Goal: Task Accomplishment & Management: Manage account settings

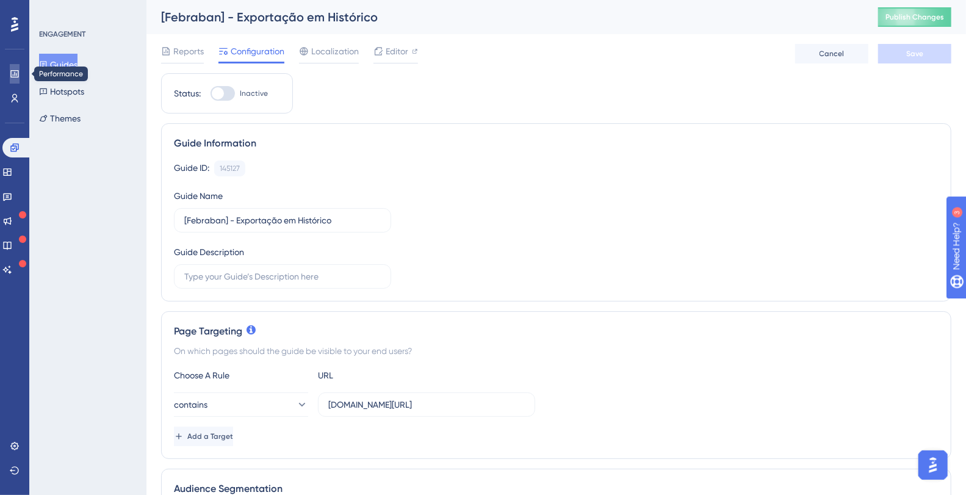
click at [16, 77] on icon at bounding box center [14, 73] width 8 height 7
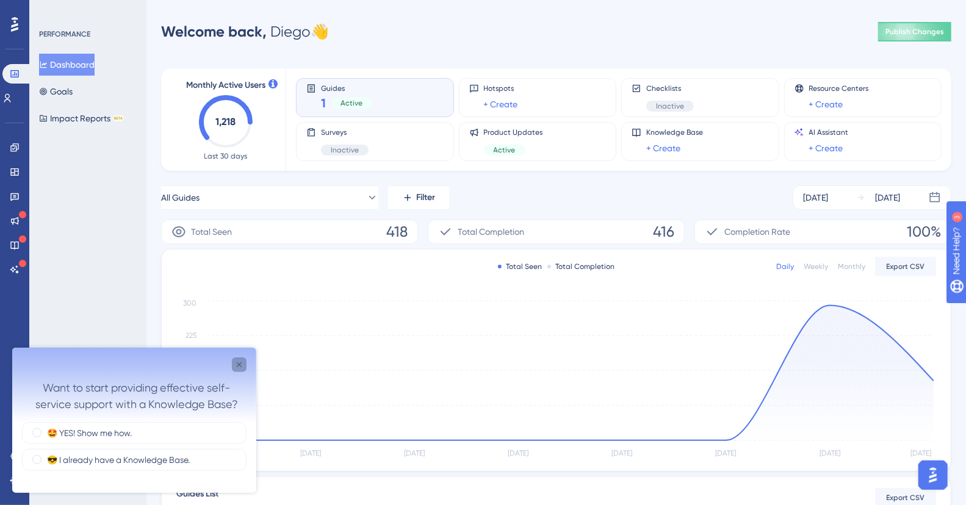
click at [236, 369] on icon "Close survey" at bounding box center [239, 365] width 10 height 10
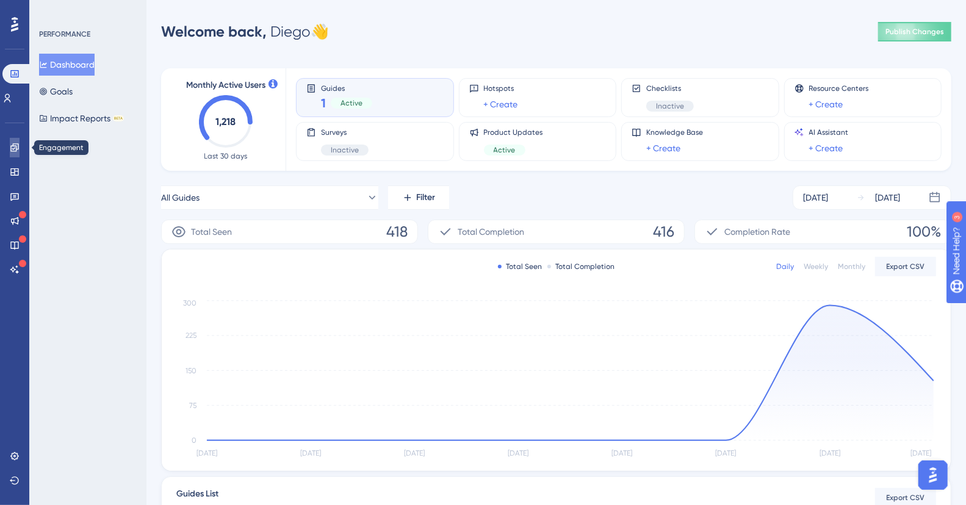
click at [12, 145] on icon at bounding box center [14, 147] width 8 height 8
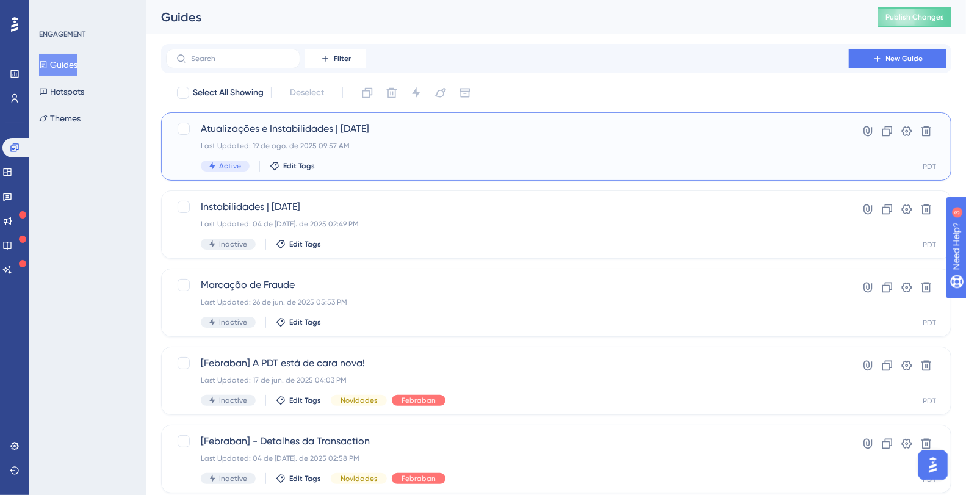
click at [261, 131] on span "Atualizações e Instabilidades | 19/08/2025" at bounding box center [508, 128] width 614 height 15
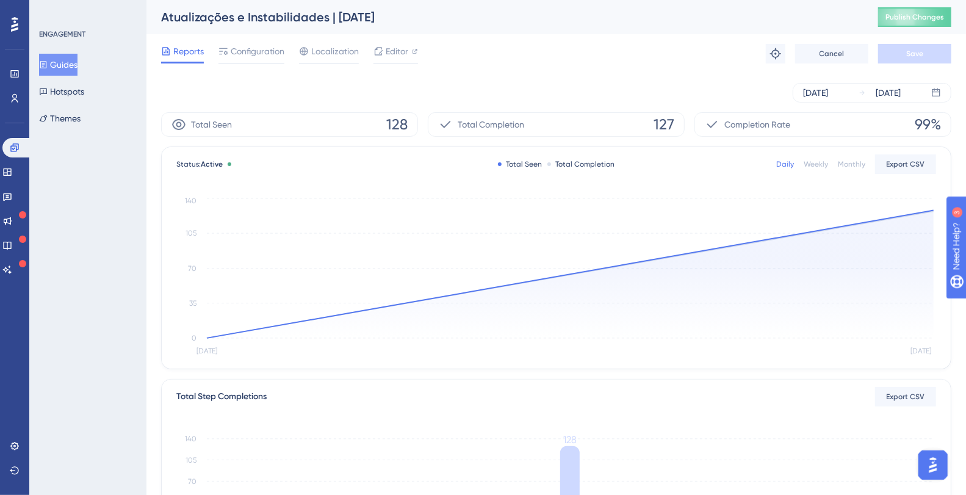
click at [283, 70] on div "Reports Configuration Localization Editor Troubleshoot Cancel Save" at bounding box center [556, 53] width 791 height 39
click at [239, 59] on div "Configuration" at bounding box center [252, 54] width 66 height 20
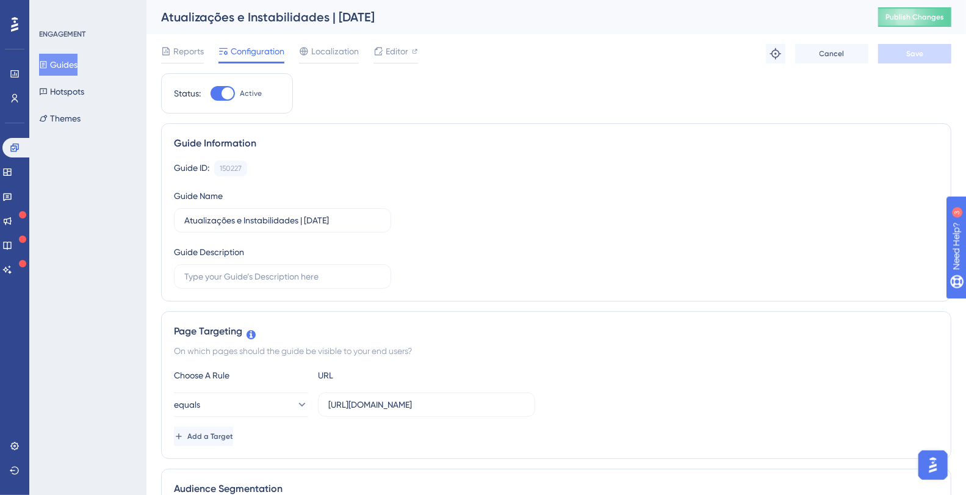
click at [222, 95] on div at bounding box center [228, 93] width 12 height 12
click at [211, 94] on input "Active" at bounding box center [210, 93] width 1 height 1
checkbox input "false"
click at [916, 58] on span "Save" at bounding box center [915, 54] width 17 height 10
drag, startPoint x: 159, startPoint y: 45, endPoint x: 171, endPoint y: 48, distance: 12.6
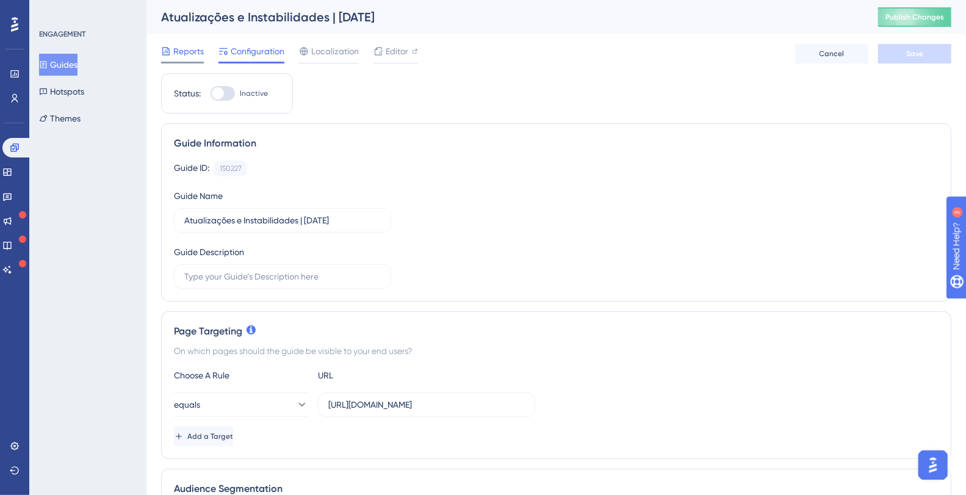
click at [171, 48] on div "Reports" at bounding box center [182, 51] width 43 height 15
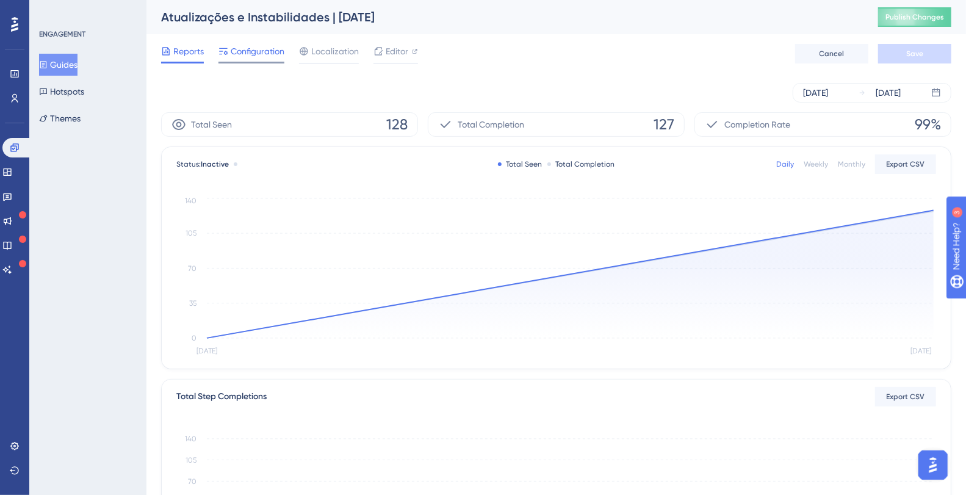
click at [261, 53] on span "Configuration" at bounding box center [258, 51] width 54 height 15
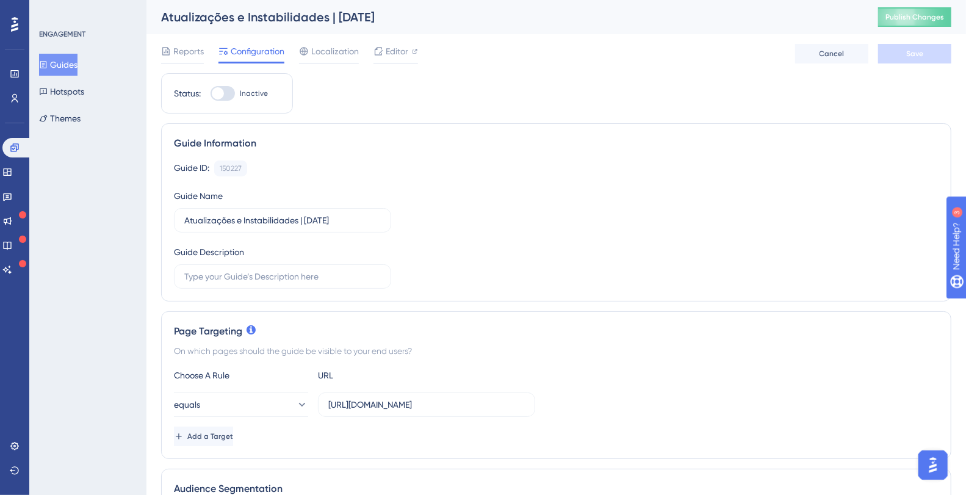
click at [63, 67] on button "Guides" at bounding box center [58, 65] width 38 height 22
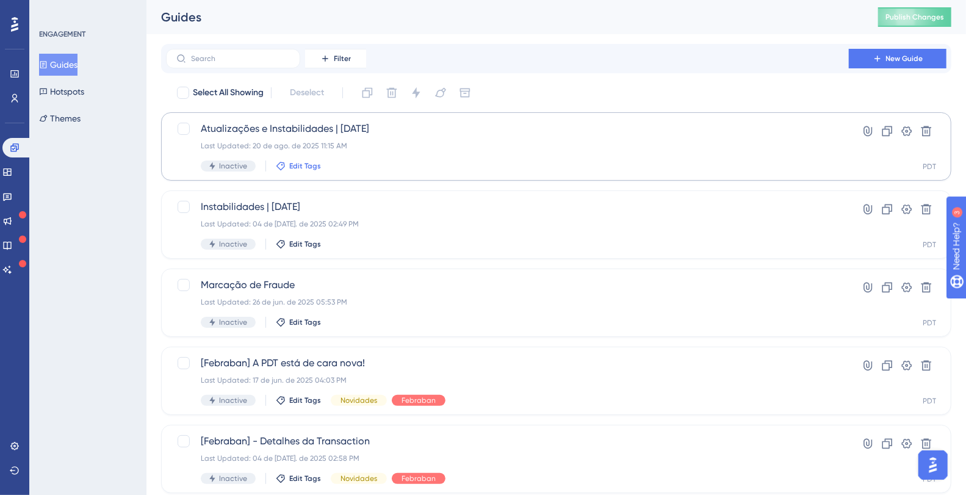
click at [302, 164] on span "Edit Tags" at bounding box center [305, 166] width 32 height 10
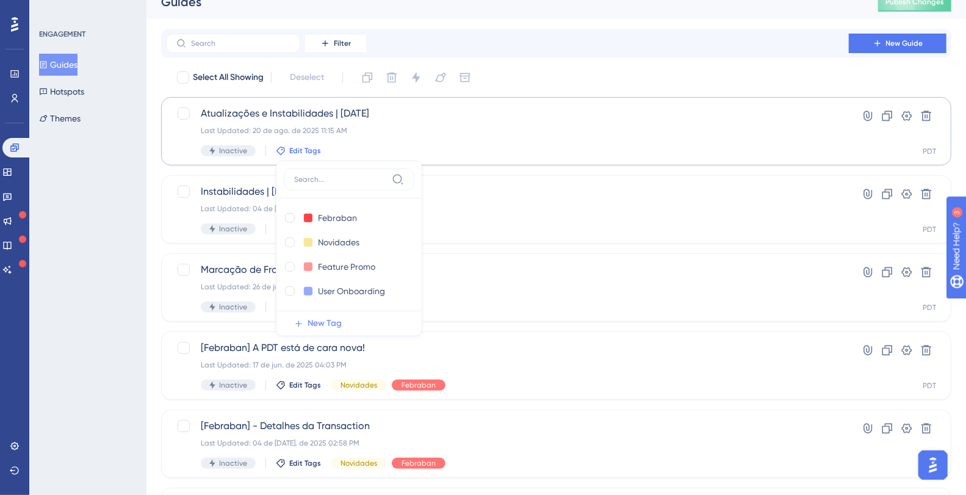
click at [322, 326] on span "New Tag" at bounding box center [325, 323] width 34 height 15
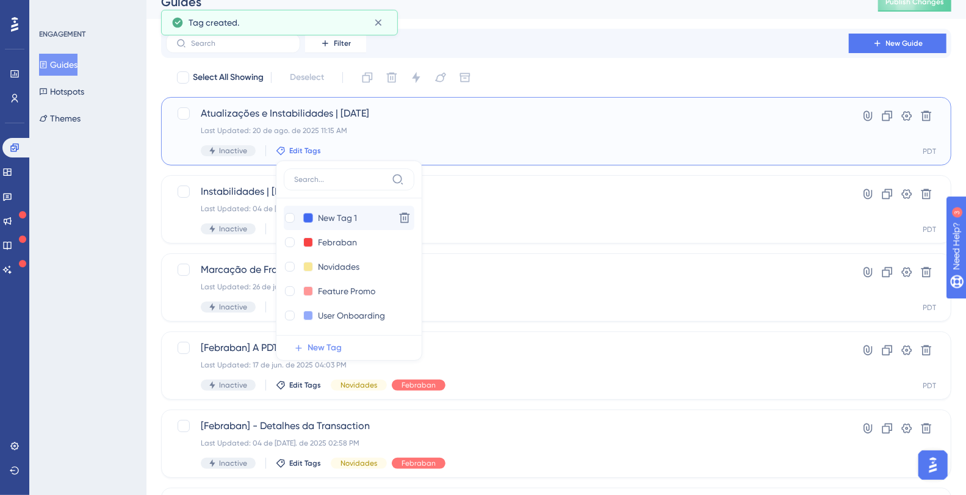
click at [310, 217] on button at bounding box center [308, 218] width 10 height 10
click at [342, 242] on div at bounding box center [343, 242] width 10 height 10
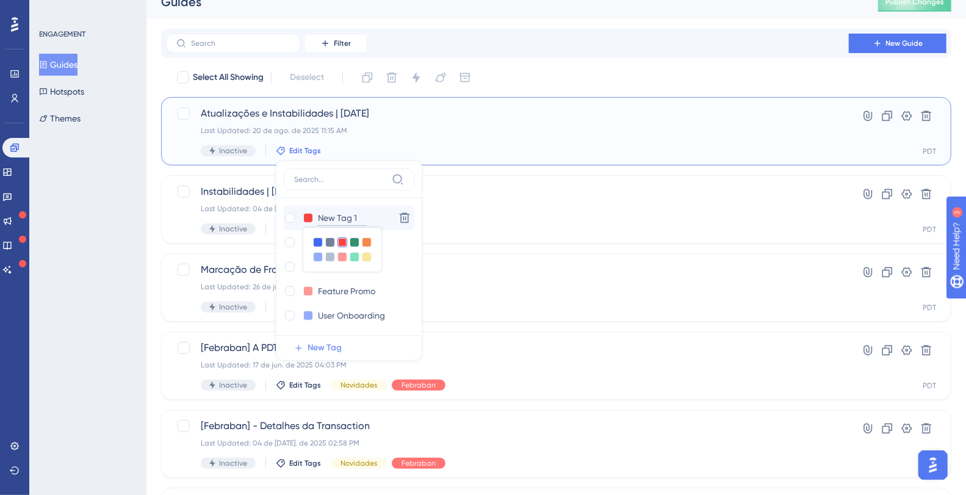
click at [333, 216] on input "New Tag 1" at bounding box center [342, 218] width 49 height 15
click at [329, 217] on input "New Tag 1" at bounding box center [342, 218] width 49 height 15
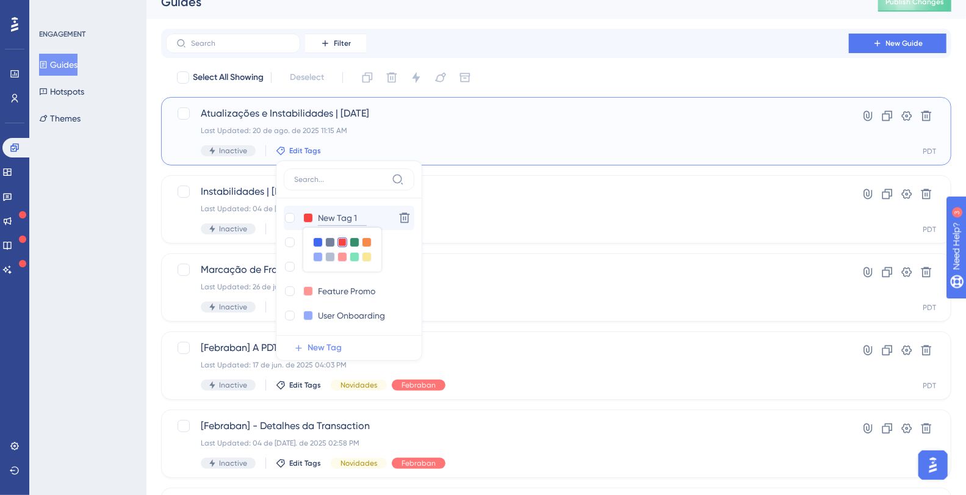
click at [329, 217] on input "New Tag 1" at bounding box center [342, 218] width 49 height 15
click at [339, 217] on input "New Tag 1" at bounding box center [342, 218] width 49 height 15
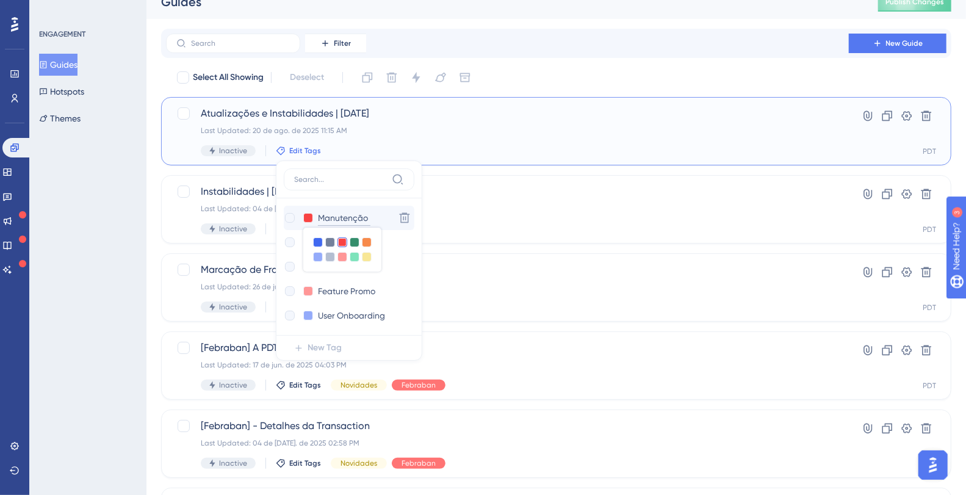
type input "Manutenção"
click at [289, 219] on div at bounding box center [290, 218] width 10 height 10
checkbox input "true"
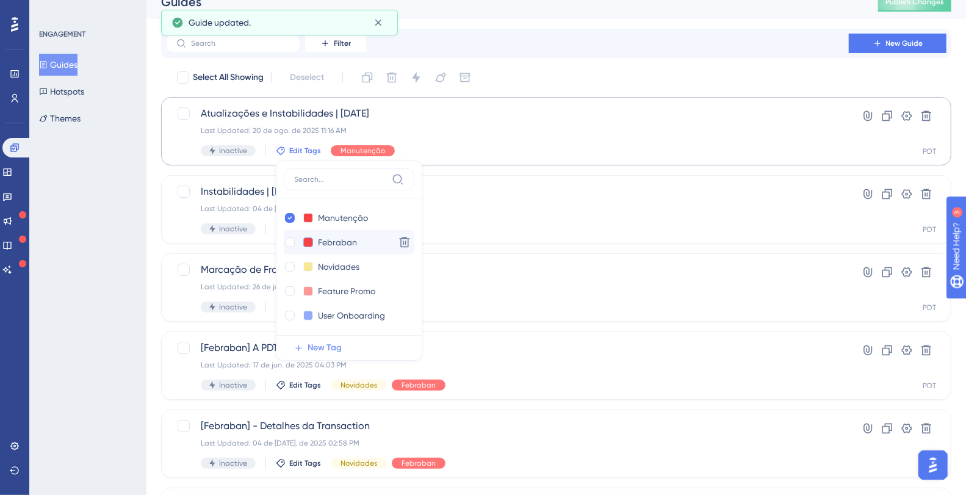
click at [306, 242] on button at bounding box center [308, 242] width 10 height 10
click at [355, 267] on div at bounding box center [355, 267] width 10 height 10
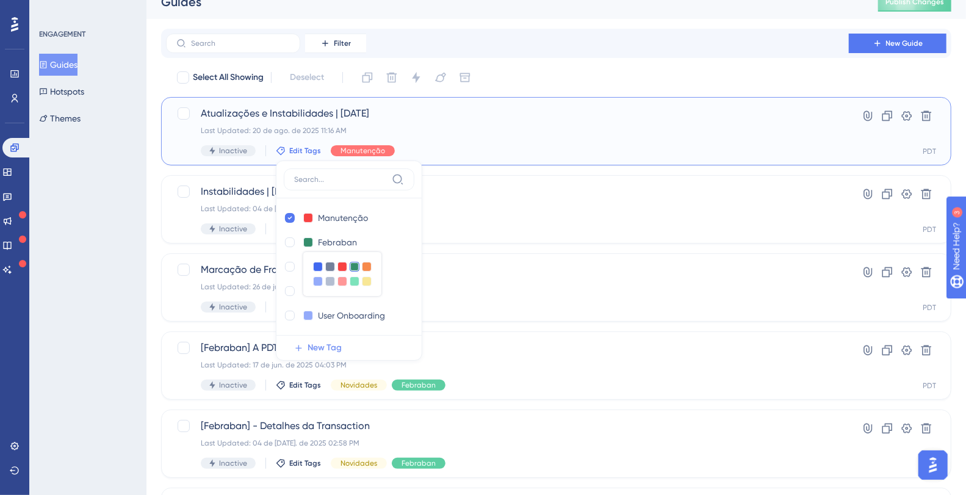
click at [372, 201] on div "Manutenção Manutenção Delete Febraban Febraban Delete Novidades Novidades Delet…" at bounding box center [349, 266] width 131 height 137
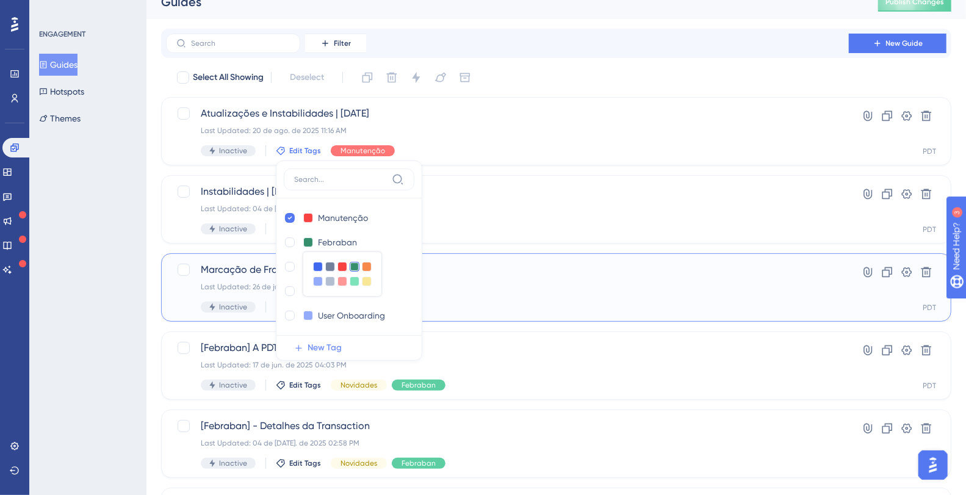
click at [517, 284] on div "Last Updated: 26 de jun. de 2025 05:53 PM" at bounding box center [508, 287] width 614 height 10
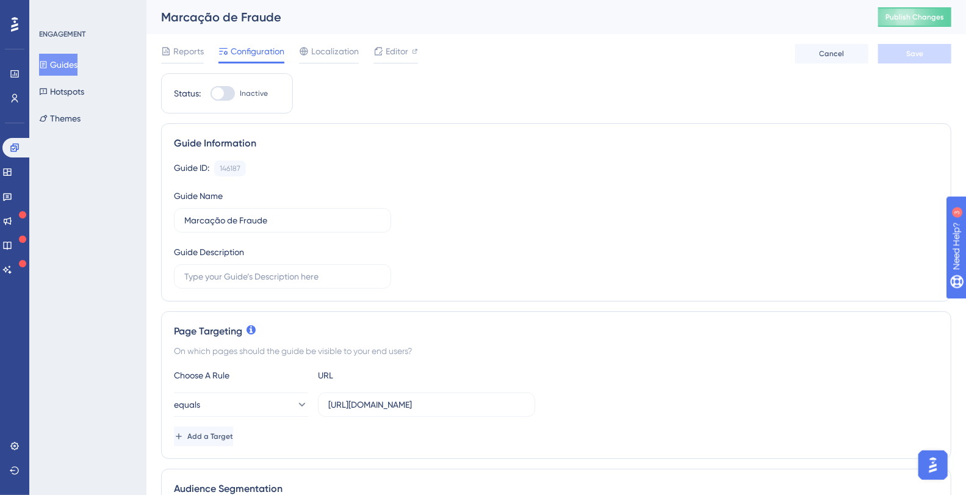
click at [64, 65] on button "Guides" at bounding box center [58, 65] width 38 height 22
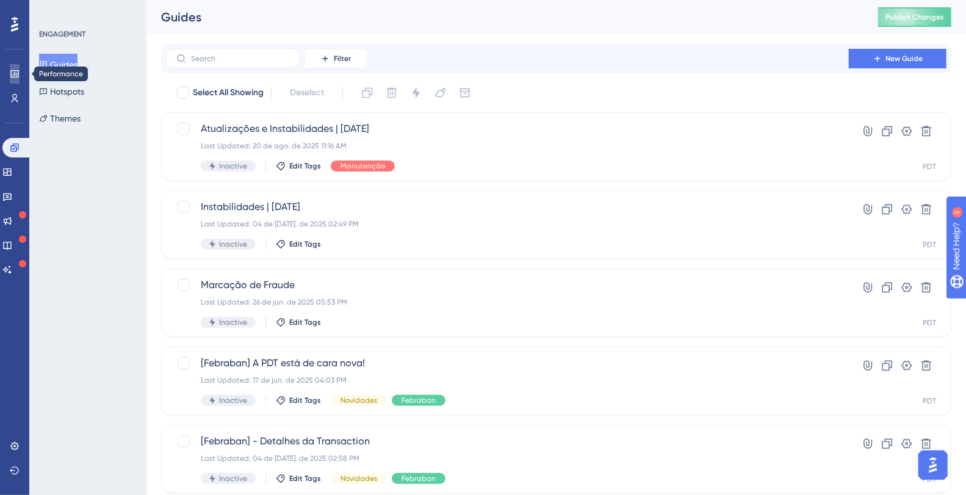
click at [12, 76] on icon at bounding box center [15, 74] width 10 height 10
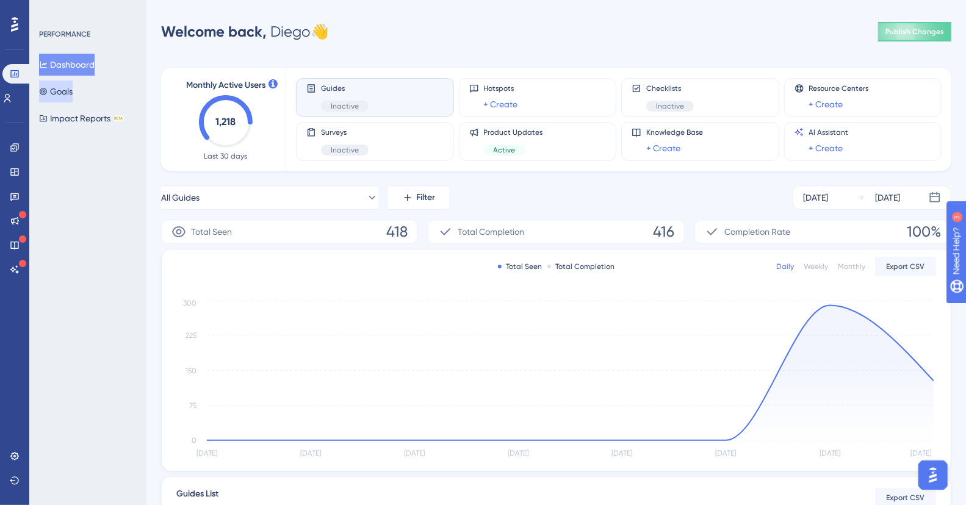
click at [73, 93] on button "Goals" at bounding box center [56, 92] width 34 height 22
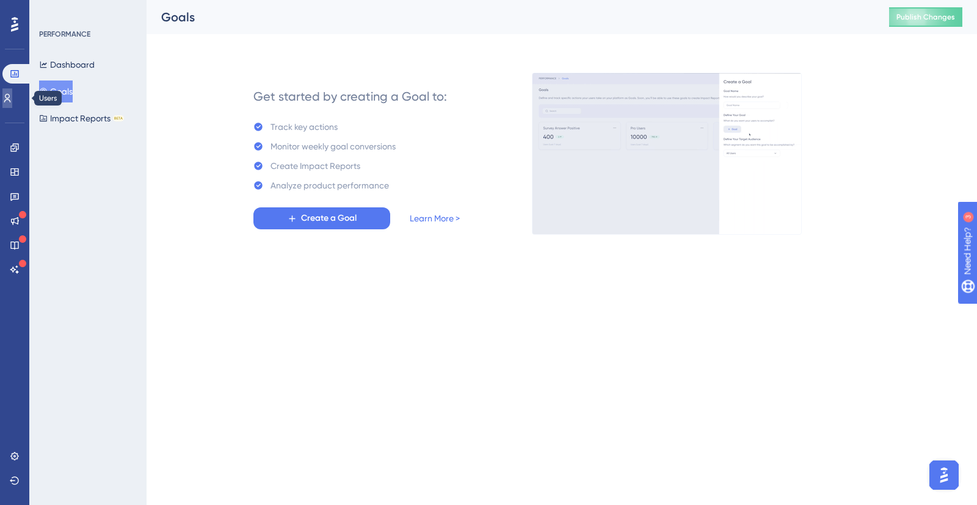
click at [12, 98] on icon at bounding box center [7, 98] width 10 height 10
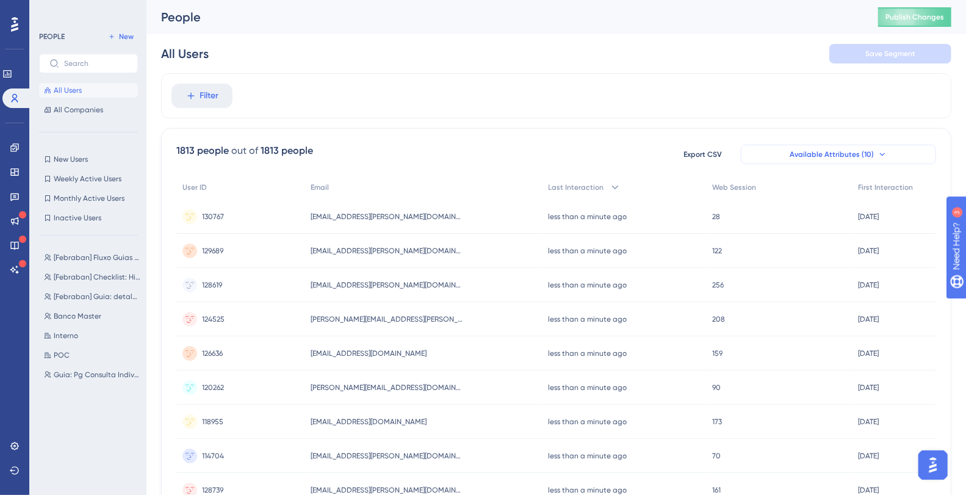
click at [885, 151] on icon at bounding box center [883, 155] width 10 height 10
click at [873, 154] on button "Available Attributes (10)" at bounding box center [838, 155] width 195 height 20
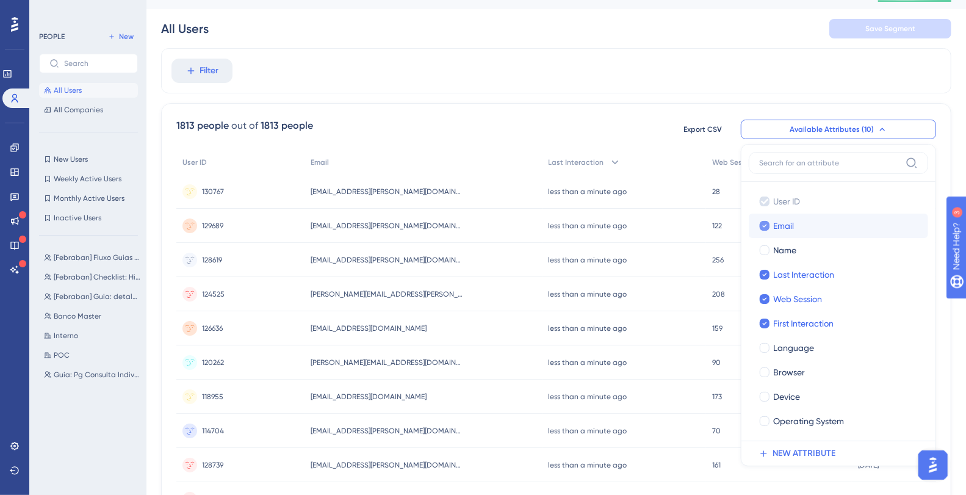
scroll to position [57, 0]
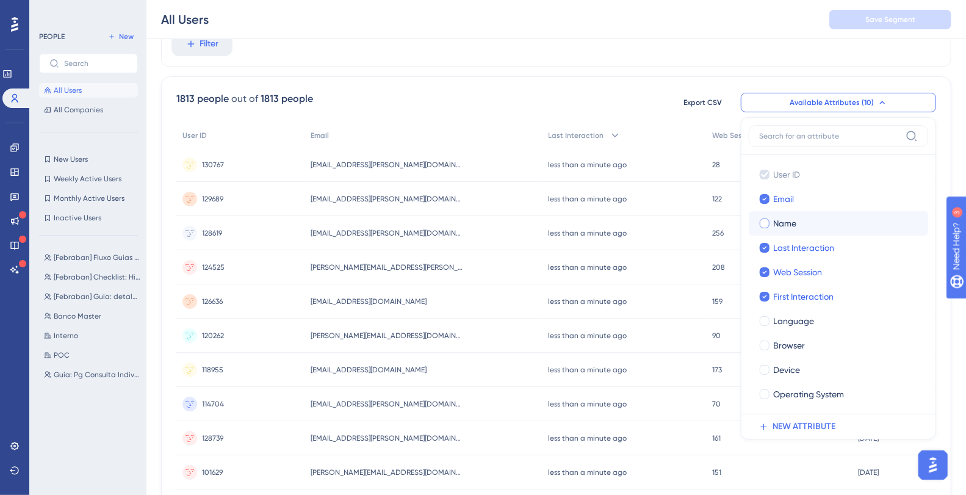
click at [773, 224] on span "Name" at bounding box center [784, 223] width 23 height 15
checkbox input "true"
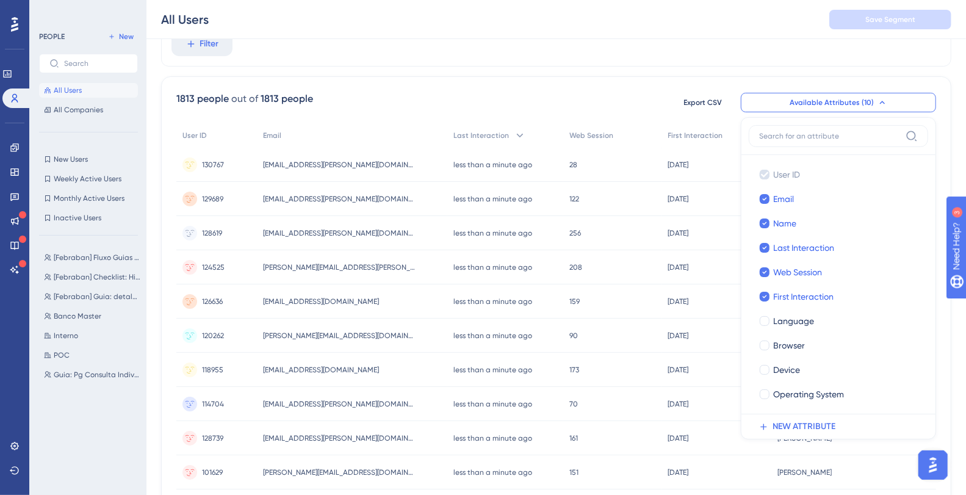
click at [626, 76] on div "1813 people out of 1813 people Export CSV Available Attributes (10) User ID Use…" at bounding box center [556, 481] width 791 height 810
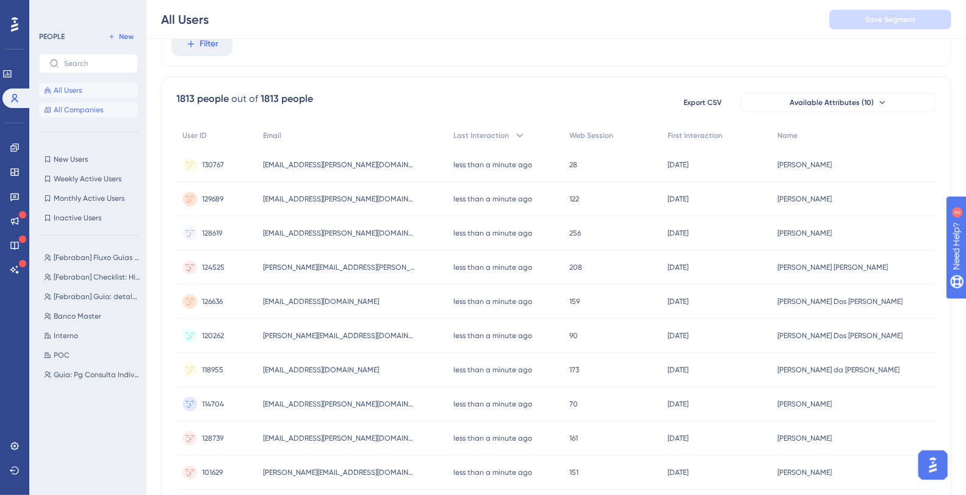
click at [80, 109] on span "All Companies" at bounding box center [78, 110] width 49 height 10
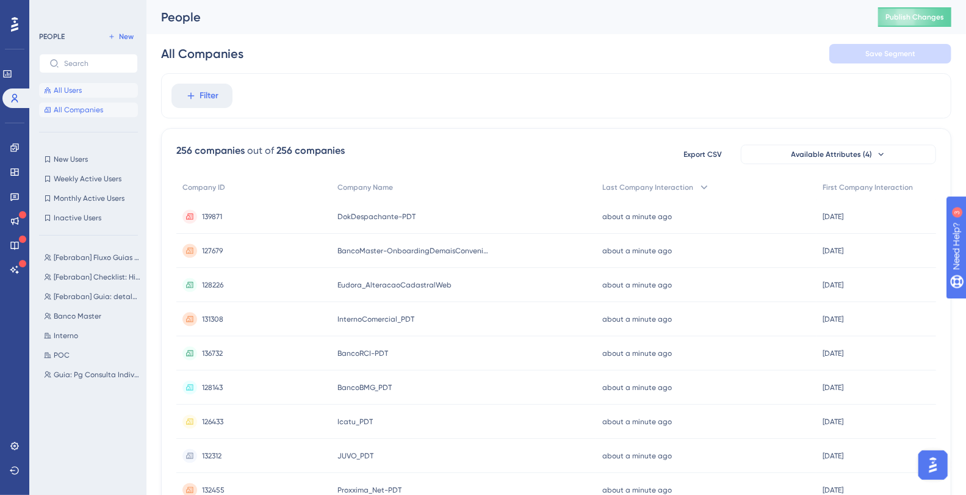
click at [67, 89] on span "All Users" at bounding box center [68, 90] width 28 height 10
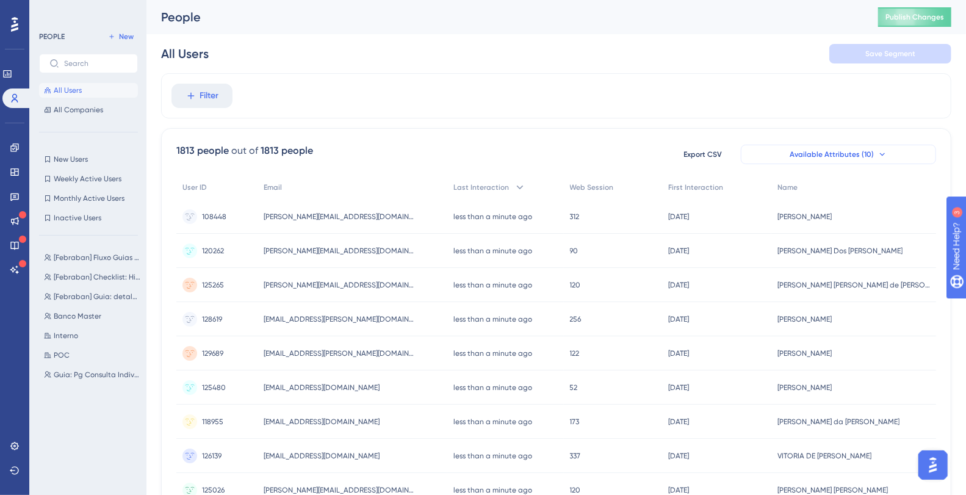
click at [878, 151] on icon at bounding box center [883, 155] width 10 height 10
click at [867, 156] on span "Available Attributes (10)" at bounding box center [832, 155] width 84 height 10
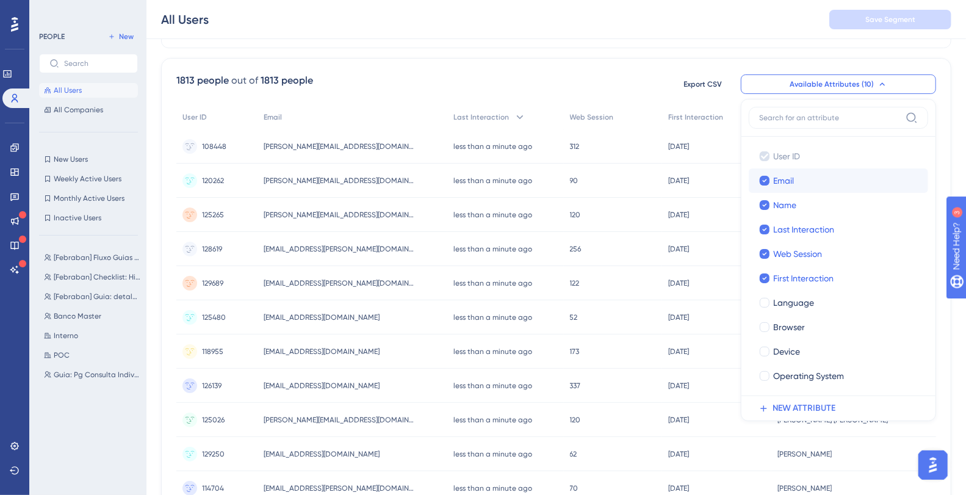
scroll to position [65, 0]
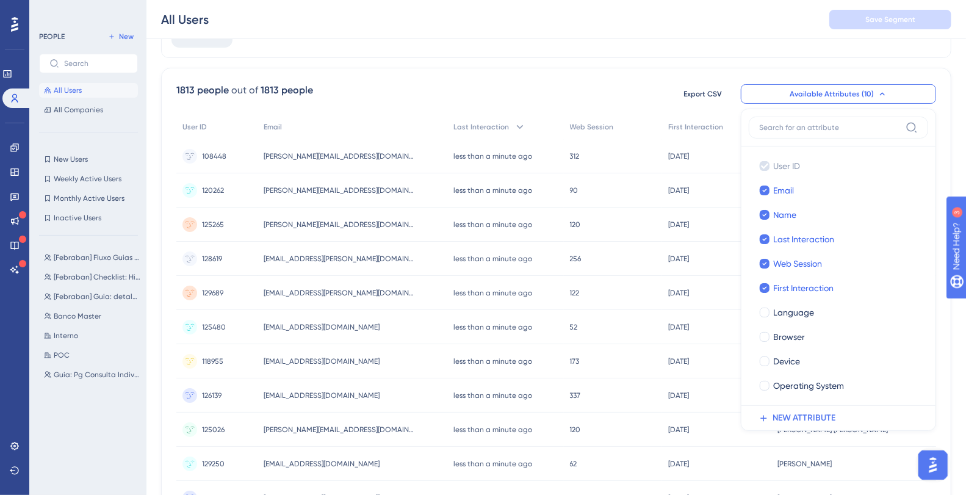
click at [797, 125] on input at bounding box center [830, 128] width 142 height 10
click at [547, 59] on div "Filter 1813 people out of 1813 people Export CSV Available Attributes (10) User…" at bounding box center [556, 445] width 791 height 864
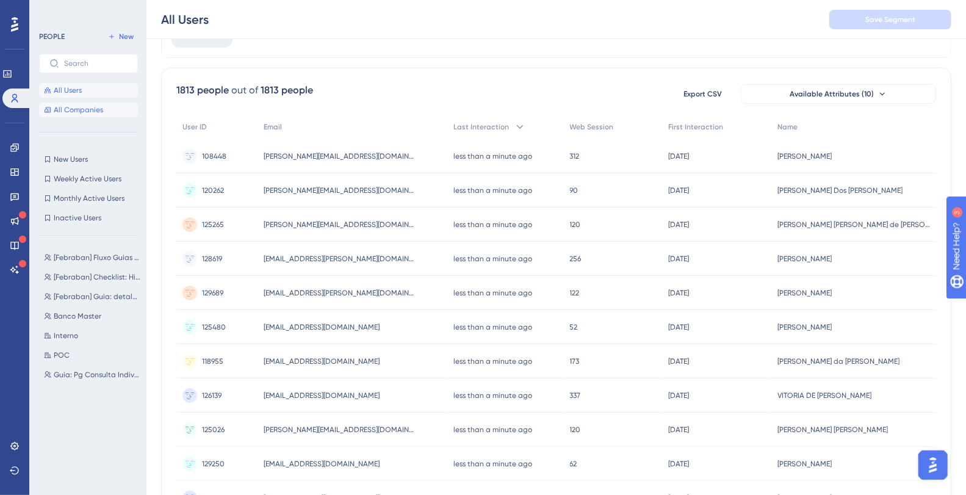
click at [93, 112] on span "All Companies" at bounding box center [78, 110] width 49 height 10
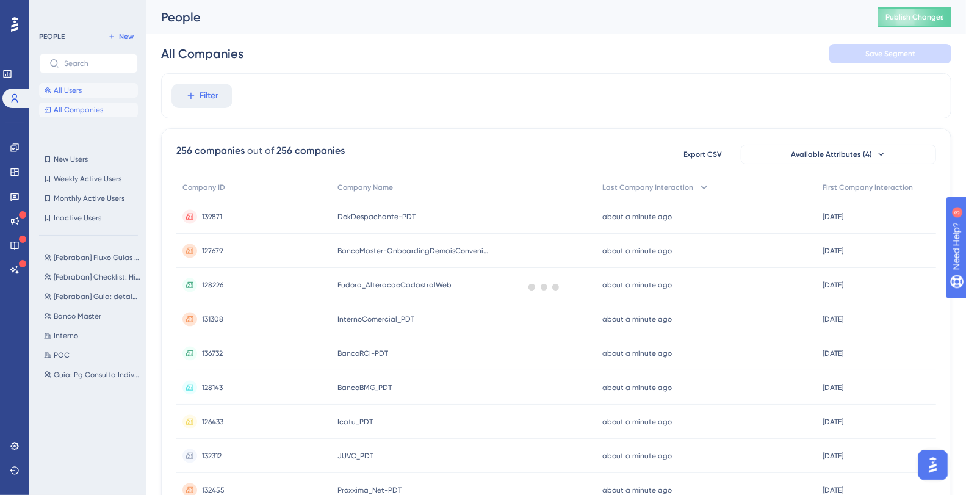
click at [57, 89] on span "All Users" at bounding box center [68, 90] width 28 height 10
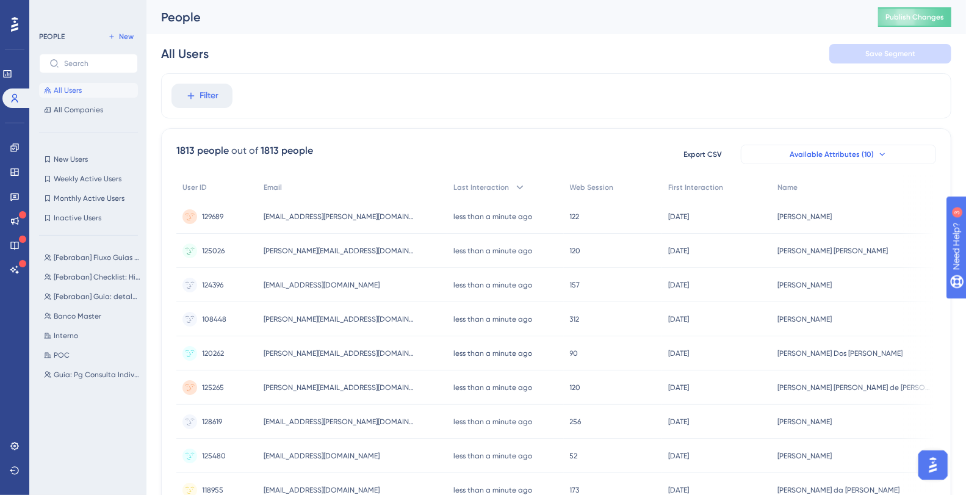
click at [869, 150] on span "Available Attributes (10)" at bounding box center [832, 155] width 84 height 10
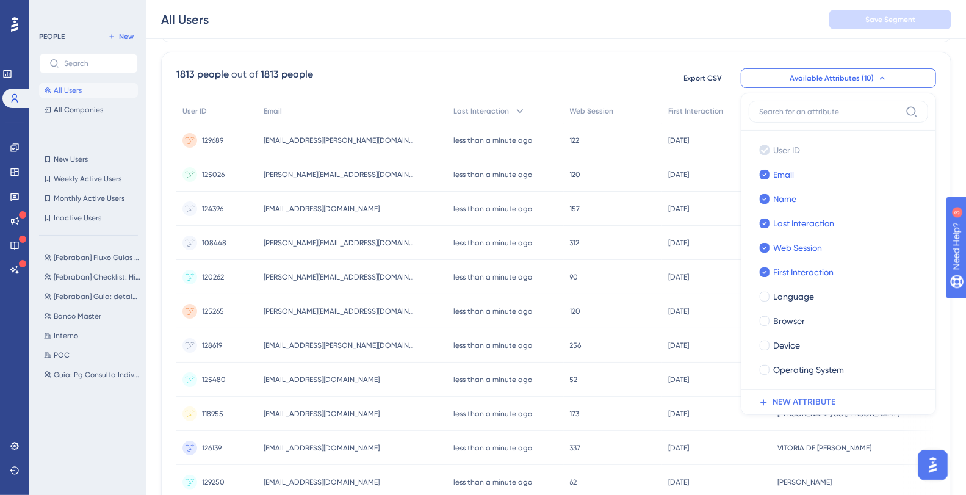
click at [797, 114] on input at bounding box center [830, 112] width 142 height 10
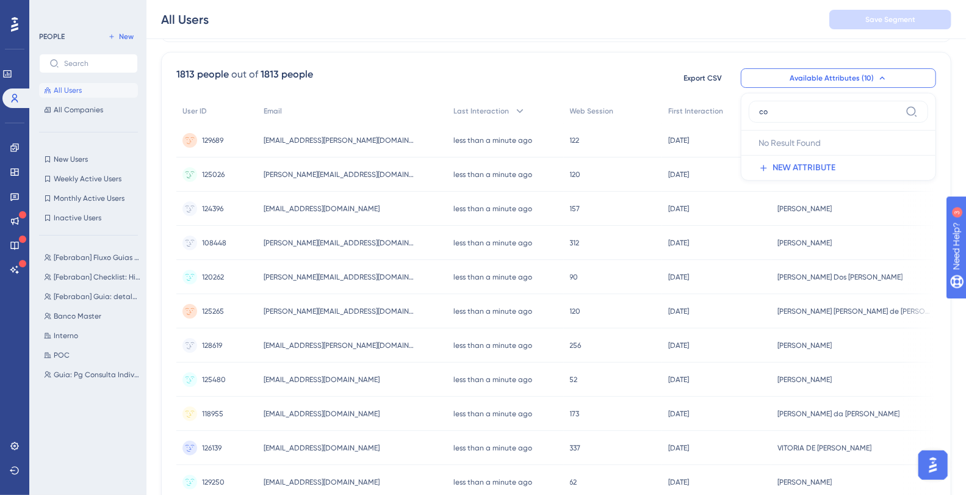
type input "c"
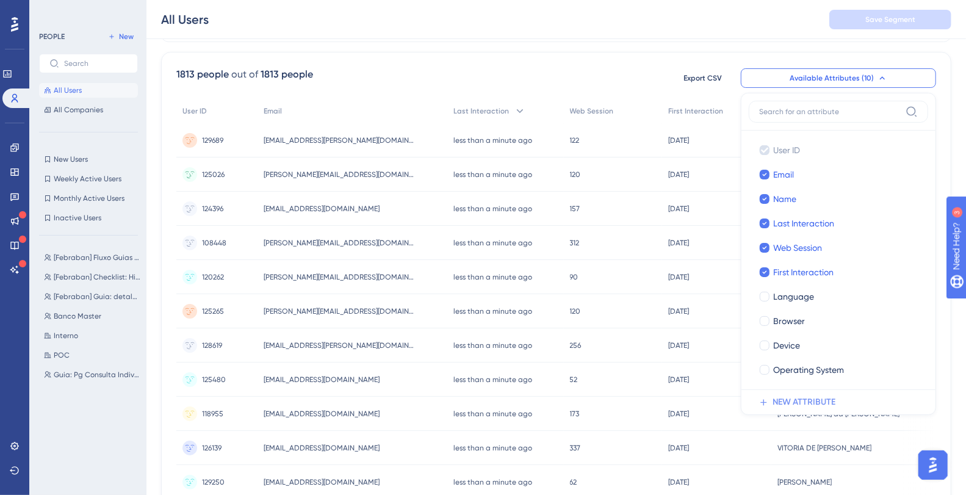
click at [810, 400] on span "NEW ATTRIBUTE" at bounding box center [804, 402] width 63 height 15
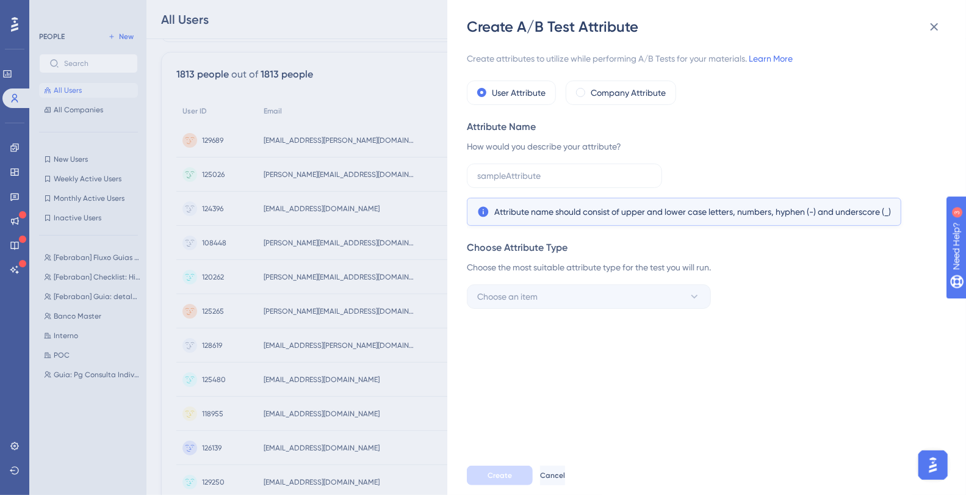
click at [613, 120] on div "Attribute Name" at bounding box center [703, 127] width 473 height 15
click at [519, 179] on input "text" at bounding box center [564, 175] width 175 height 13
click at [586, 95] on div "Company Attribute" at bounding box center [621, 93] width 110 height 24
click at [497, 97] on label "User Attribute" at bounding box center [519, 92] width 54 height 15
click at [524, 175] on input "text" at bounding box center [564, 175] width 175 height 13
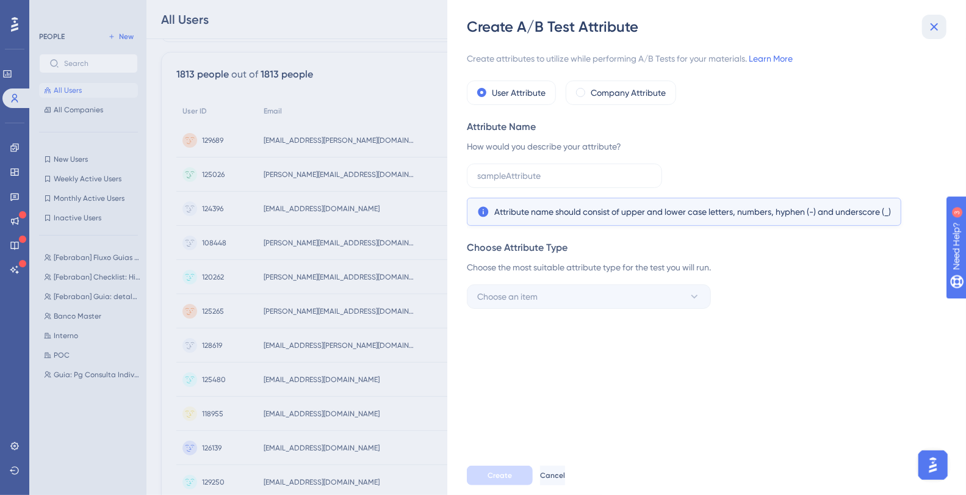
click at [935, 23] on icon at bounding box center [934, 27] width 15 height 15
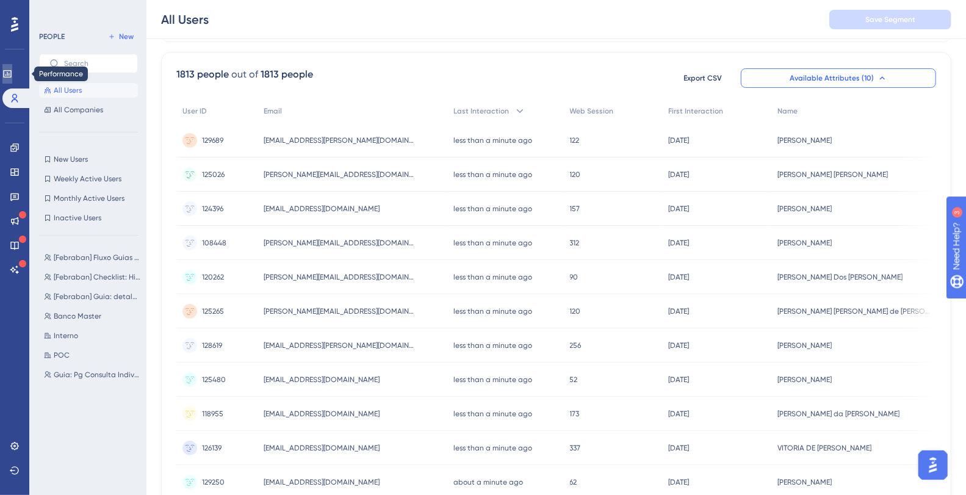
click at [9, 73] on icon at bounding box center [7, 74] width 10 height 10
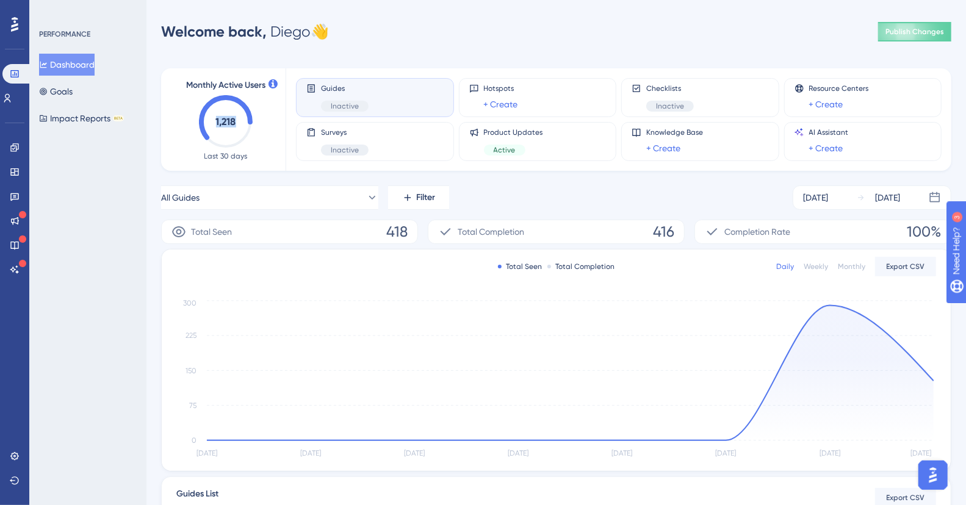
drag, startPoint x: 212, startPoint y: 118, endPoint x: 245, endPoint y: 121, distance: 32.5
click at [245, 121] on icon "1,218" at bounding box center [226, 122] width 54 height 54
click at [3, 96] on link at bounding box center [7, 99] width 10 height 20
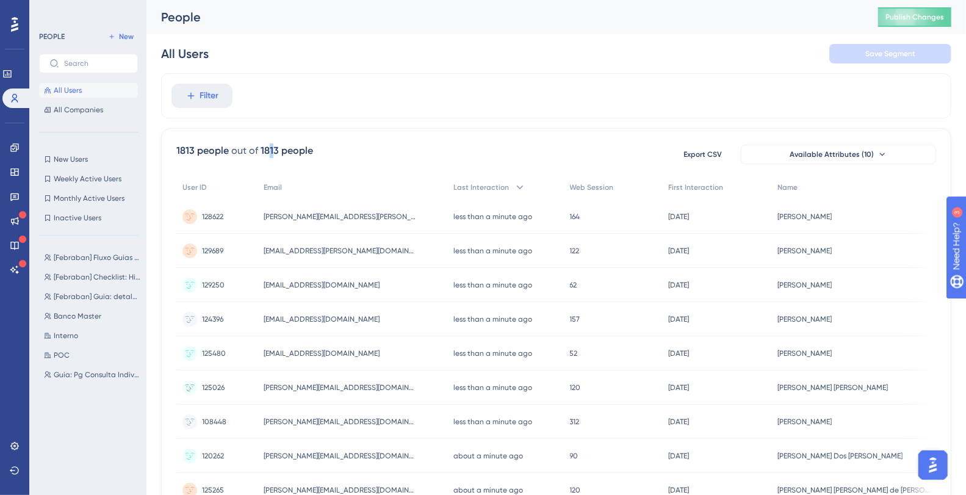
click at [269, 148] on div "1813 people" at bounding box center [287, 150] width 53 height 15
click at [324, 106] on div "Filter" at bounding box center [556, 95] width 791 height 45
click at [81, 318] on span "Banco Master" at bounding box center [78, 316] width 48 height 10
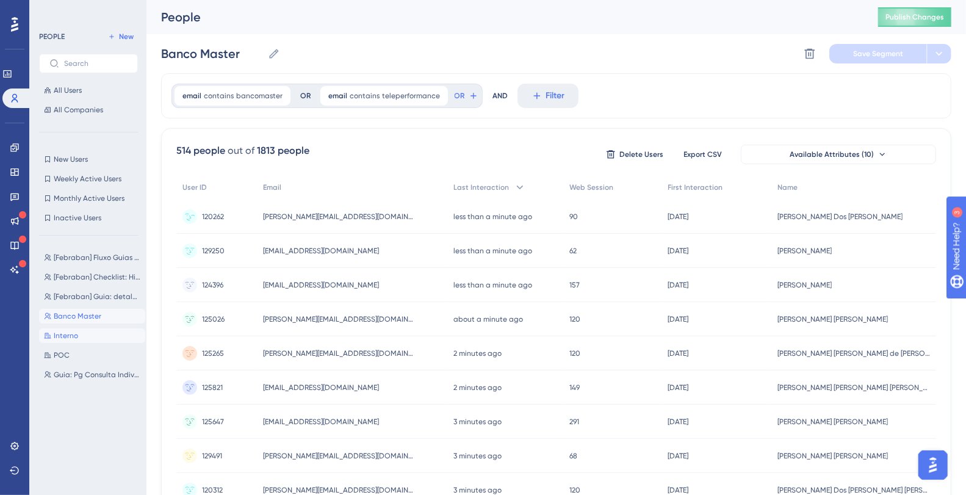
click at [68, 341] on button "Interno Interno" at bounding box center [92, 335] width 106 height 15
type input "Interno"
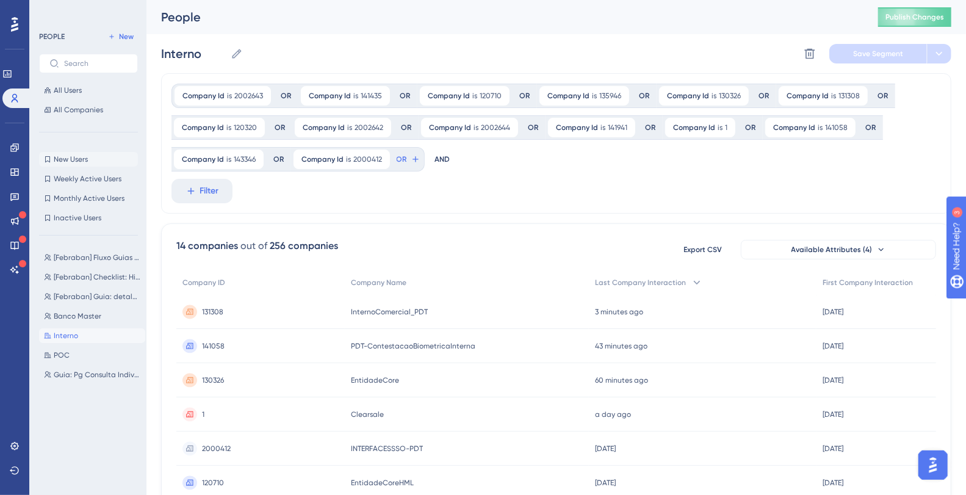
click at [65, 155] on span "New Users" at bounding box center [71, 159] width 34 height 10
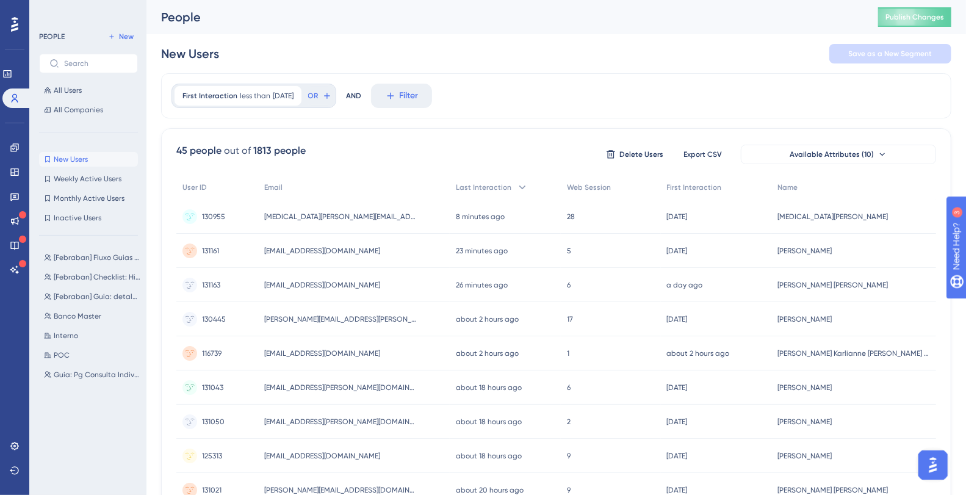
click at [91, 140] on div "PEOPLE New All Users All Companies New Users New Users Weekly Active Users Week…" at bounding box center [88, 251] width 99 height 444
click at [73, 90] on span "All Users" at bounding box center [68, 90] width 28 height 10
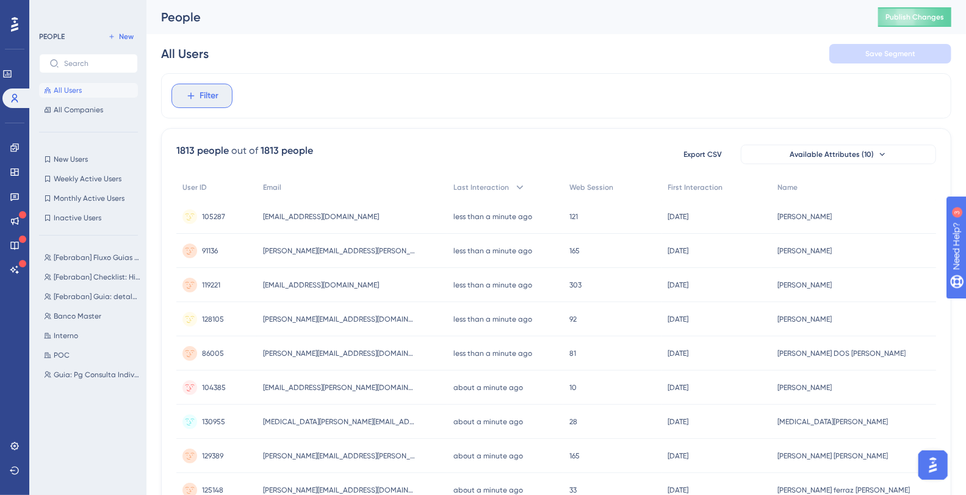
click at [209, 93] on span "Filter" at bounding box center [209, 96] width 19 height 15
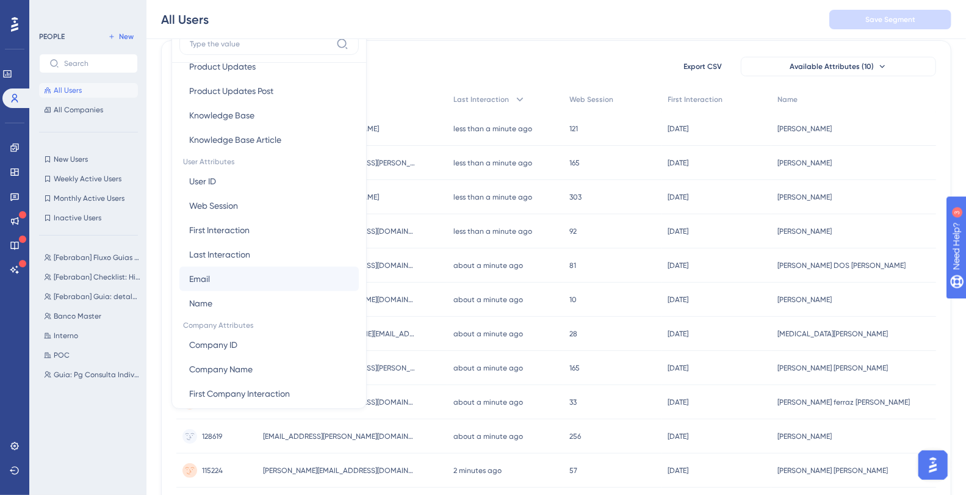
scroll to position [465, 0]
click at [223, 227] on span "First Interaction" at bounding box center [219, 230] width 60 height 15
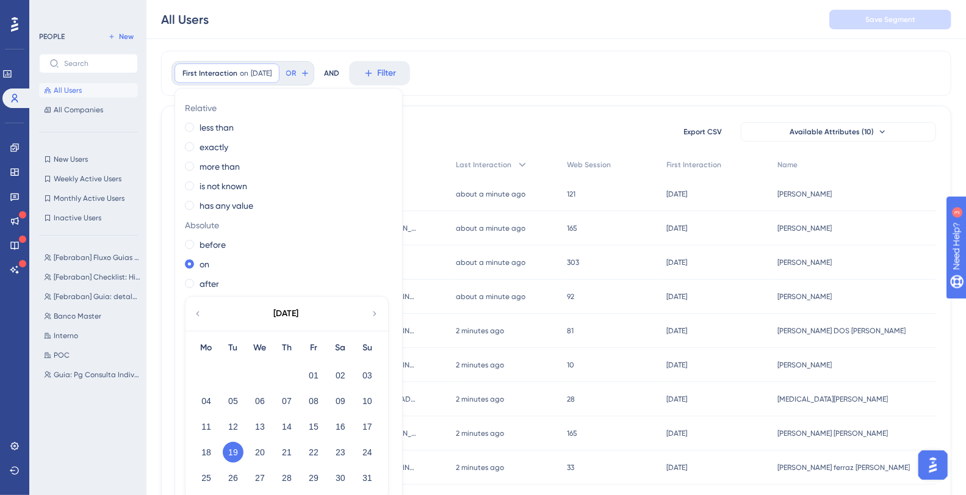
scroll to position [0, 0]
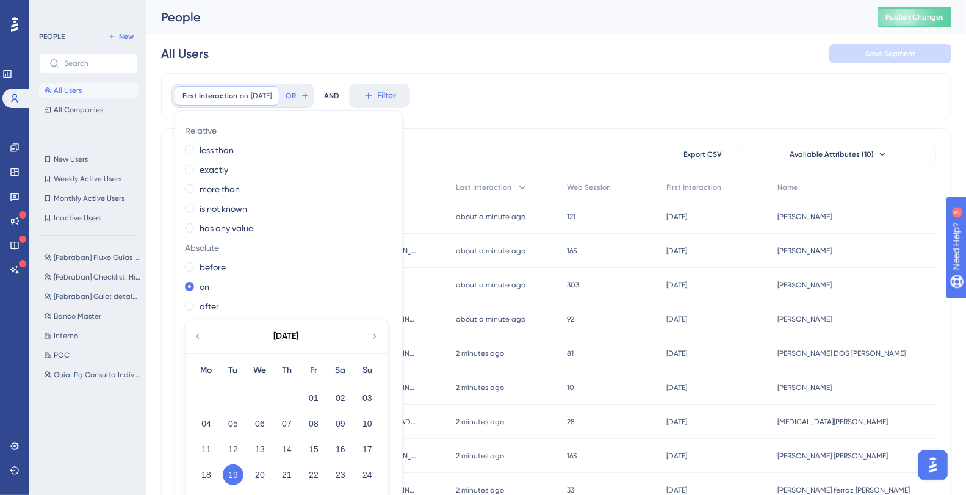
click at [490, 83] on div "First Interaction on 8/19/2025 8/19/2025 Remove Relative less than exactly more…" at bounding box center [556, 95] width 791 height 45
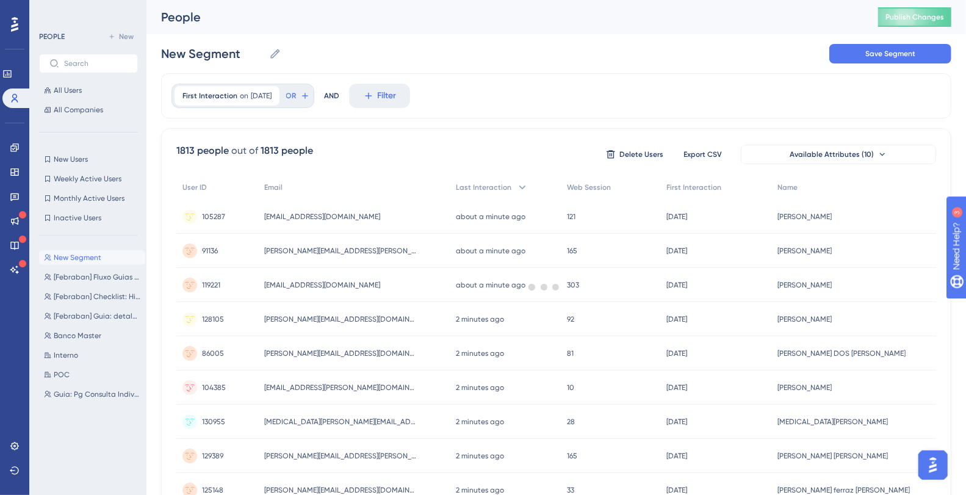
click at [468, 93] on div at bounding box center [544, 286] width 844 height 407
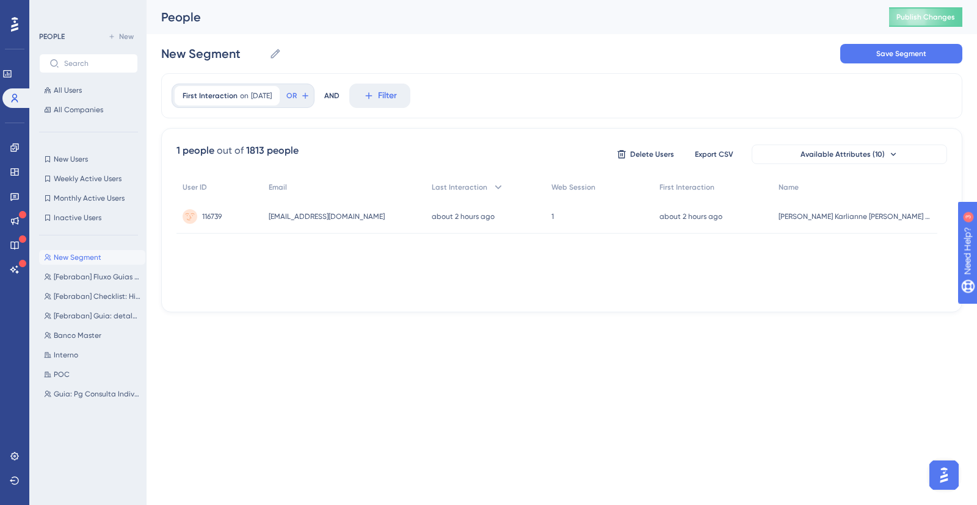
click at [342, 327] on div "Performance Users Engagement Widgets Feedback Product Updates Knowledge Base AI…" at bounding box center [562, 166] width 830 height 332
click at [10, 150] on link at bounding box center [15, 148] width 10 height 20
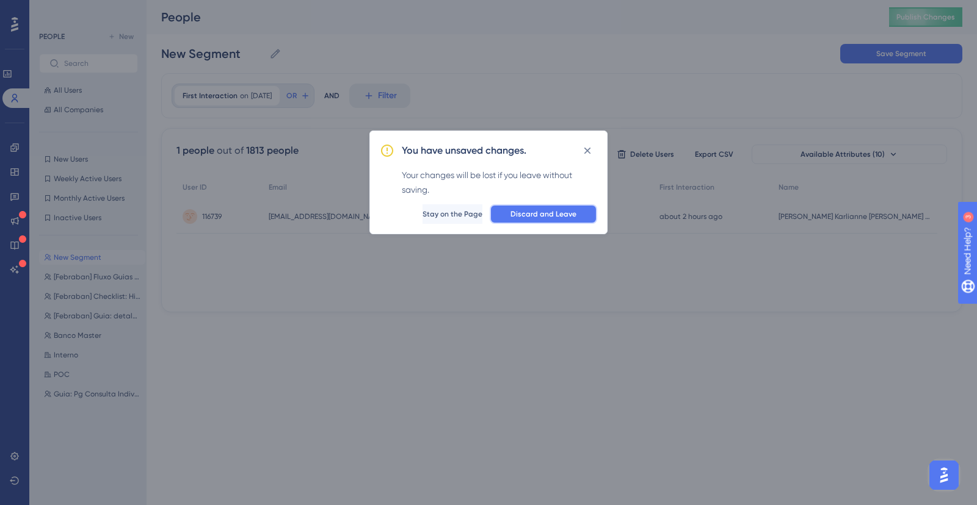
click at [559, 211] on span "Discard and Leave" at bounding box center [543, 214] width 66 height 10
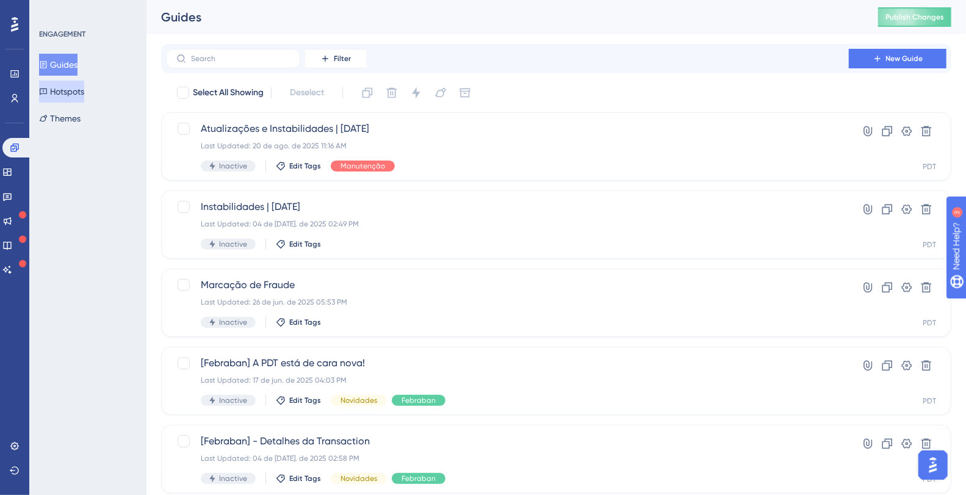
click at [84, 90] on button "Hotspots" at bounding box center [61, 92] width 45 height 22
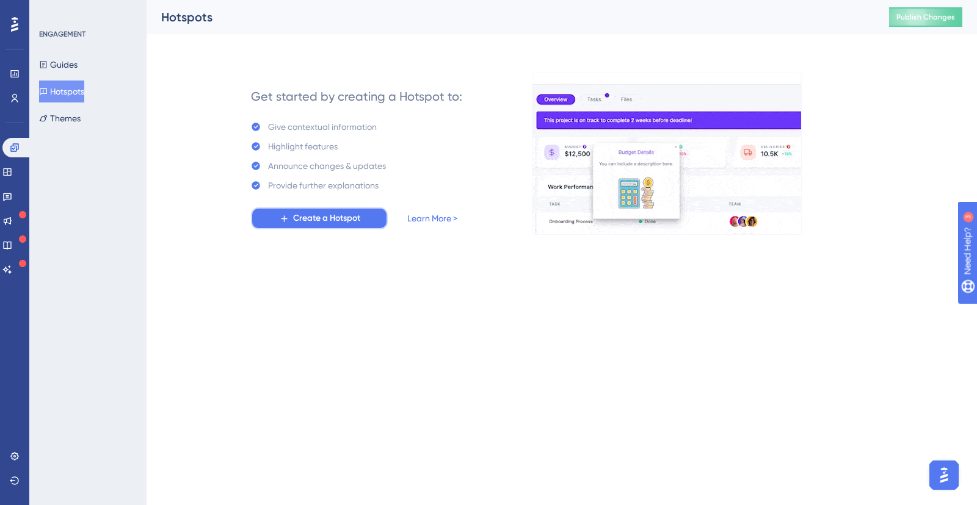
click at [343, 213] on span "Create a Hotspot" at bounding box center [326, 218] width 67 height 15
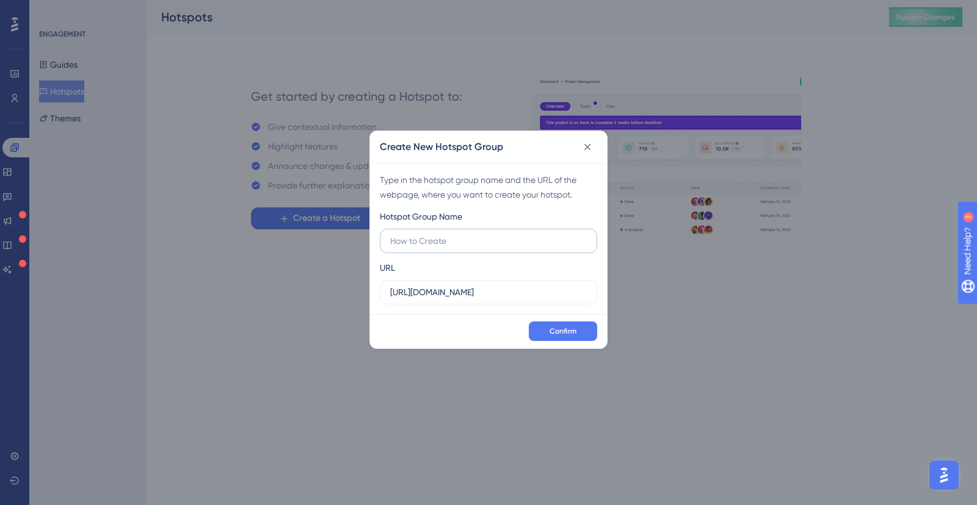
click at [451, 242] on input "text" at bounding box center [488, 240] width 197 height 13
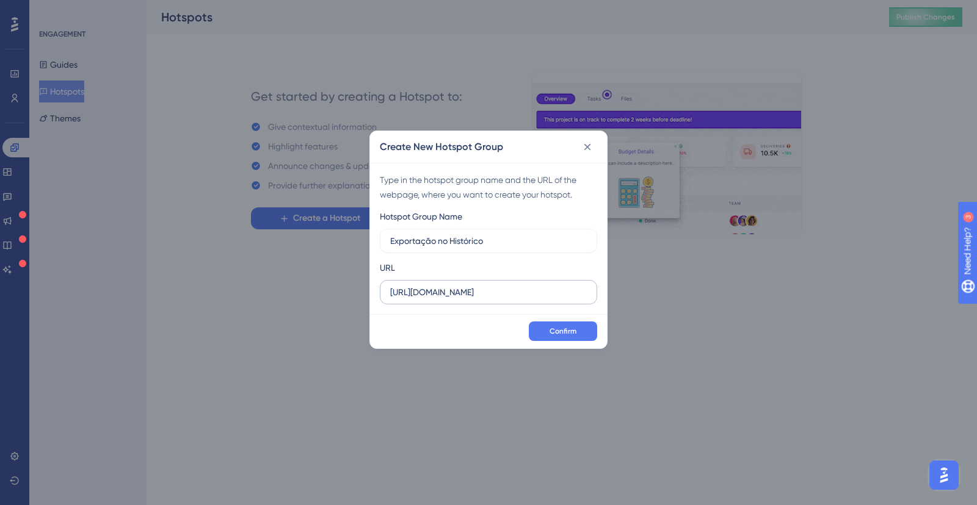
type input "Exportação no Histórico"
drag, startPoint x: 523, startPoint y: 299, endPoint x: 636, endPoint y: 288, distance: 113.4
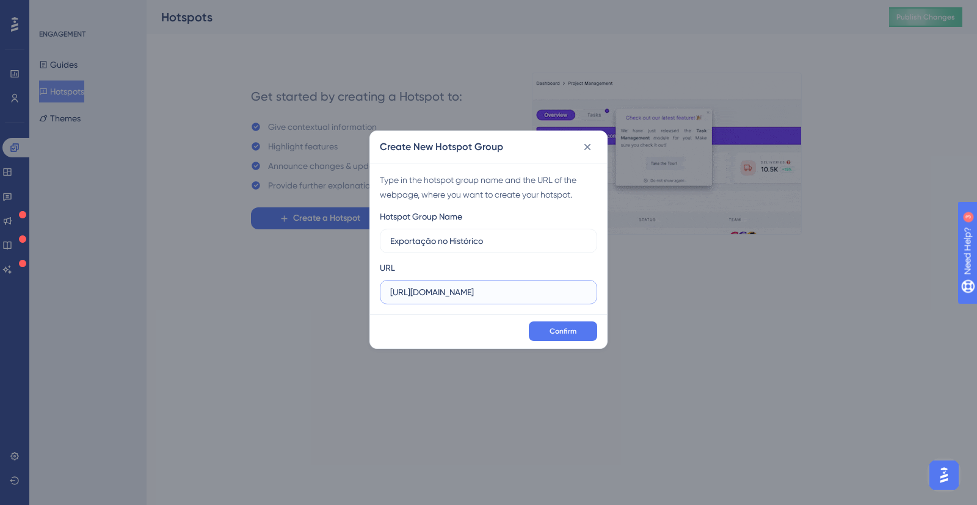
click at [646, 288] on div "Create New Hotspot Group Type in the hotspot group name and the URL of the webp…" at bounding box center [488, 252] width 977 height 505
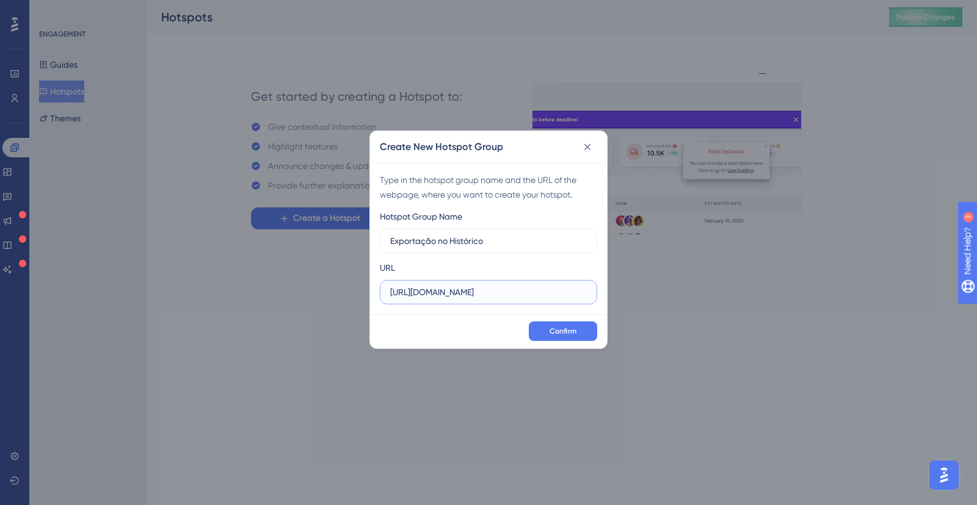
click at [512, 292] on input "https://plataformadatatrusthml.clearsale.com.br" at bounding box center [488, 292] width 197 height 13
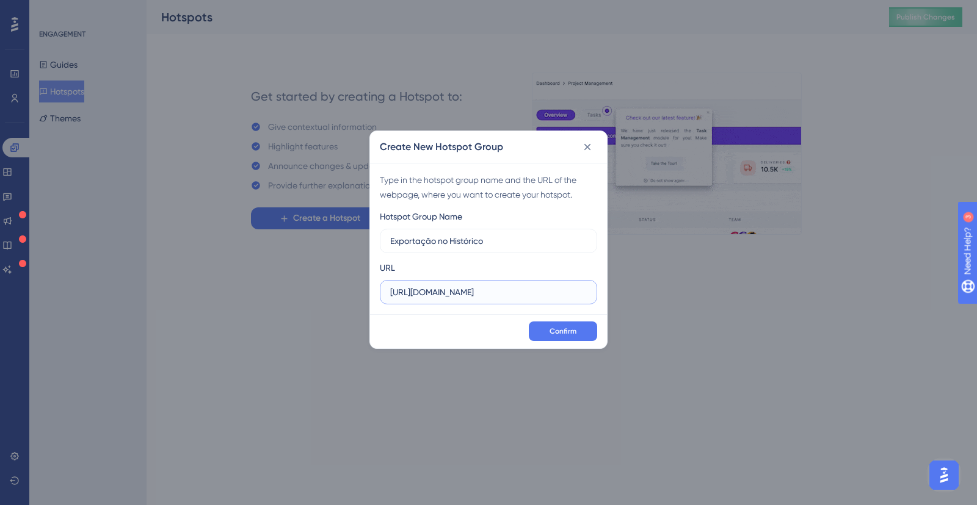
click at [524, 297] on input "https://plataformadatatrusthml.clearsale.com.br" at bounding box center [488, 292] width 197 height 13
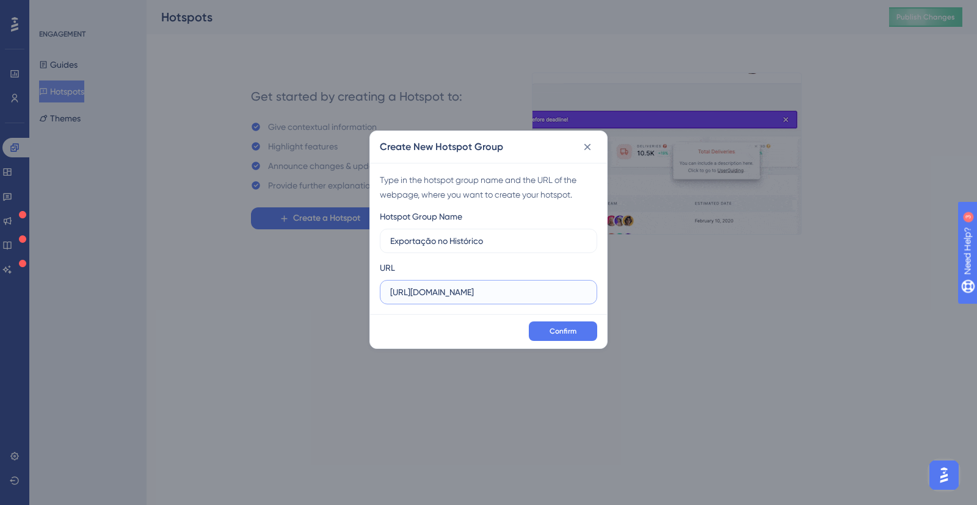
click at [524, 297] on input "https://plataformadatatrusthml.clearsale.com.br" at bounding box center [488, 292] width 197 height 13
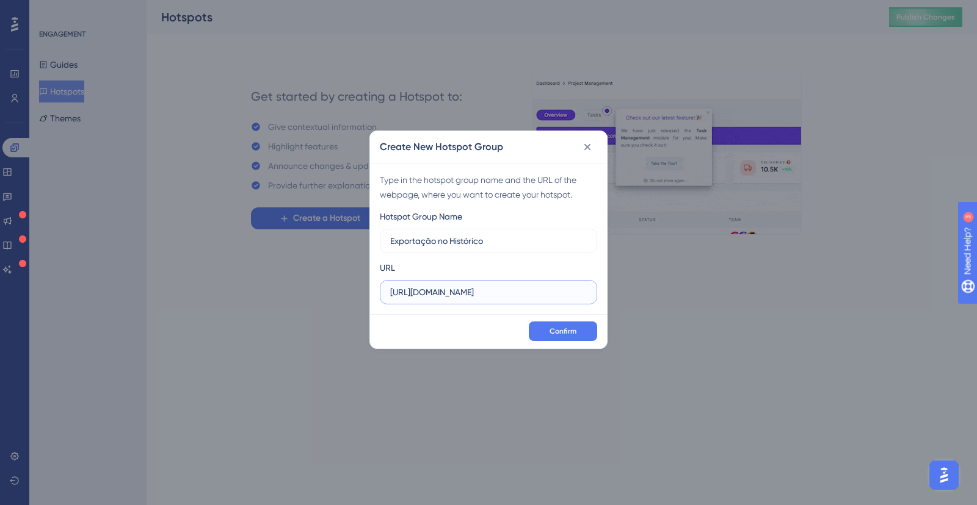
click at [524, 297] on input "https://plataformadatatrusthml.clearsale.com.br" at bounding box center [488, 292] width 197 height 13
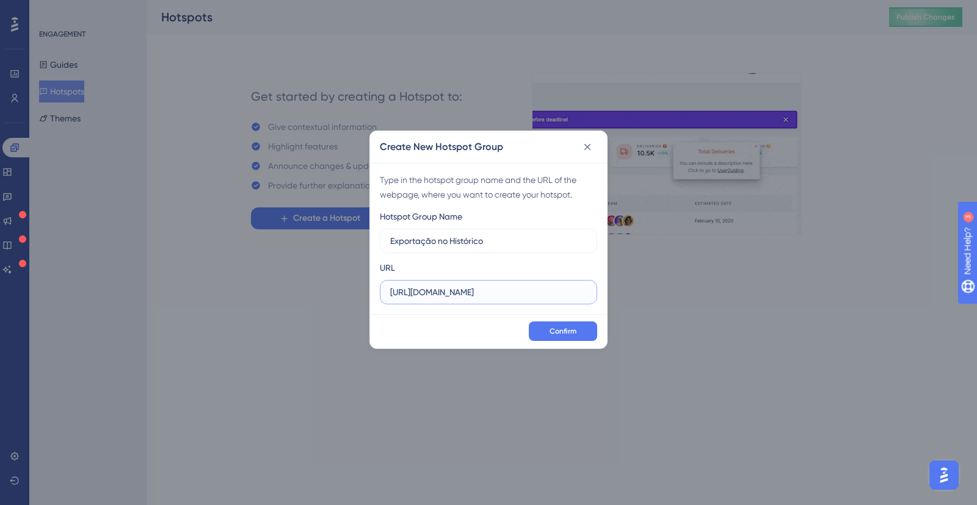
click at [524, 297] on input "https://plataformadatatrusthml.clearsale.com.br" at bounding box center [488, 292] width 197 height 13
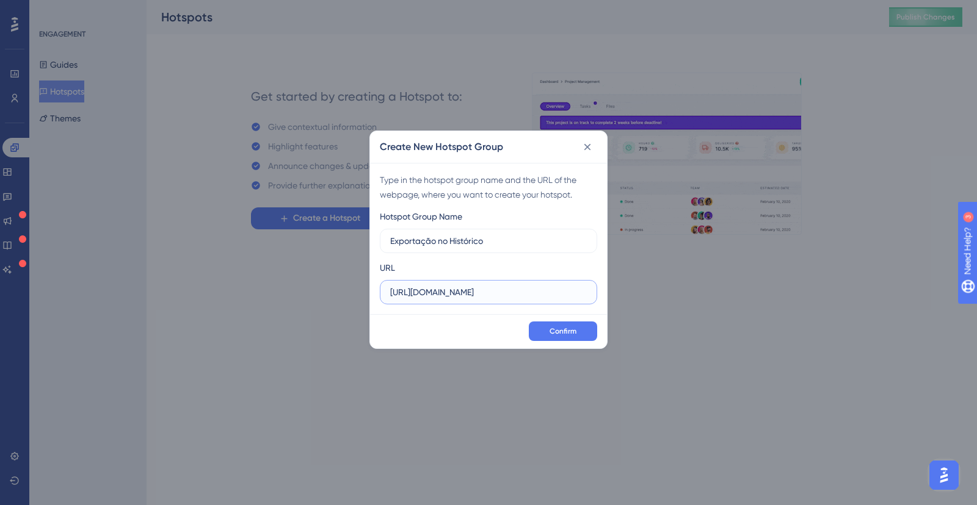
paste input ".clearsale.com.br/consulta/transacoes"
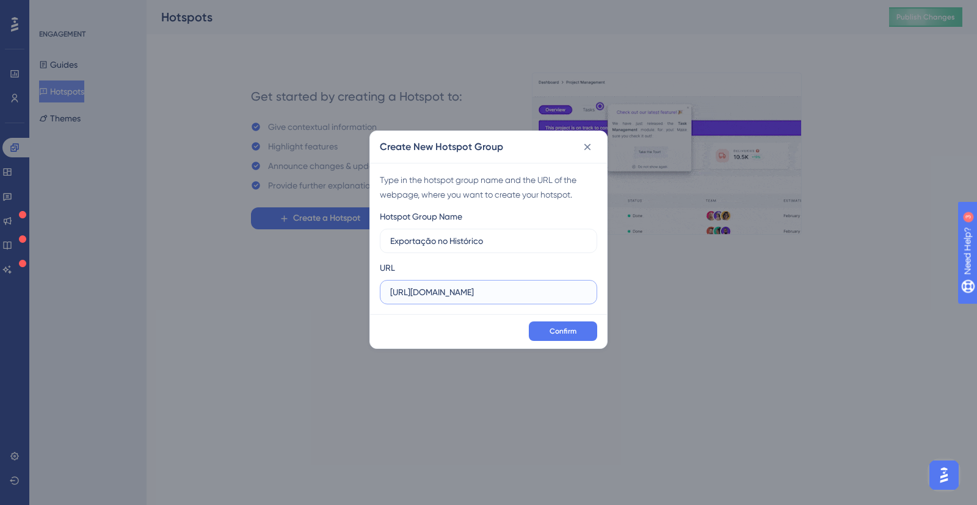
scroll to position [0, 68]
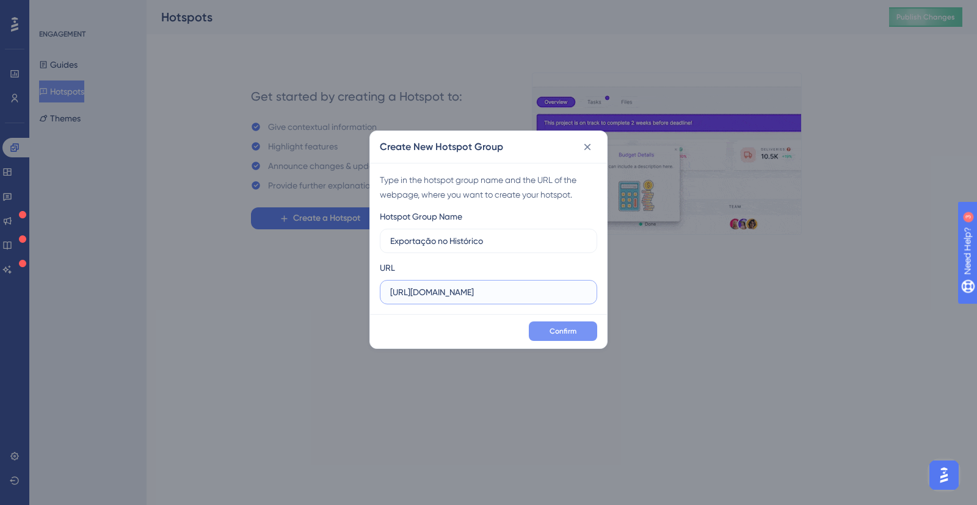
type input "https://plataformadatatrust.clearsale.com.br/consulta/transacoes"
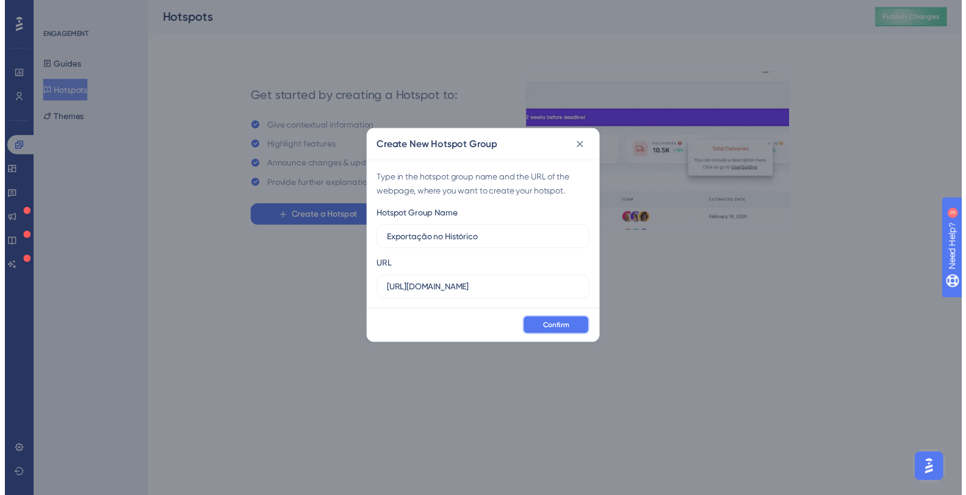
scroll to position [0, 0]
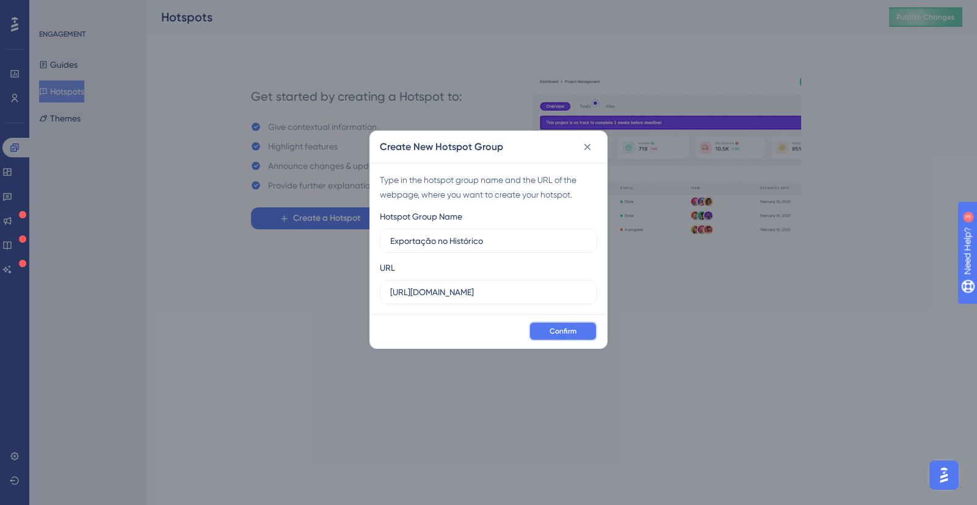
click at [569, 329] on span "Confirm" at bounding box center [562, 332] width 27 height 10
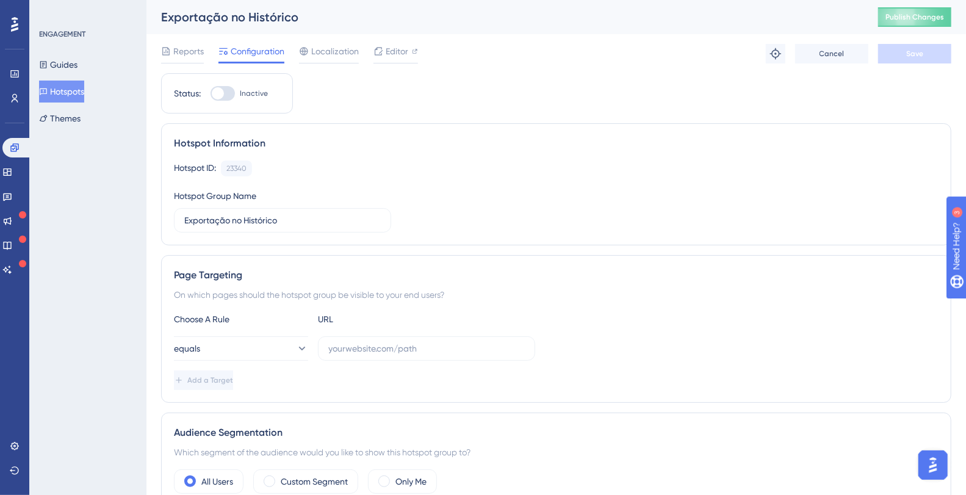
click at [413, 108] on div "Status: Inactive Hotspot Information Hotspot ID: 23340 Copy Hotspot Group Name …" at bounding box center [556, 483] width 791 height 820
click at [384, 169] on div "Hotspot ID: 23340 Copy" at bounding box center [556, 169] width 765 height 16
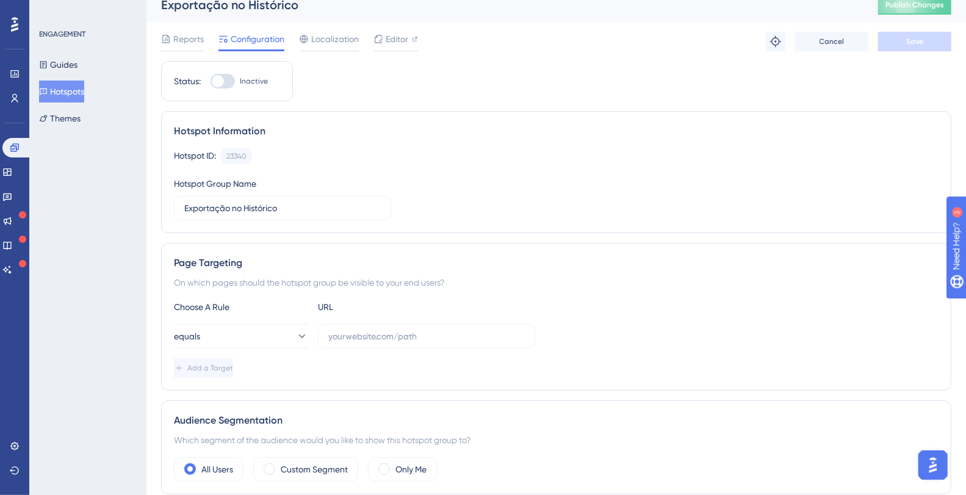
scroll to position [29, 0]
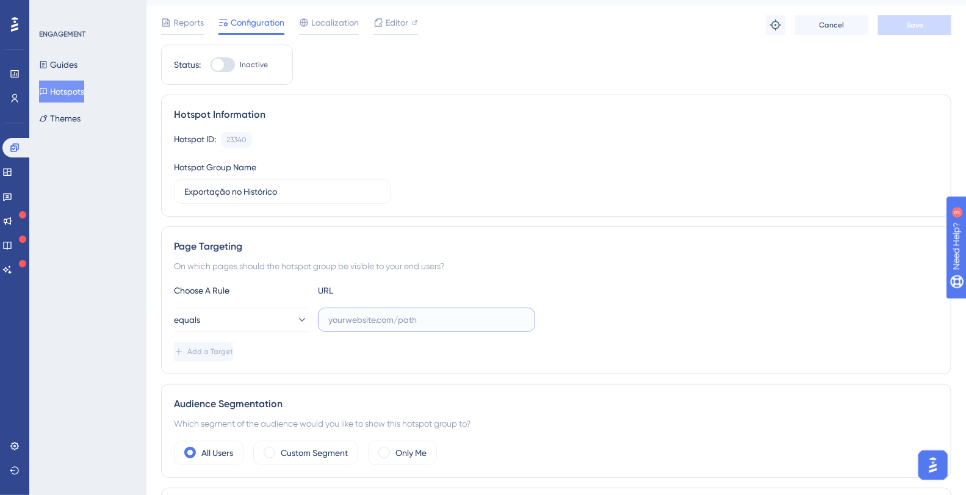
click at [357, 320] on input "text" at bounding box center [426, 319] width 197 height 13
paste input "https://plataformadatatrust.clearsale.com.br/consulta/transacoes"
type input "https://plataformadatatrust.clearsale.com.br/consulta/transacoes"
click at [264, 320] on button "equals" at bounding box center [241, 320] width 134 height 24
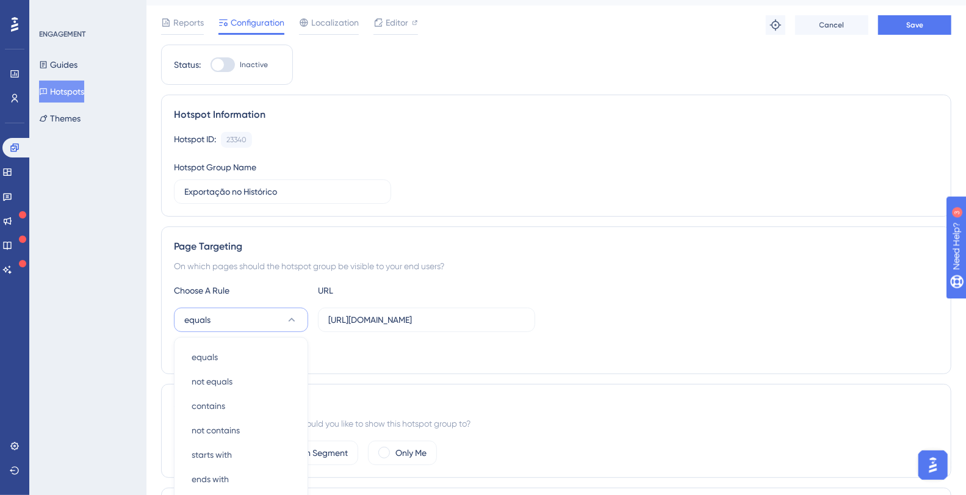
scroll to position [214, 0]
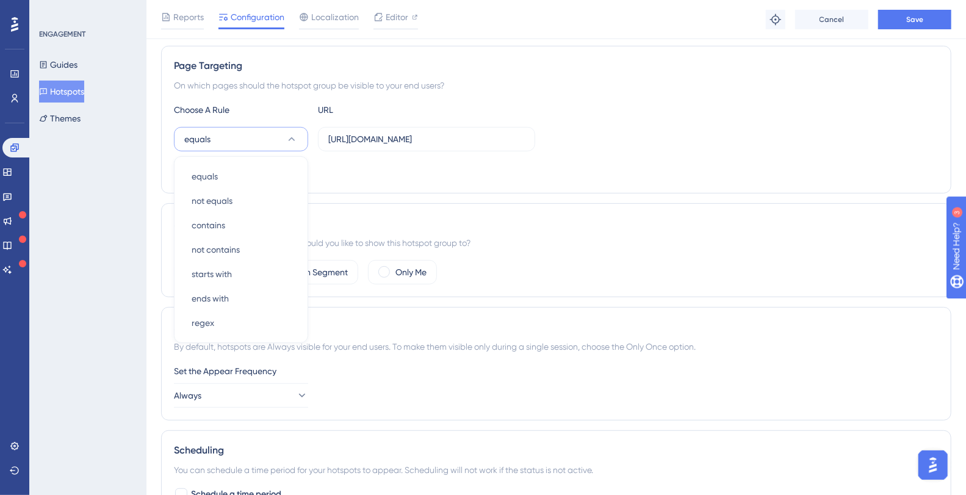
click at [494, 187] on div "Page Targeting On which pages should the hotspot group be visible to your end u…" at bounding box center [556, 120] width 791 height 148
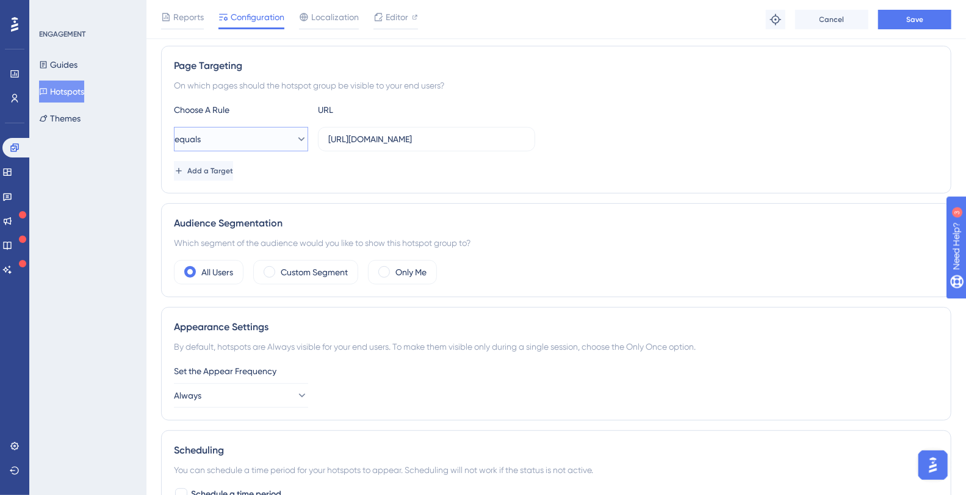
click at [221, 142] on button "equals" at bounding box center [241, 139] width 134 height 24
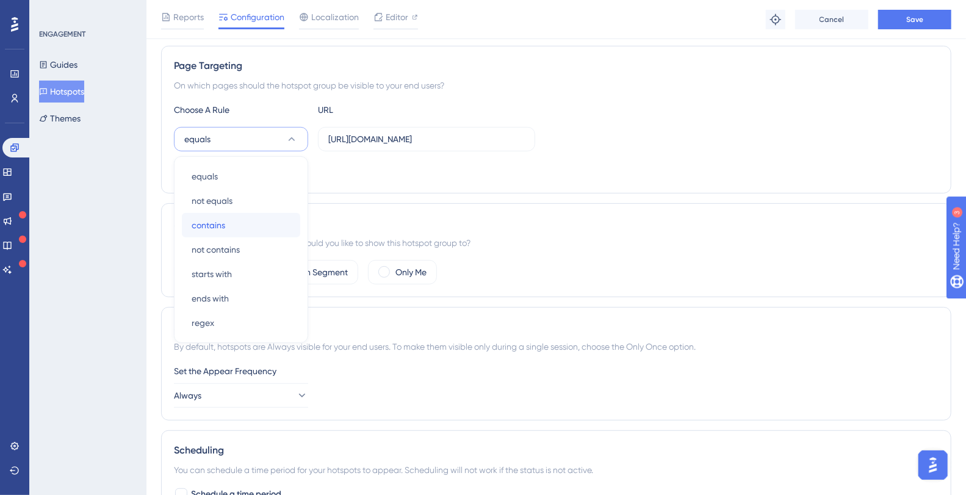
click at [217, 228] on span "contains" at bounding box center [209, 225] width 34 height 15
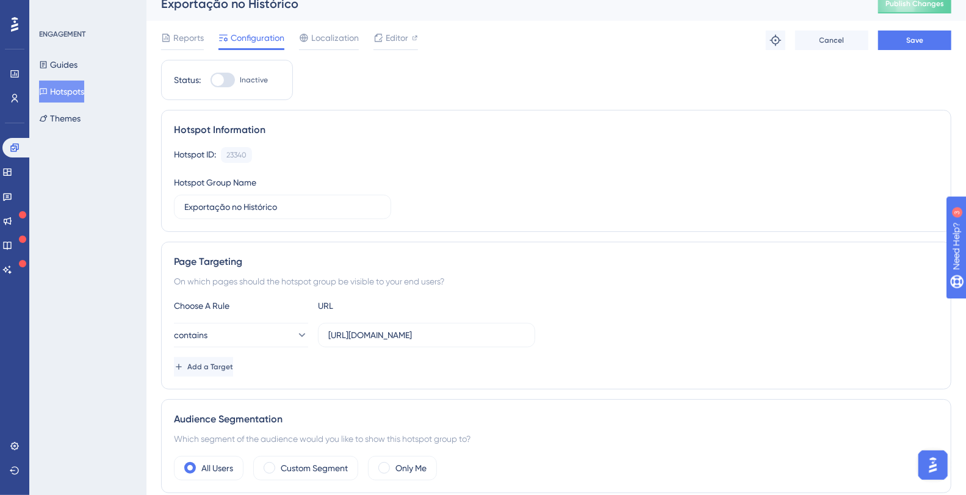
scroll to position [29, 0]
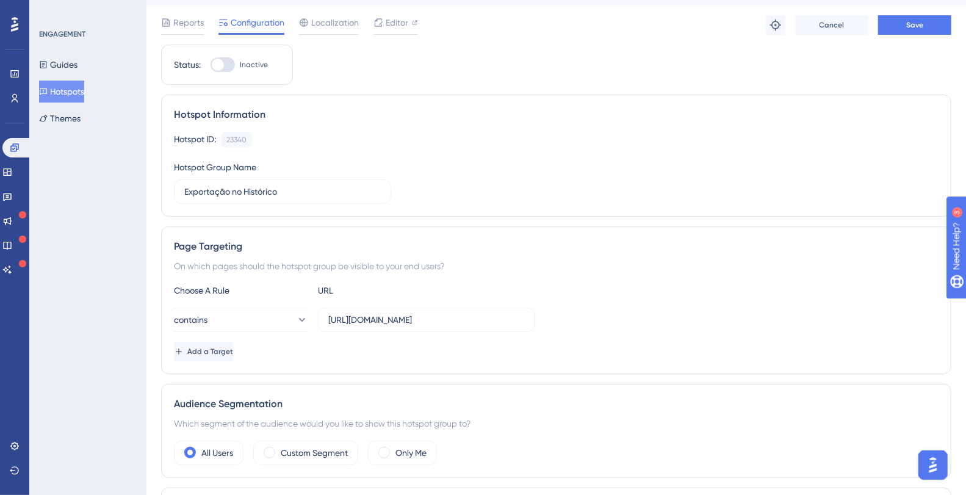
click at [410, 148] on div "Hotspot ID: 23340 Copy Hotspot Group Name Exportação no Histórico" at bounding box center [556, 168] width 765 height 72
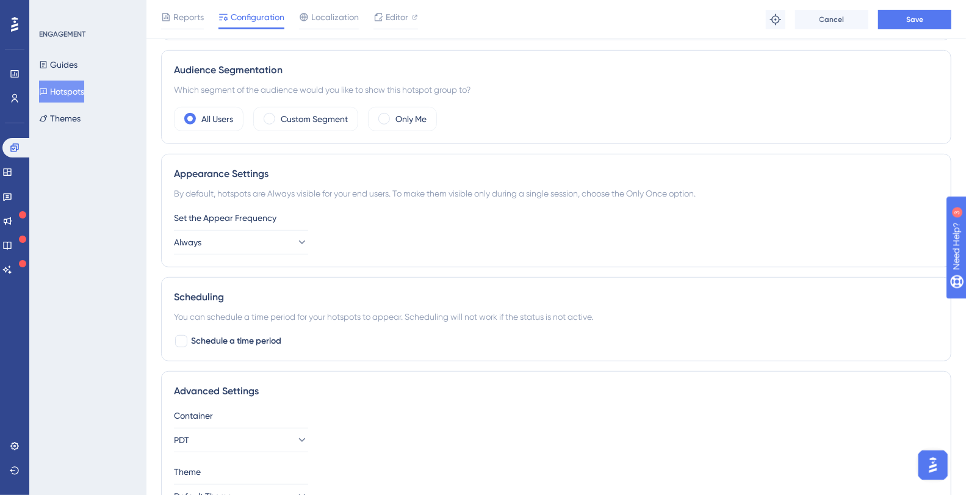
scroll to position [371, 0]
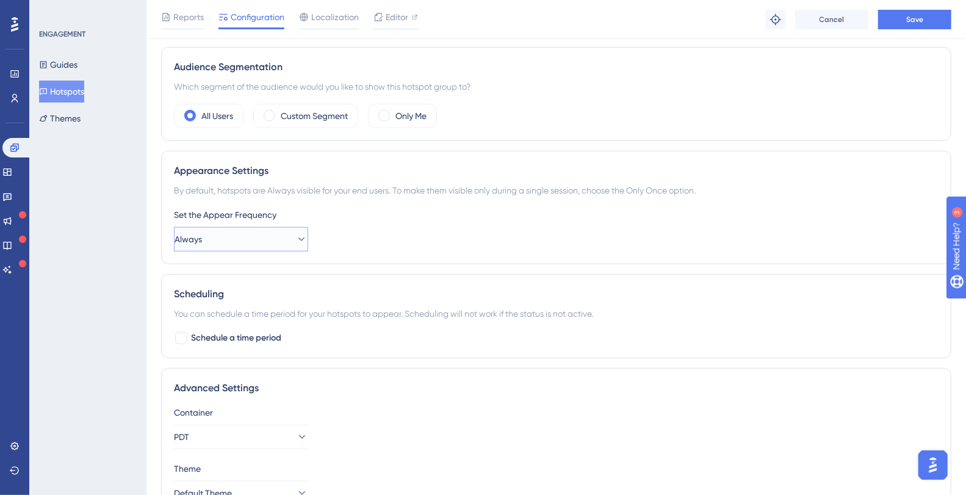
click at [252, 237] on button "Always" at bounding box center [241, 239] width 134 height 24
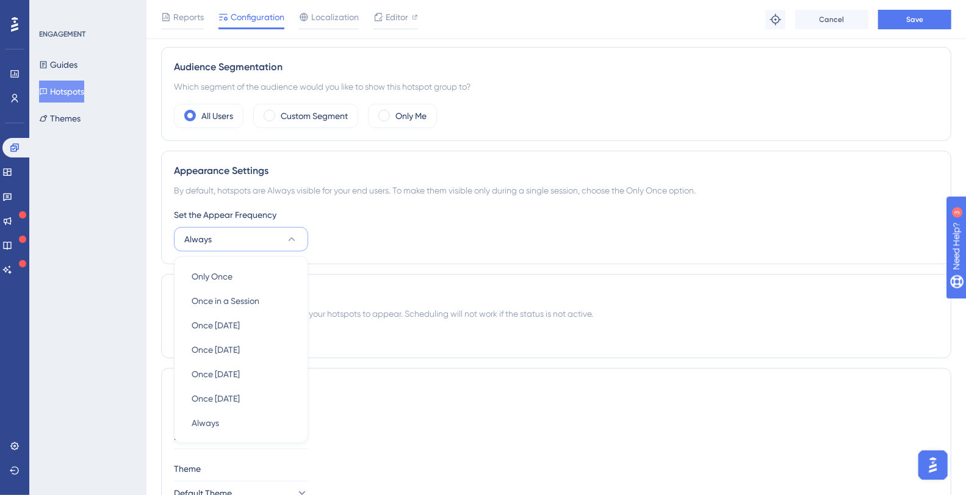
scroll to position [437, 0]
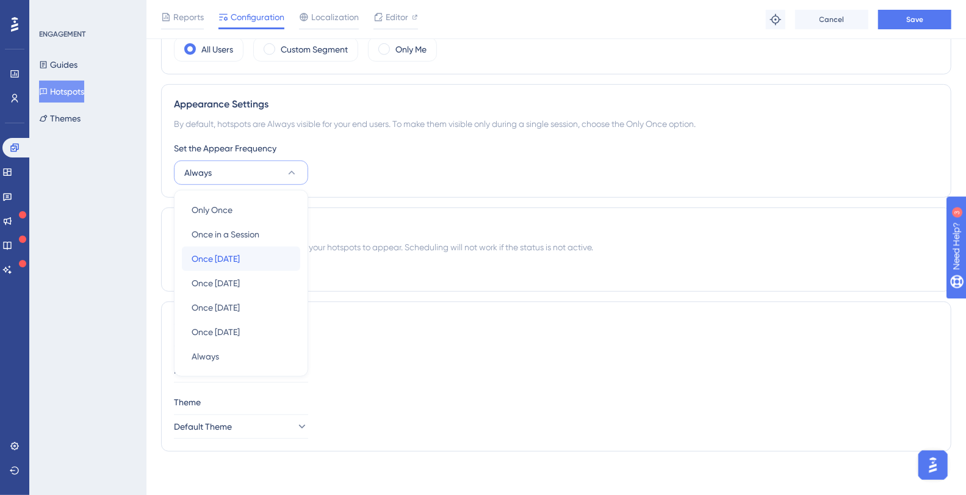
click at [222, 256] on span "Once in 1 day" at bounding box center [216, 259] width 48 height 15
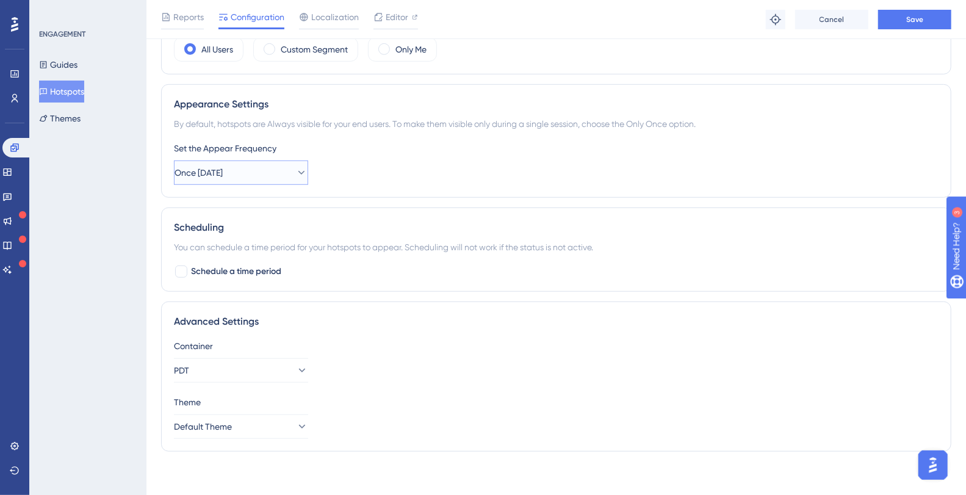
click at [251, 165] on button "Once in 1 day" at bounding box center [241, 173] width 134 height 24
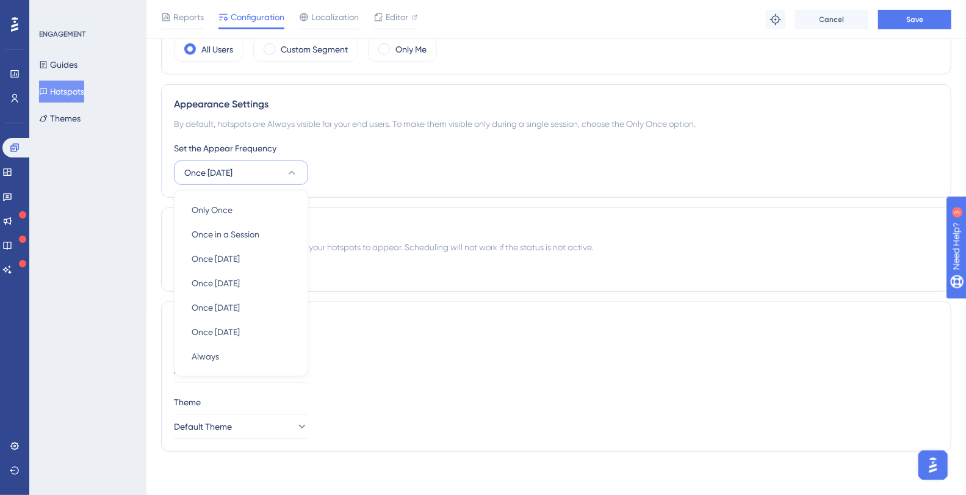
click at [394, 151] on div "Set the Appear Frequency Once in 1 day Only Once Only Once Once in a Session On…" at bounding box center [556, 163] width 765 height 44
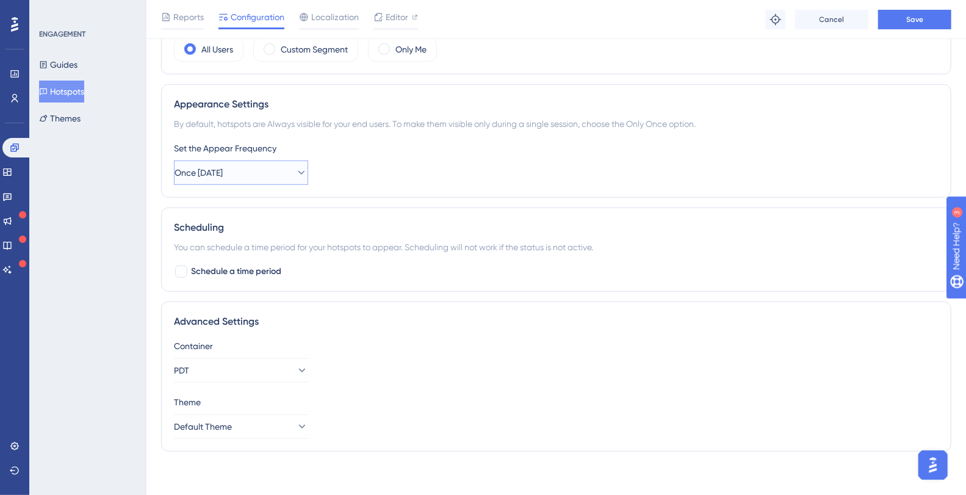
click at [257, 161] on button "Once in 1 day" at bounding box center [241, 173] width 134 height 24
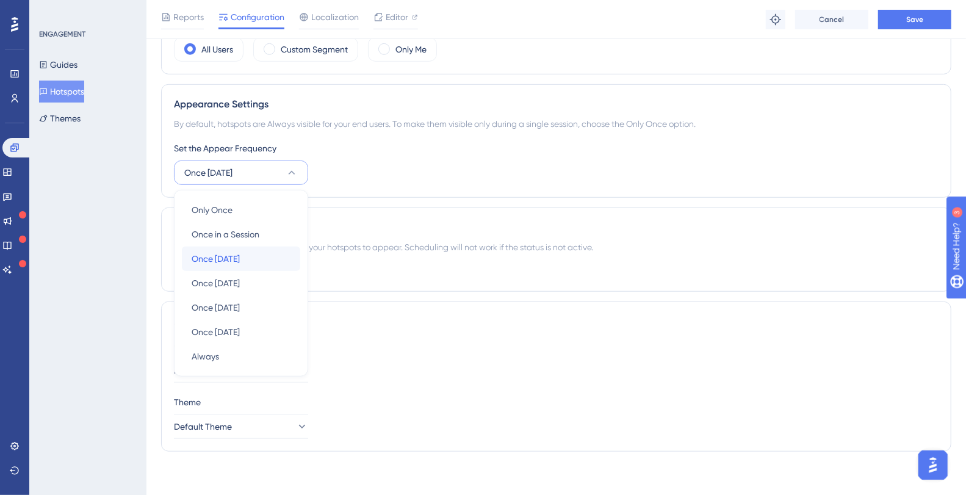
click at [238, 252] on span "Once in 1 day" at bounding box center [216, 259] width 48 height 15
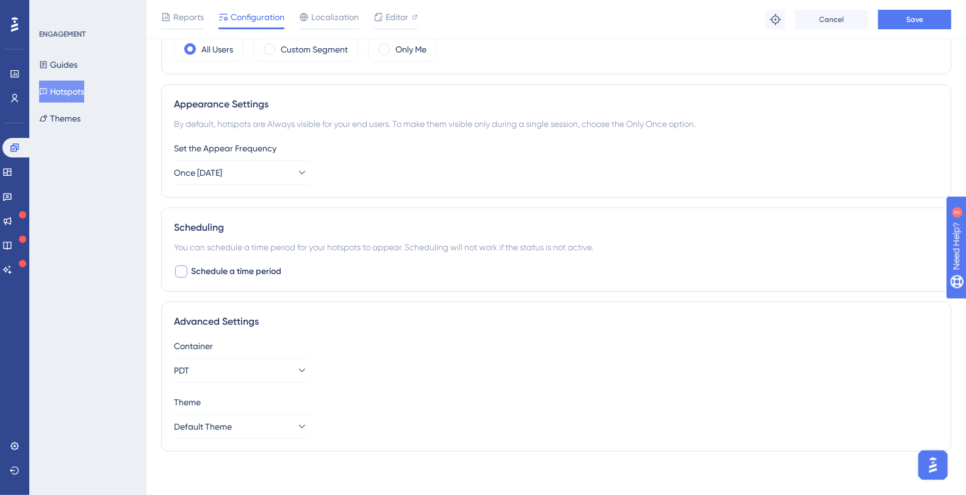
click at [187, 267] on div at bounding box center [181, 272] width 12 height 12
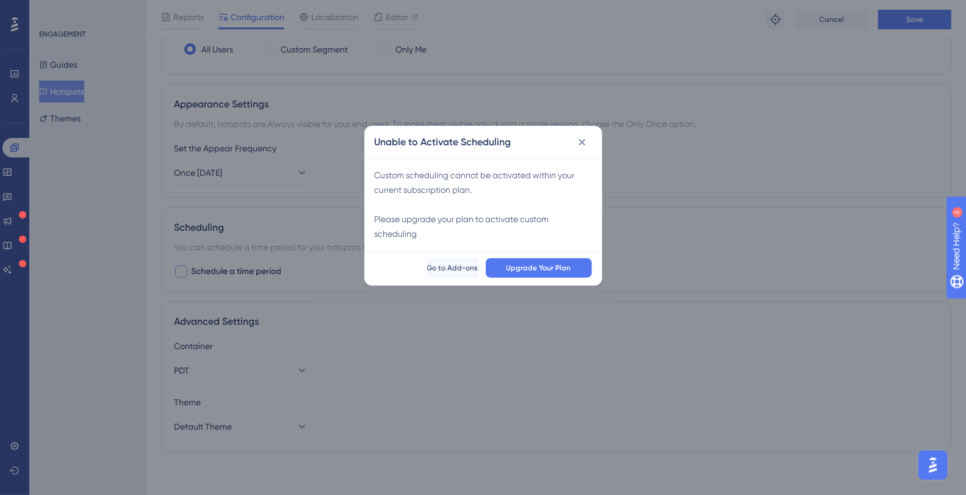
scroll to position [427, 0]
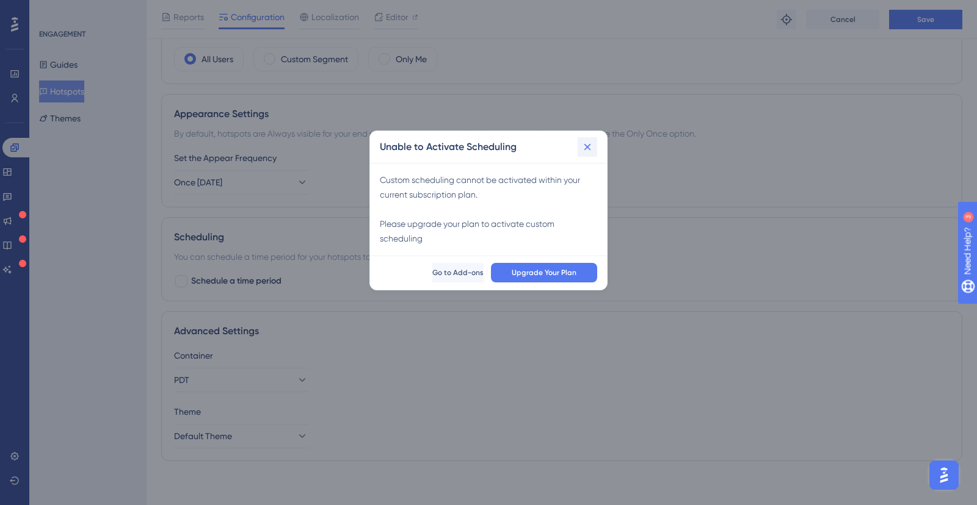
click at [584, 149] on icon at bounding box center [587, 147] width 7 height 7
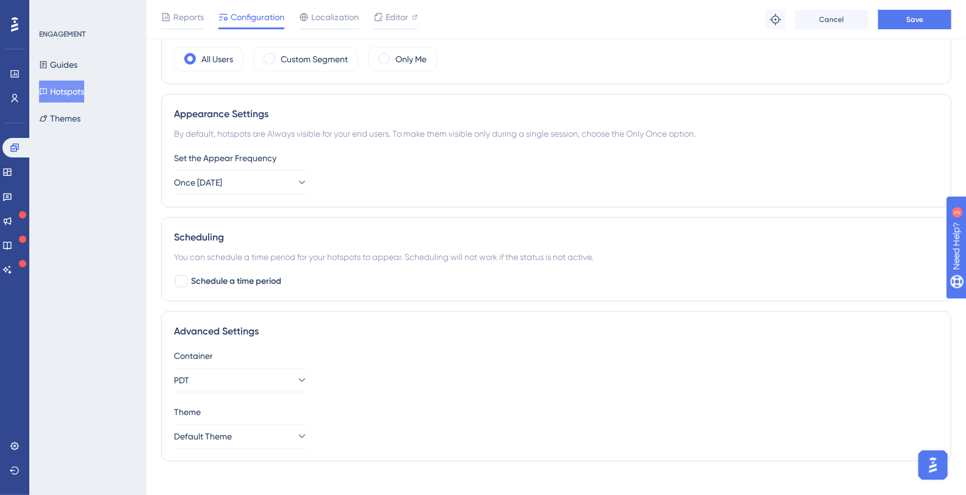
scroll to position [437, 0]
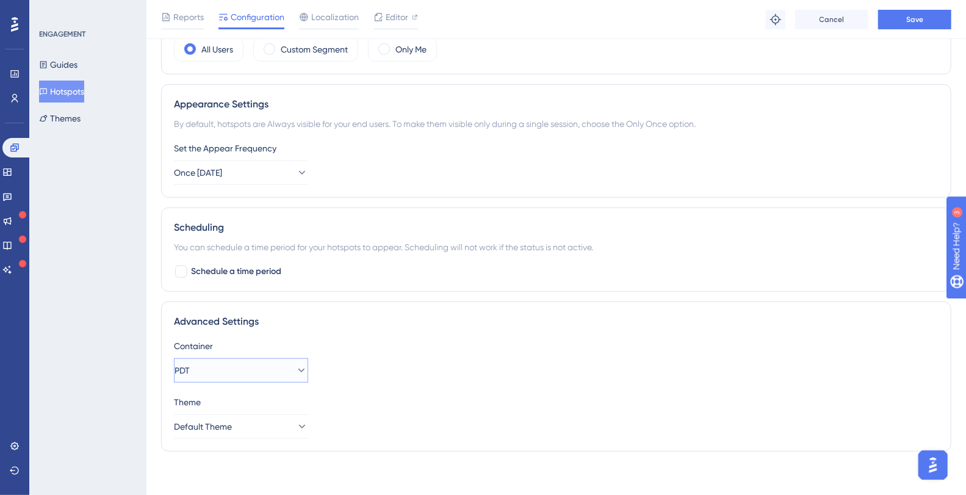
click at [262, 372] on button "PDT" at bounding box center [241, 370] width 134 height 24
click at [264, 332] on div "Advanced Settings Container PDT PDT PDT Theme Default Theme" at bounding box center [556, 377] width 791 height 150
click at [248, 421] on button "Default Theme" at bounding box center [241, 427] width 134 height 24
click at [216, 398] on div "Theme" at bounding box center [556, 402] width 765 height 15
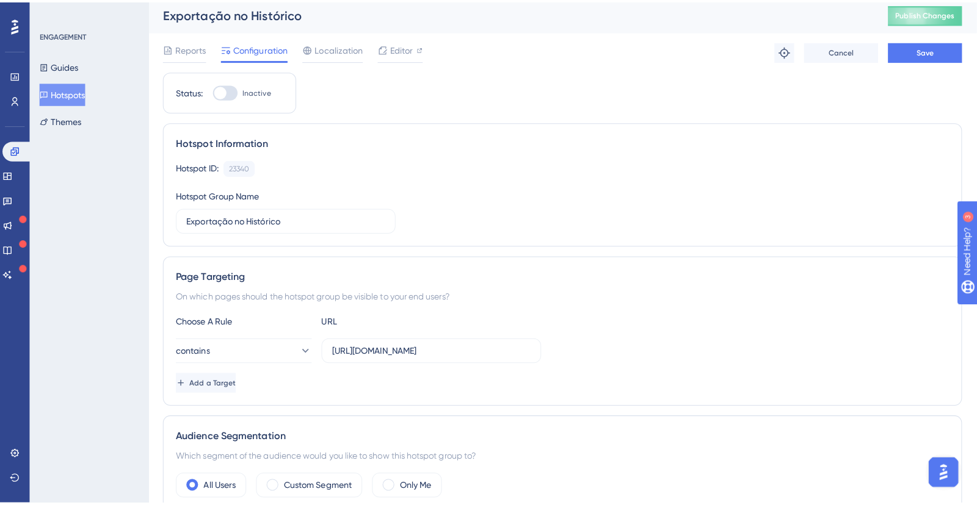
scroll to position [0, 0]
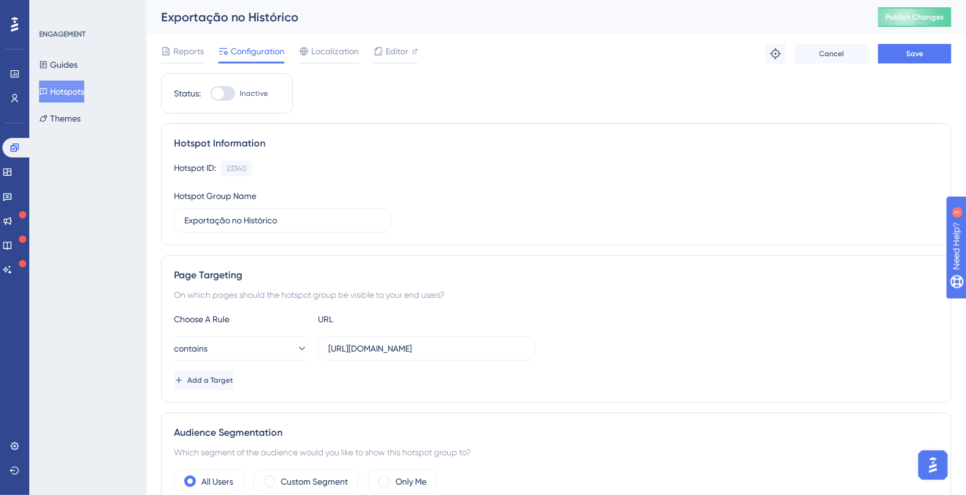
click at [637, 97] on div "Status: Inactive Hotspot Information Hotspot ID: 23340 Copy Hotspot Group Name …" at bounding box center [556, 483] width 791 height 820
click at [934, 54] on button "Save" at bounding box center [914, 54] width 73 height 20
click at [374, 125] on div "Hotspot Information Hotspot ID: 23340 Copy Hotspot Group Name Exportação no His…" at bounding box center [556, 184] width 791 height 122
click at [397, 51] on span "Editor" at bounding box center [397, 51] width 23 height 15
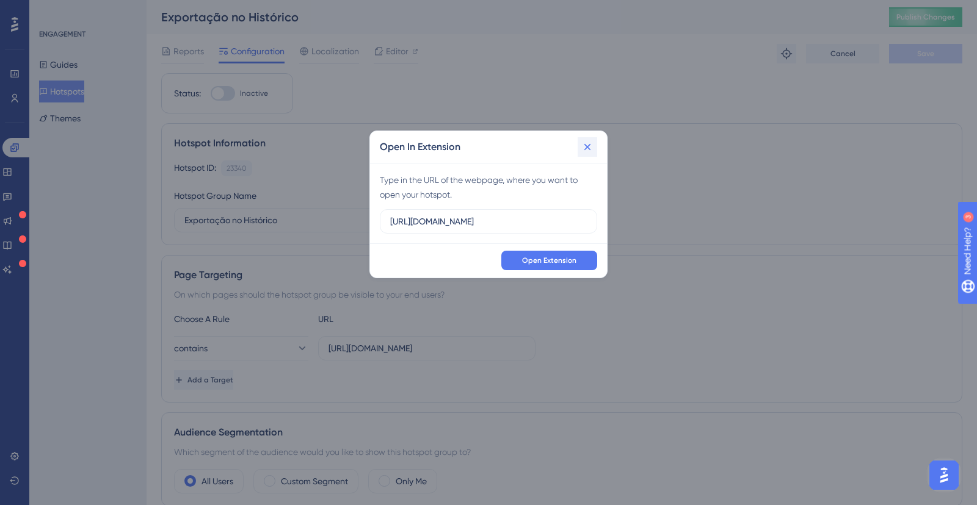
click at [595, 146] on button at bounding box center [588, 147] width 20 height 20
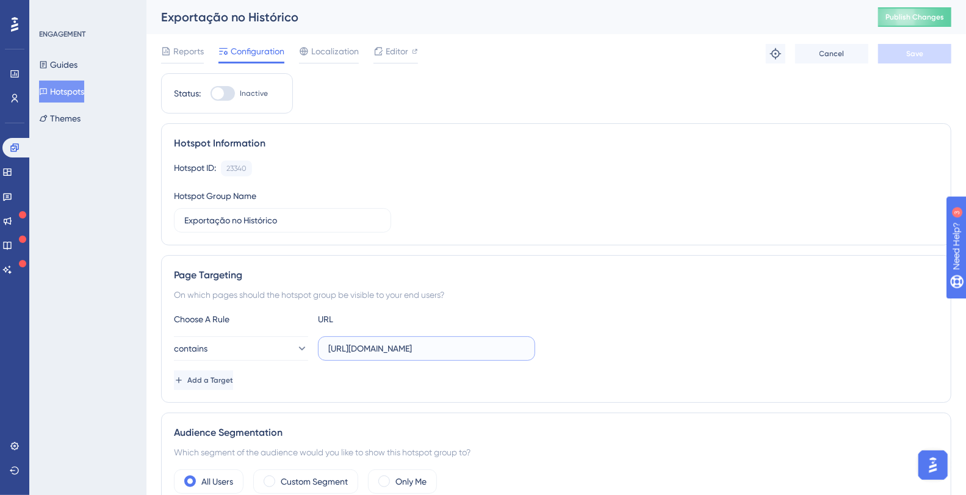
click at [405, 348] on input "https://plataformadatatrust.clearsale.com.br/consulta/transacoes" at bounding box center [426, 348] width 197 height 13
click at [397, 52] on span "Editor" at bounding box center [397, 51] width 23 height 15
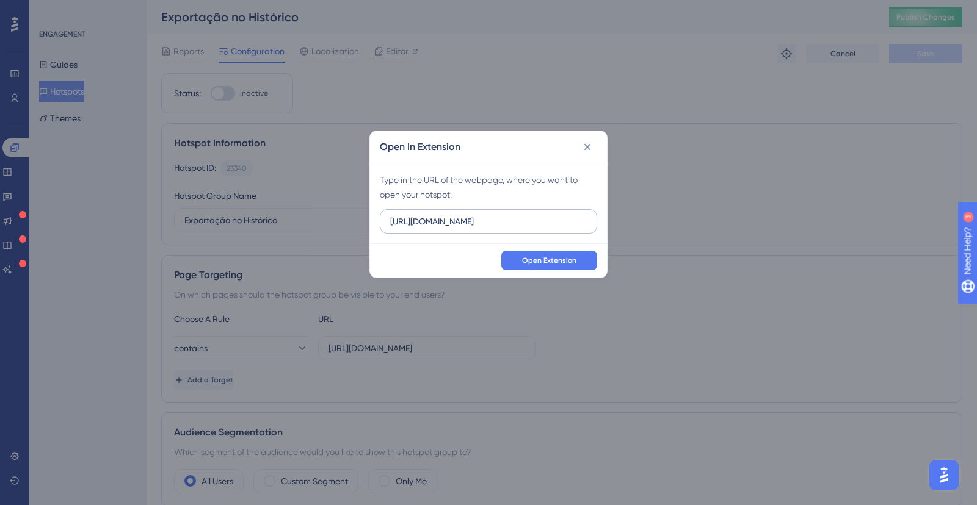
click at [488, 223] on input "https://plataformadatatrusthml.clearsale.com.br" at bounding box center [488, 221] width 197 height 13
type input "https://plataformadatatrust.clearsale.com.br/consulta/transacoes"
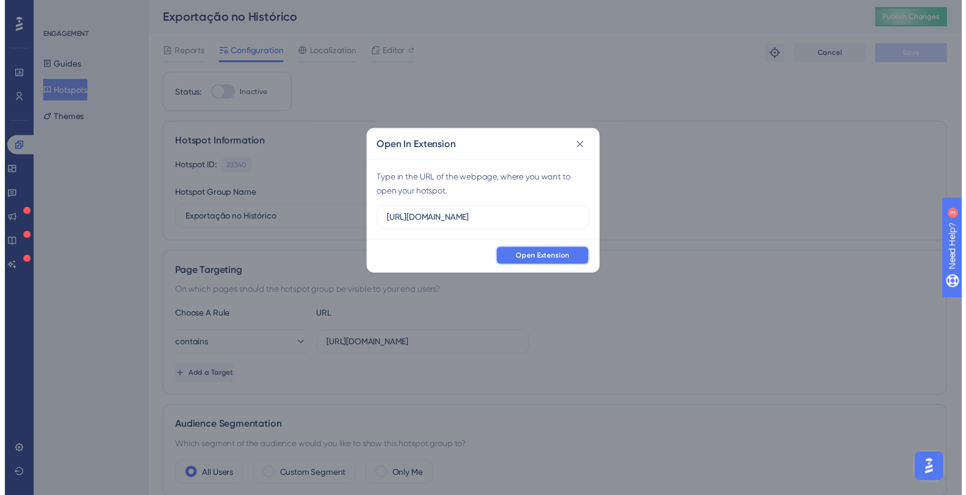
scroll to position [0, 0]
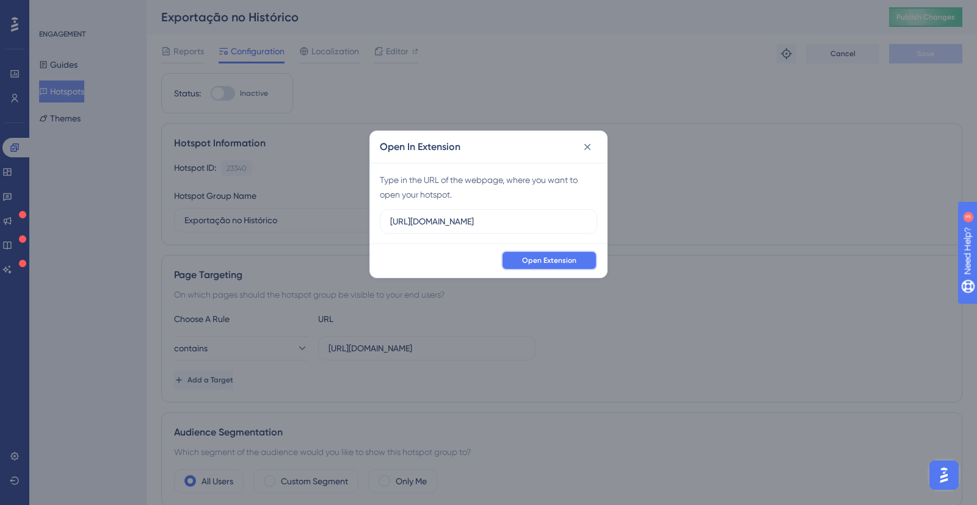
click at [546, 259] on span "Open Extension" at bounding box center [549, 261] width 54 height 10
click at [589, 143] on icon at bounding box center [587, 147] width 12 height 12
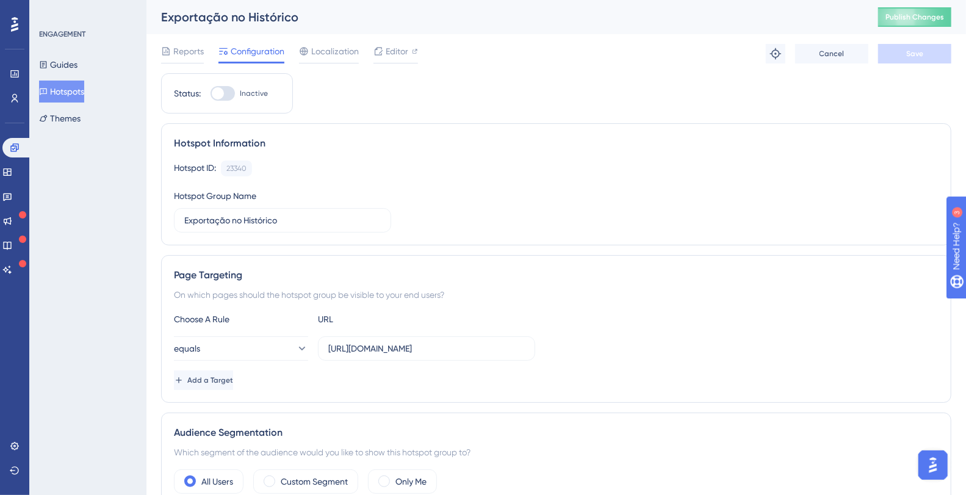
click at [220, 95] on div at bounding box center [218, 93] width 12 height 12
click at [211, 94] on input "Inactive" at bounding box center [210, 93] width 1 height 1
checkbox input "true"
click at [932, 52] on button "Save" at bounding box center [914, 54] width 73 height 20
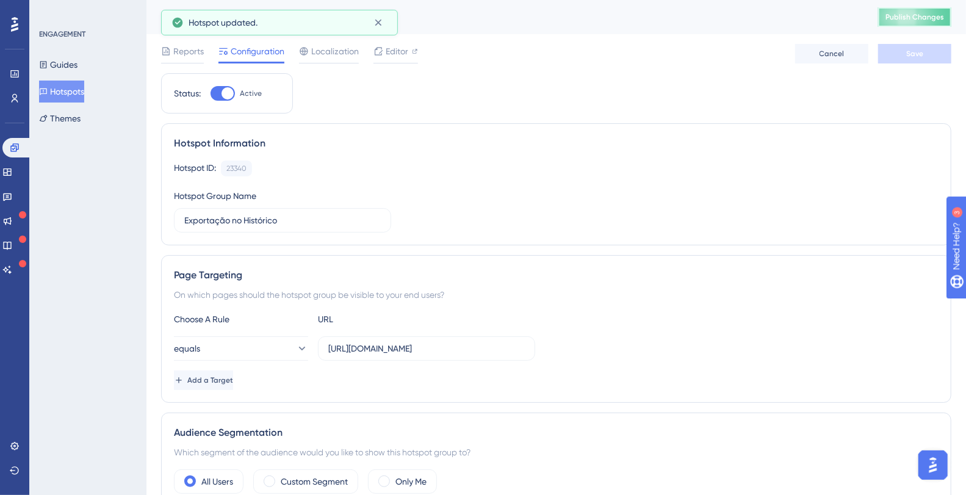
click at [920, 19] on span "Publish Changes" at bounding box center [915, 17] width 59 height 10
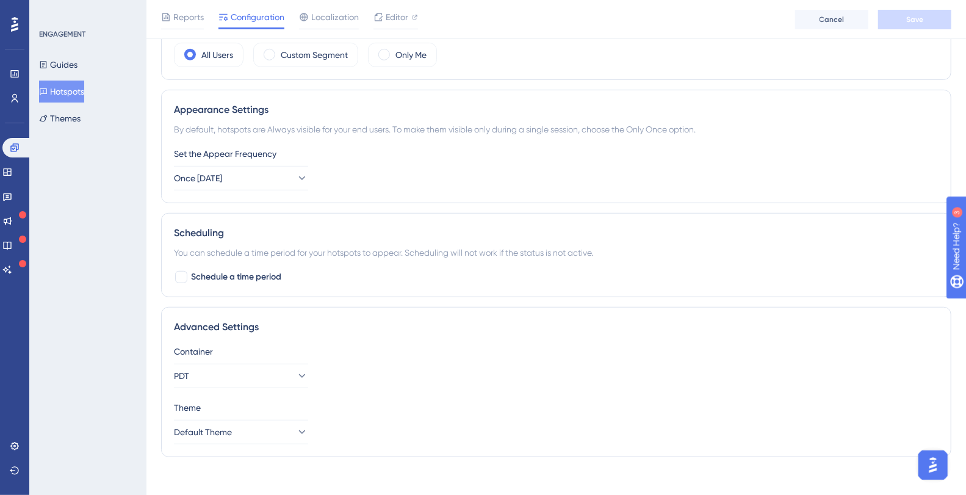
scroll to position [437, 0]
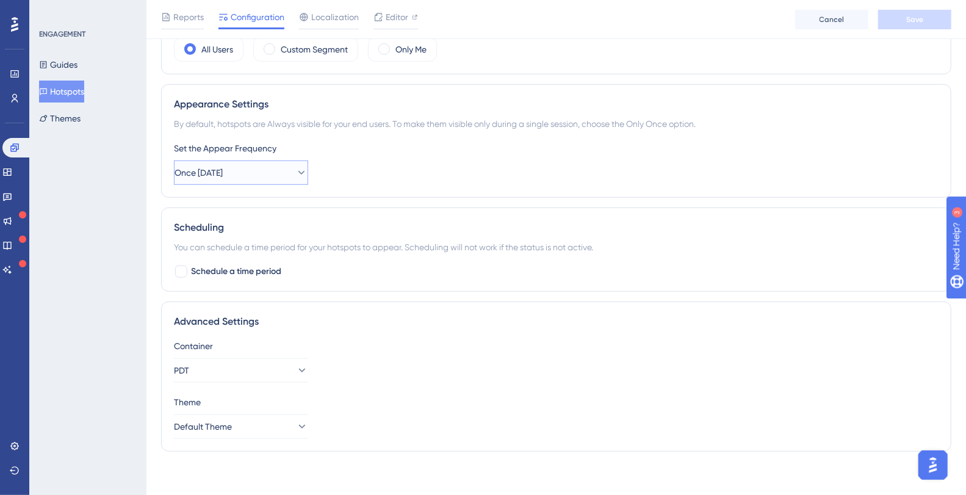
click at [272, 166] on button "Once in 1 day" at bounding box center [241, 173] width 134 height 24
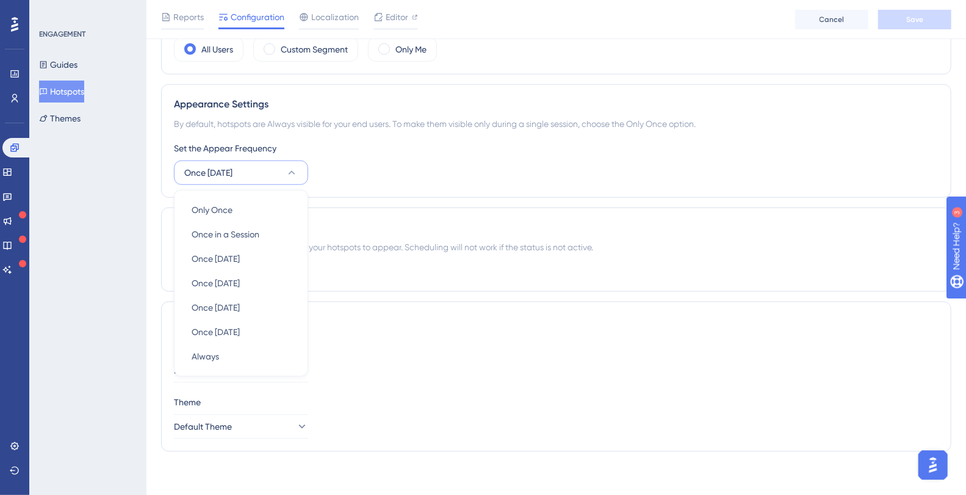
click at [435, 157] on div "Set the Appear Frequency Once in 1 day Only Once Only Once Once in a Session On…" at bounding box center [556, 163] width 765 height 44
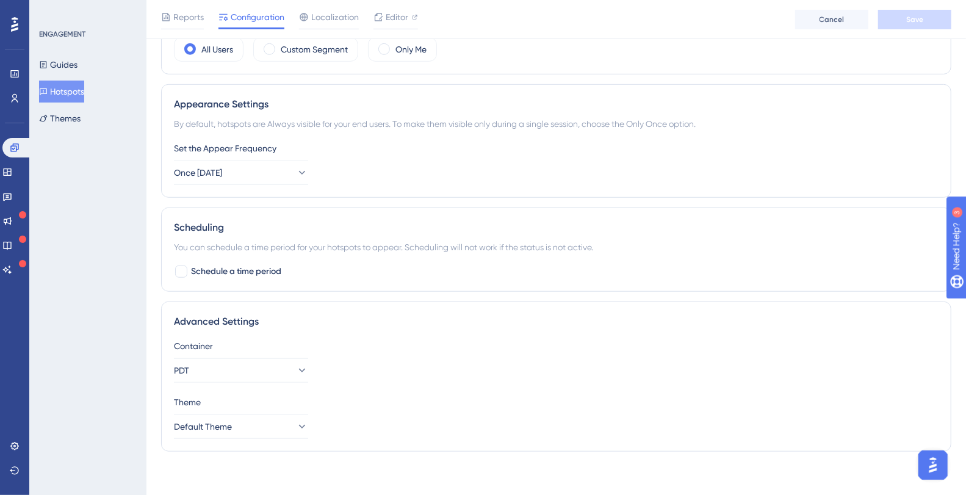
click at [314, 165] on div "Set the Appear Frequency Once in 1 day" at bounding box center [556, 163] width 765 height 44
click at [271, 170] on button "Once in 1 day" at bounding box center [241, 173] width 134 height 24
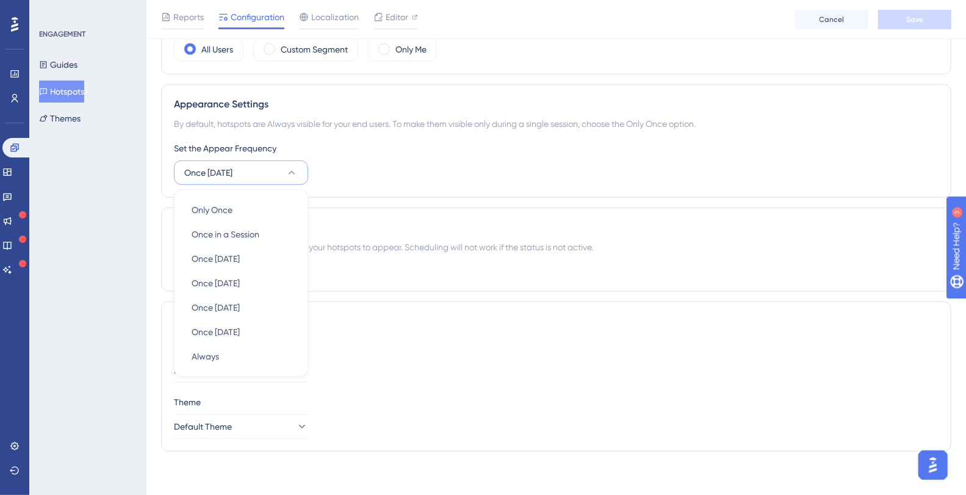
click at [357, 132] on div "Appearance Settings By default, hotspots are Always visible for your end users.…" at bounding box center [556, 141] width 791 height 114
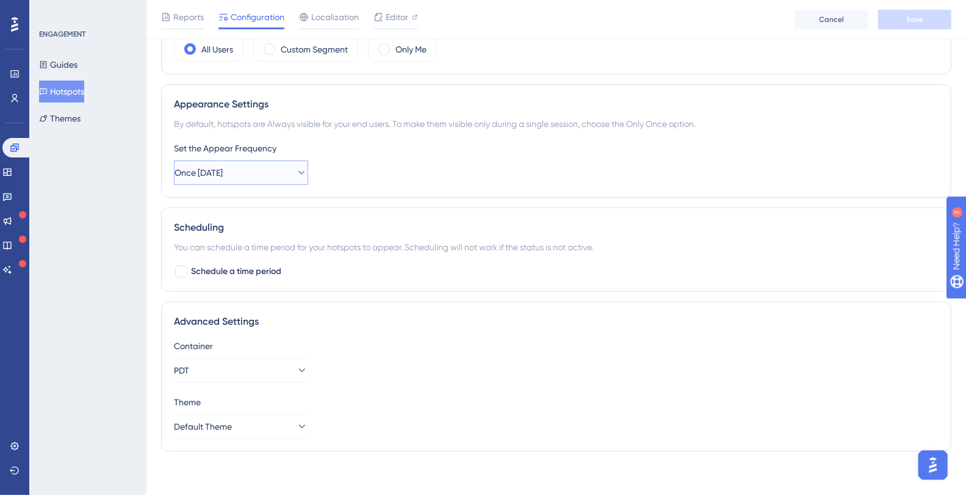
click at [238, 165] on button "Once in 1 day" at bounding box center [241, 173] width 134 height 24
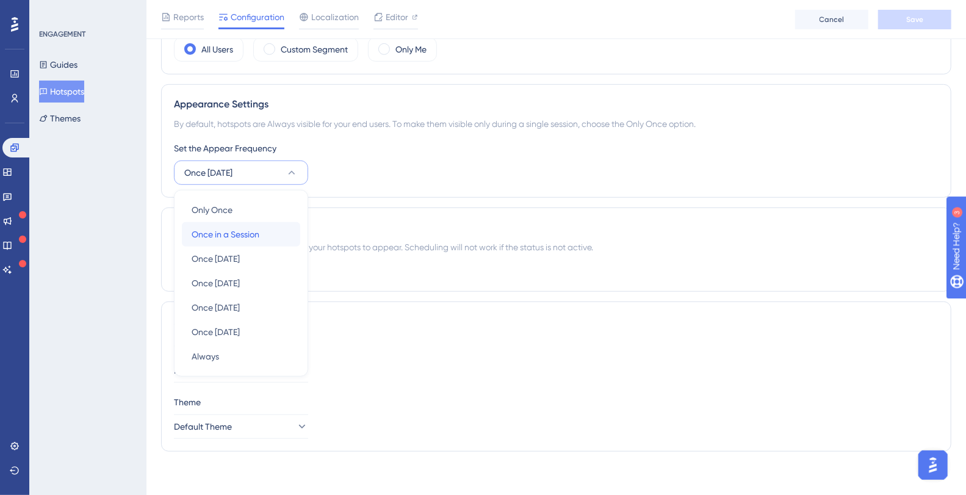
click at [223, 227] on span "Once in a Session" at bounding box center [226, 234] width 68 height 15
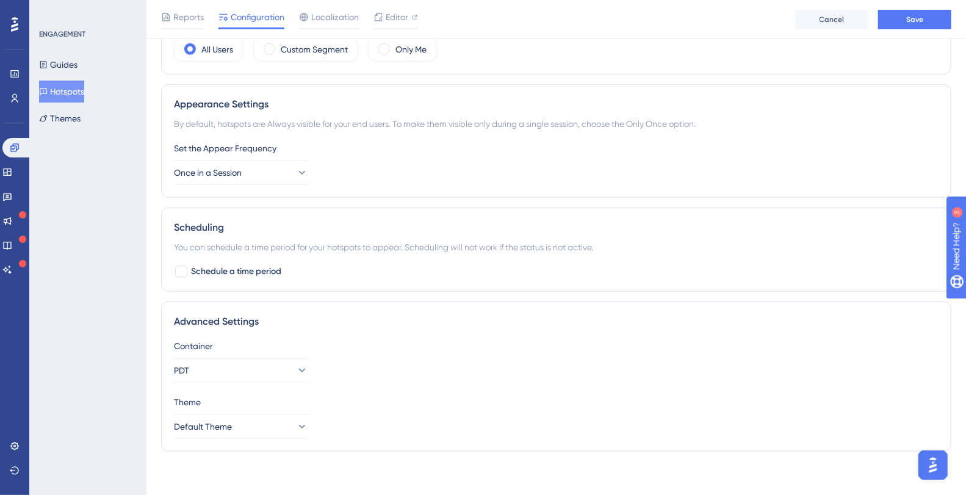
click at [400, 163] on div "Set the Appear Frequency Once in a Session" at bounding box center [556, 163] width 765 height 44
click at [916, 15] on span "Save" at bounding box center [915, 20] width 17 height 10
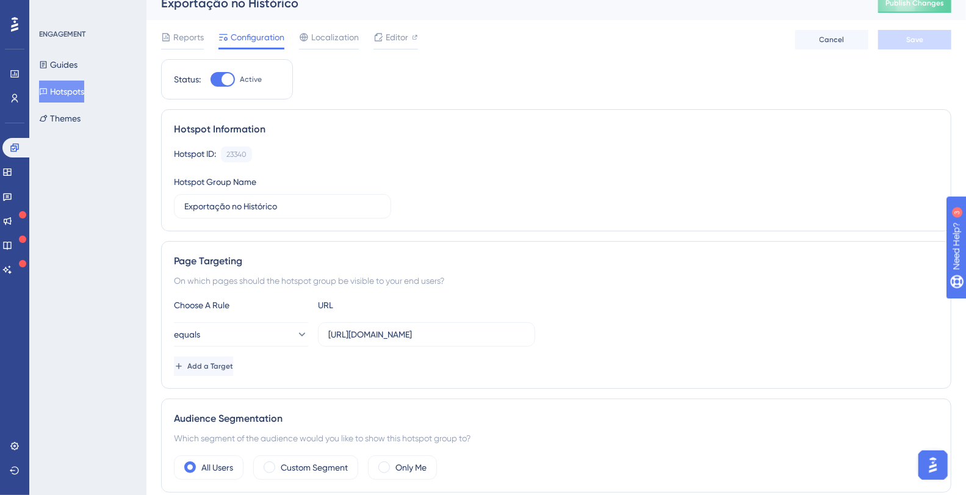
scroll to position [0, 0]
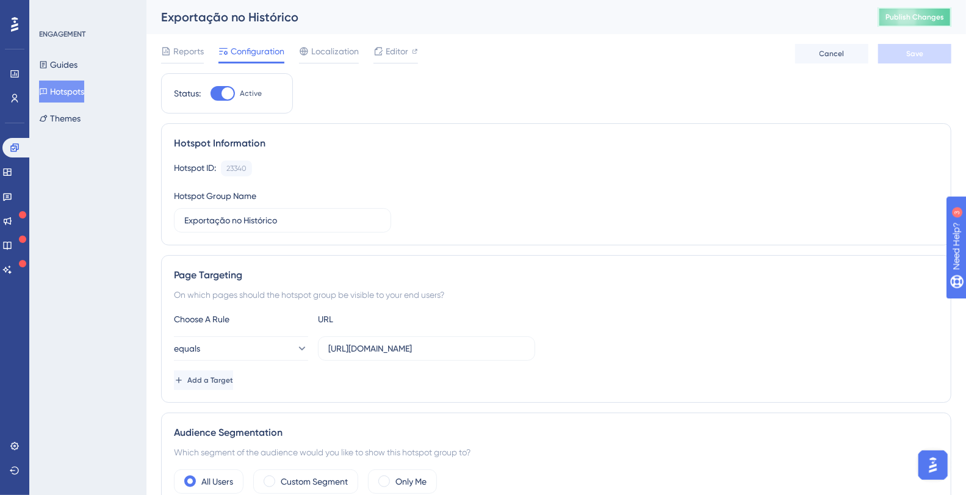
click at [924, 13] on span "Publish Changes" at bounding box center [915, 17] width 59 height 10
click at [67, 71] on button "Guides" at bounding box center [58, 65] width 38 height 22
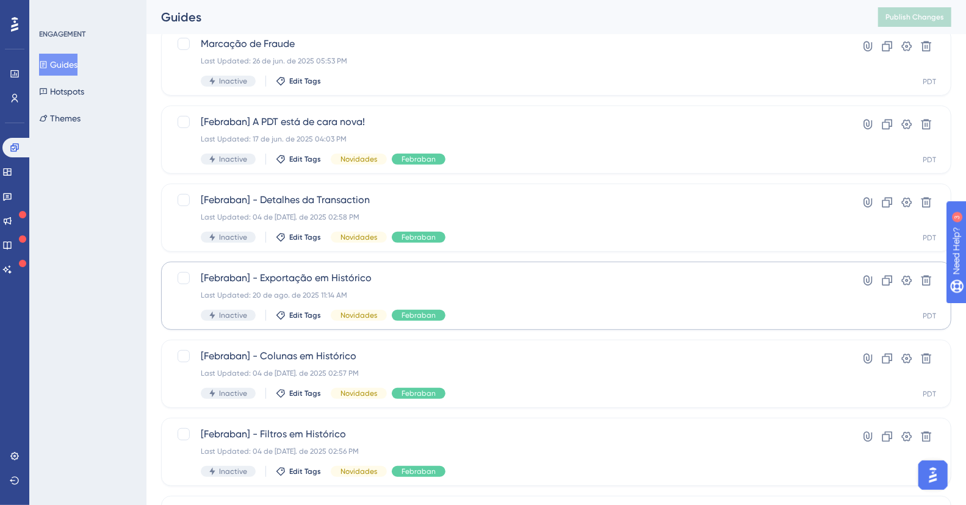
scroll to position [242, 0]
click at [286, 275] on span "[Febraban] - Exportação em Histórico" at bounding box center [508, 277] width 614 height 15
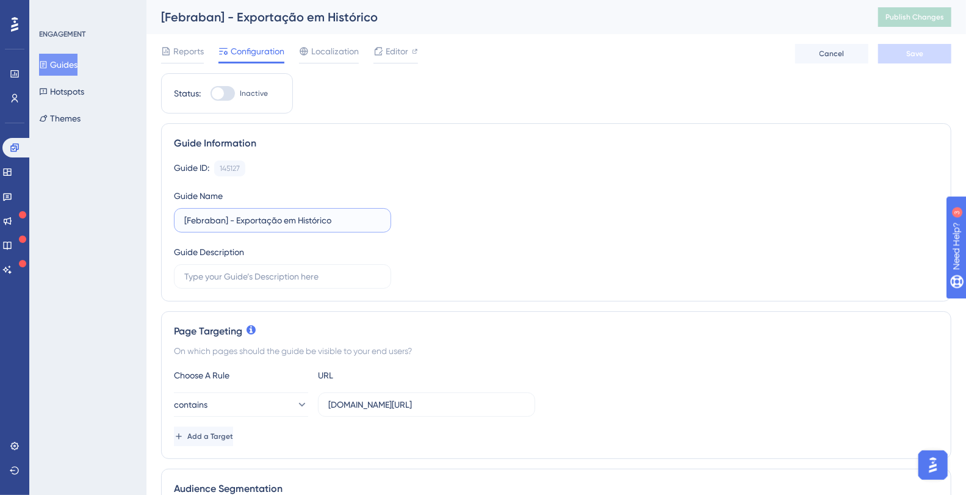
click at [265, 225] on input "[Febraban] - Exportação em Histórico" at bounding box center [282, 220] width 197 height 13
drag, startPoint x: 265, startPoint y: 225, endPoint x: 241, endPoint y: 224, distance: 24.4
click at [265, 225] on input "[Febraban] - Exportação em Histórico" at bounding box center [282, 220] width 197 height 13
click at [236, 218] on input "[Febraban] - Exportação em Histórico" at bounding box center [282, 220] width 197 height 13
drag, startPoint x: 236, startPoint y: 220, endPoint x: 81, endPoint y: 219, distance: 155.1
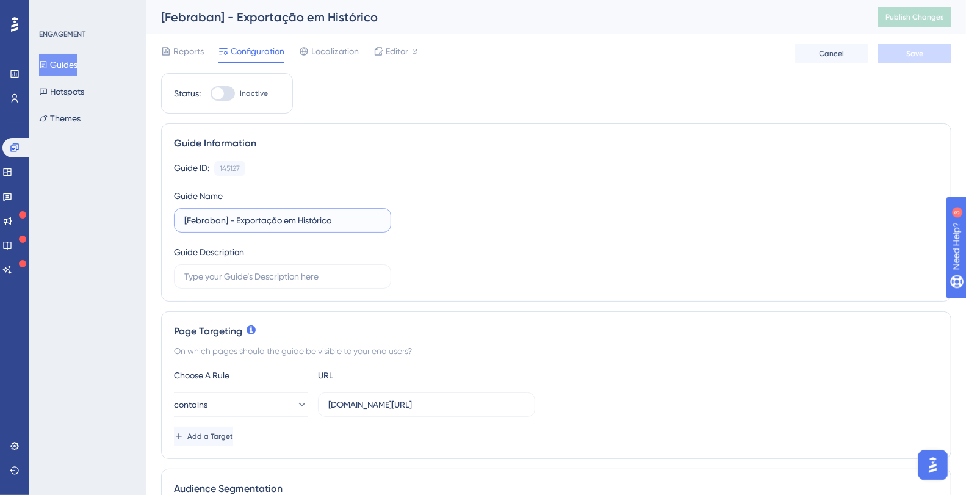
type input "Exportação em Histórico"
click at [460, 195] on div "Guide ID: 145127 Copy Guide Name Exportação em Histórico Guide Description" at bounding box center [556, 225] width 765 height 128
click at [927, 53] on button "Save" at bounding box center [914, 54] width 73 height 20
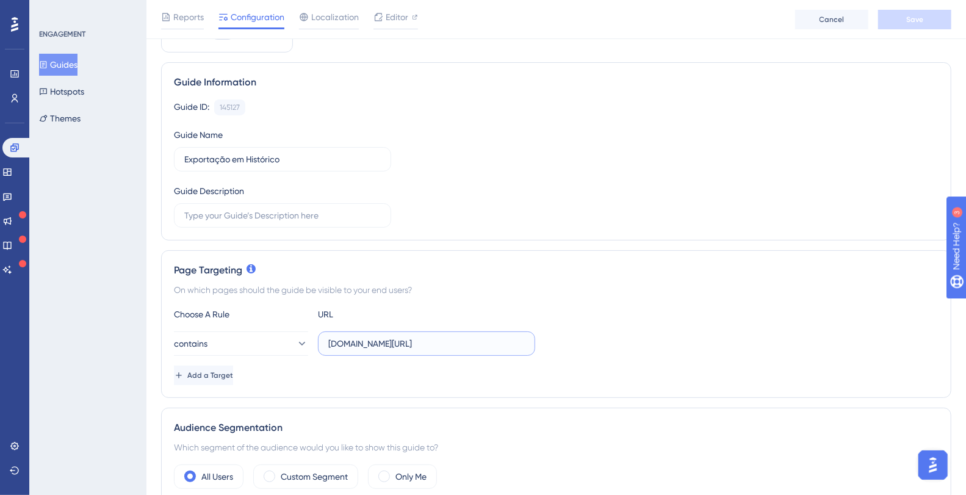
scroll to position [0, 37]
drag, startPoint x: 440, startPoint y: 338, endPoint x: 544, endPoint y: 334, distance: 103.9
click at [544, 334] on div "contains plataformadatatrust.clearsale.com.br/consulta/transacoes" at bounding box center [556, 343] width 765 height 24
click at [460, 342] on input "plataformadatatrust.clearsale.com.br/consulta/transacoes" at bounding box center [426, 343] width 197 height 13
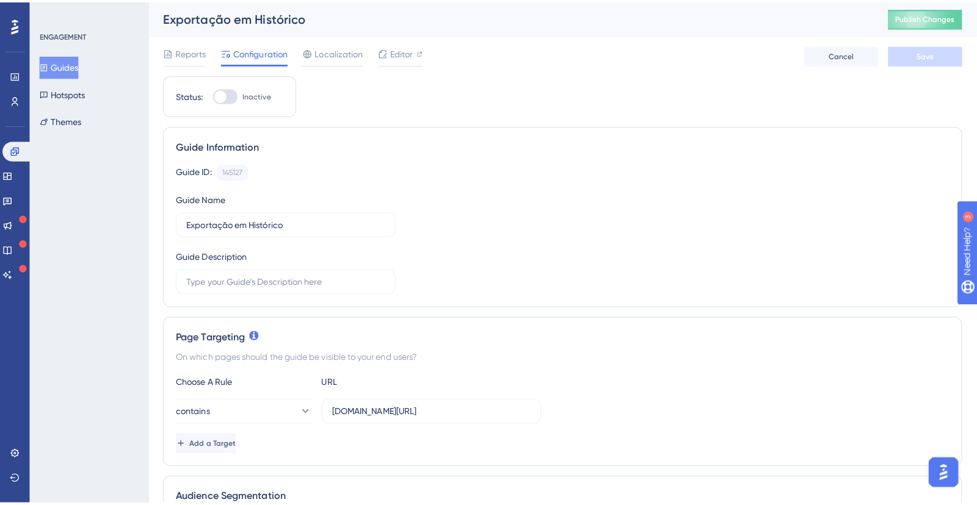
scroll to position [0, 0]
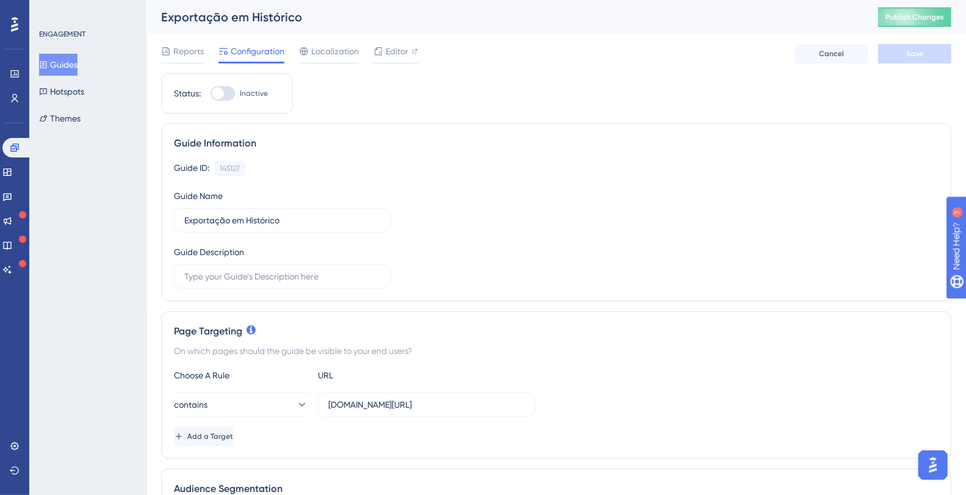
click at [402, 56] on span "Editor" at bounding box center [397, 51] width 23 height 15
click at [443, 408] on input "plataformadatatrust.clearsale.com.br/consulta/transacoes" at bounding box center [426, 404] width 197 height 13
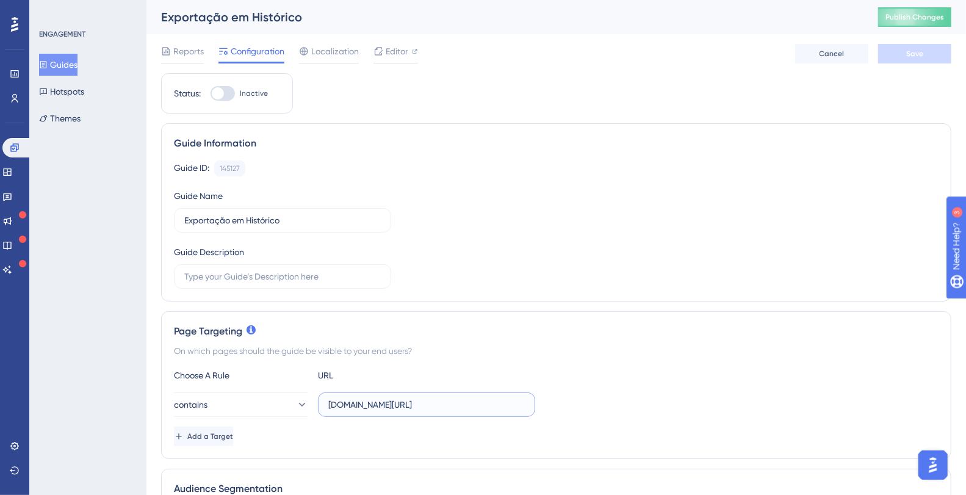
click at [443, 408] on input "plataformadatatrust.clearsale.com.br/consulta/transacoes" at bounding box center [426, 404] width 197 height 13
click at [12, 176] on icon at bounding box center [7, 172] width 10 height 10
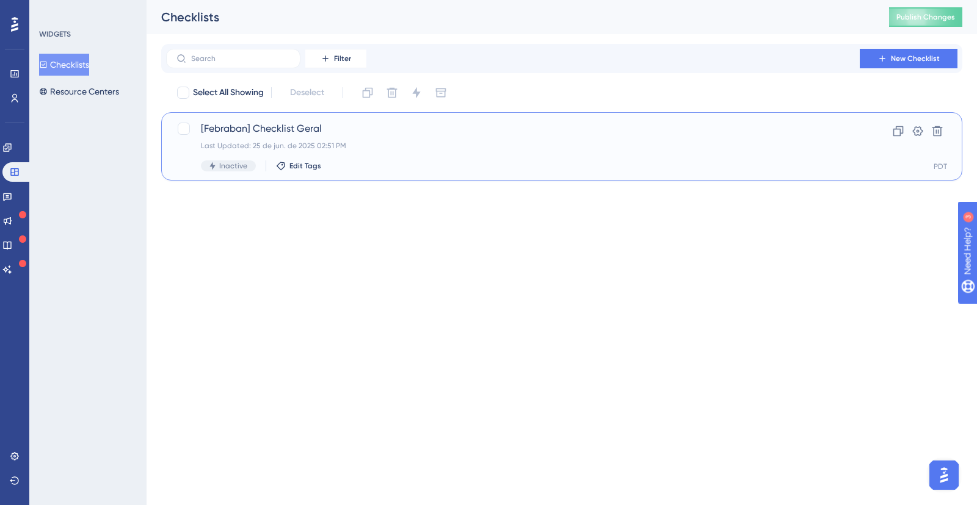
click at [380, 146] on div "Last Updated: 25 de jun. de 2025 02:51 PM" at bounding box center [513, 146] width 624 height 10
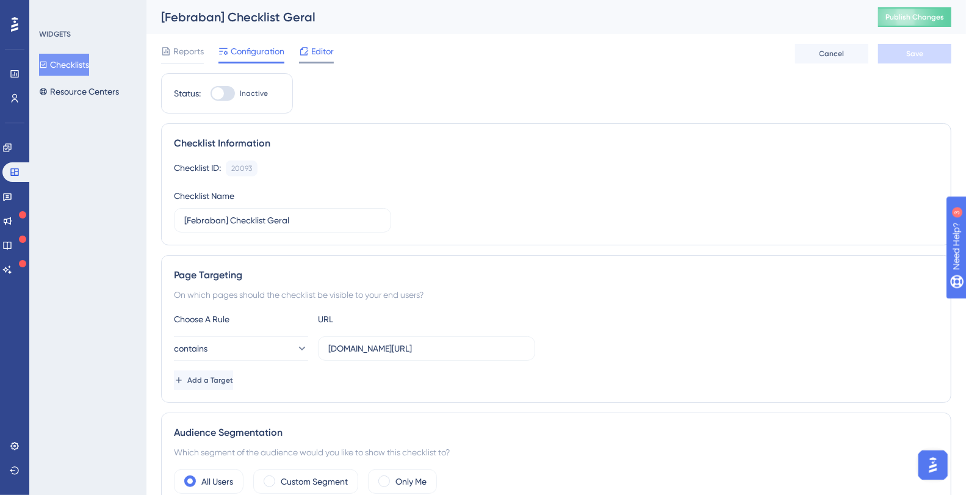
click at [324, 45] on span "Editor" at bounding box center [322, 51] width 23 height 15
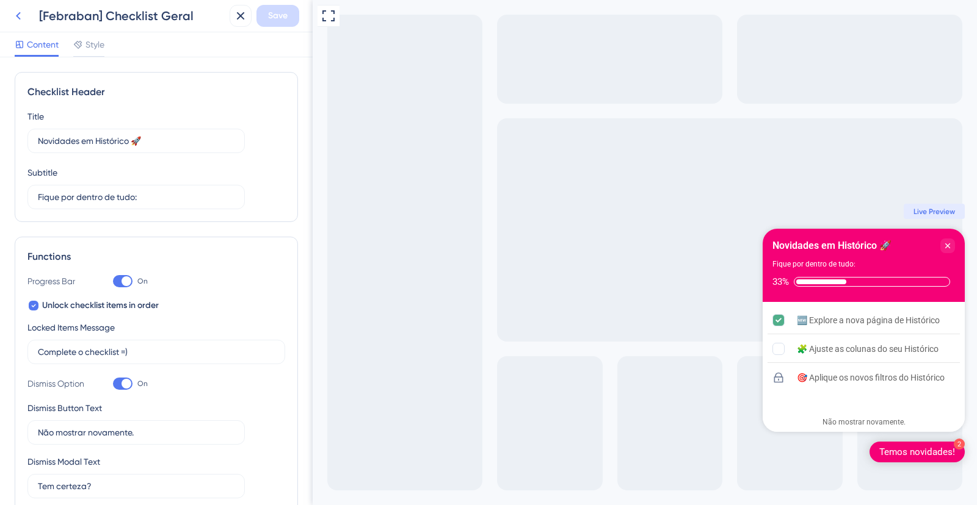
click at [23, 15] on icon at bounding box center [18, 16] width 15 height 15
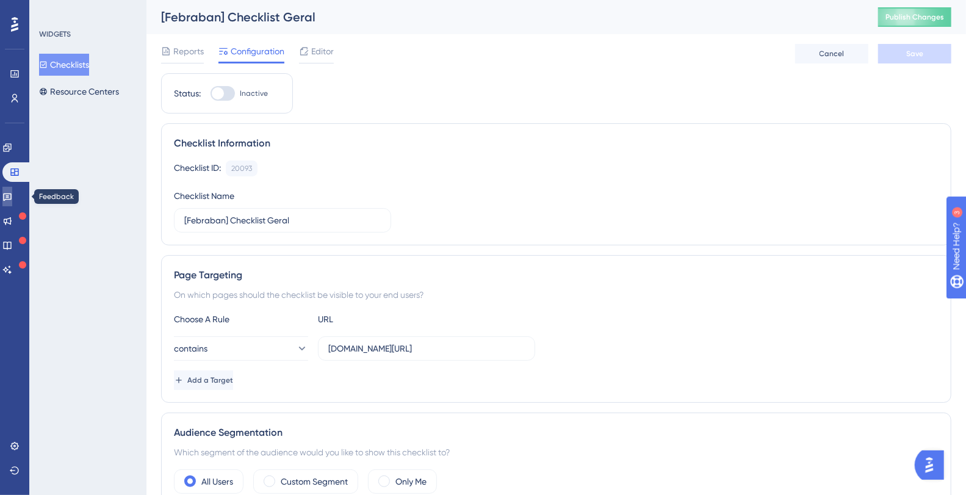
click at [12, 194] on icon at bounding box center [7, 198] width 9 height 8
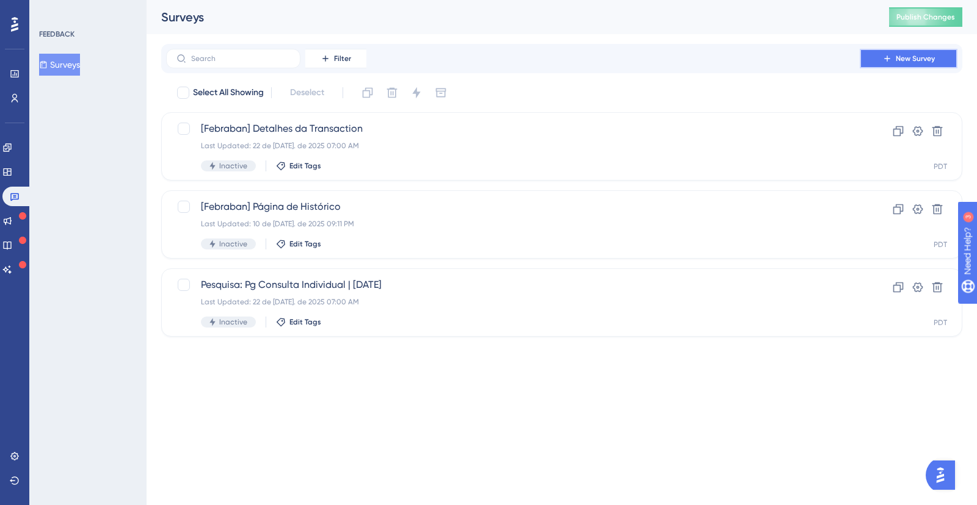
click at [890, 56] on icon at bounding box center [887, 59] width 10 height 10
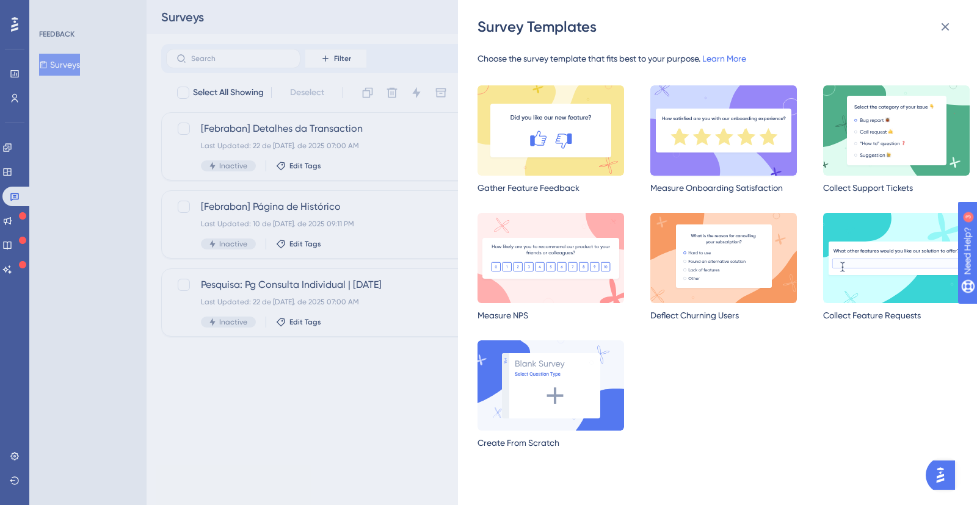
click at [698, 147] on img at bounding box center [723, 130] width 147 height 90
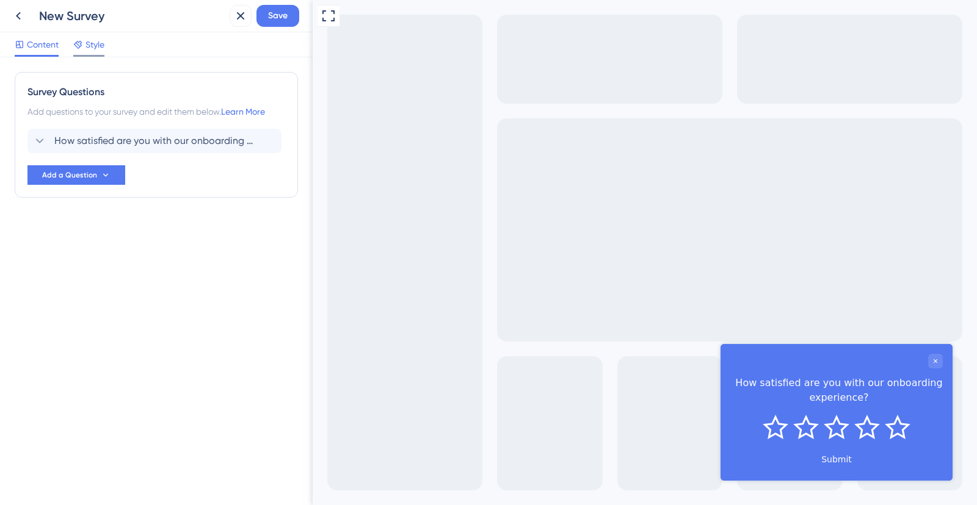
click at [82, 47] on icon at bounding box center [78, 45] width 10 height 10
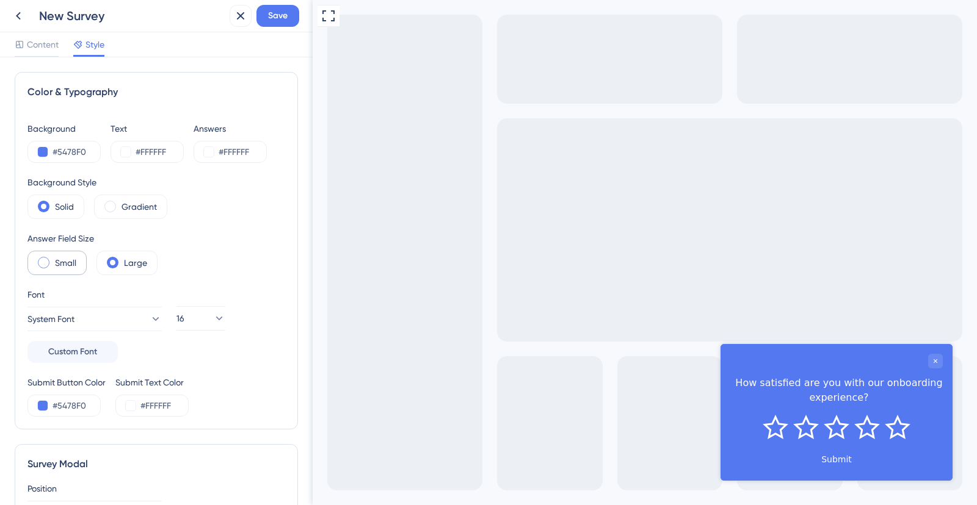
click at [55, 256] on label "Small" at bounding box center [65, 263] width 21 height 15
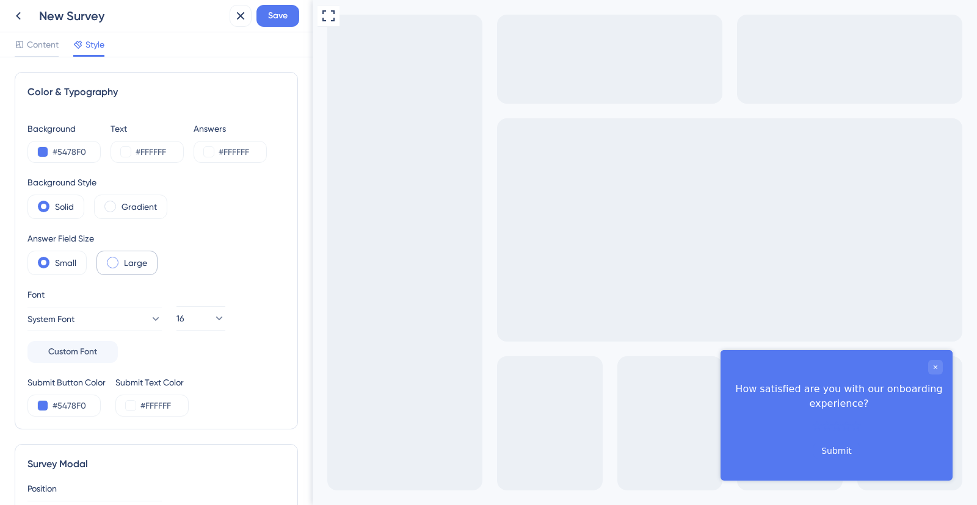
click at [121, 260] on div "Large" at bounding box center [126, 263] width 61 height 24
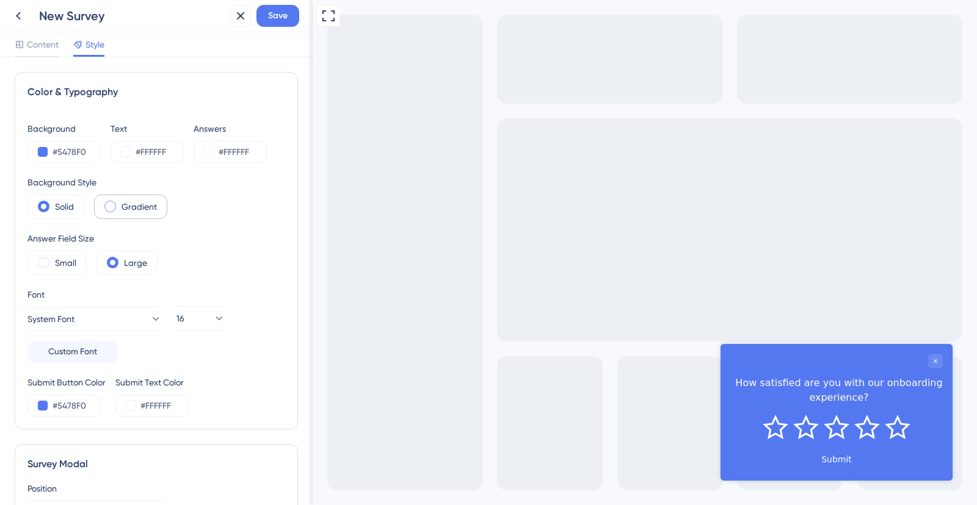
click at [120, 205] on div "Gradient" at bounding box center [130, 207] width 73 height 24
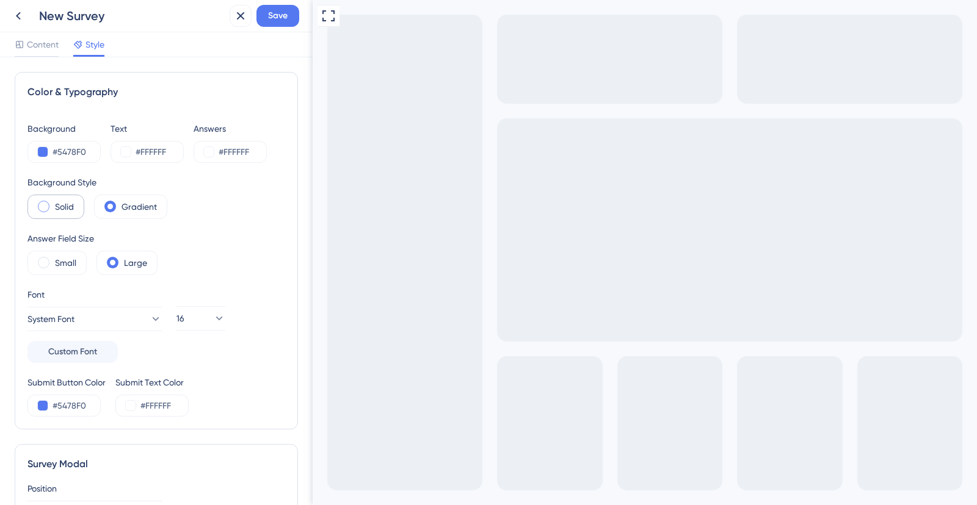
click at [32, 205] on div "Solid" at bounding box center [55, 207] width 57 height 24
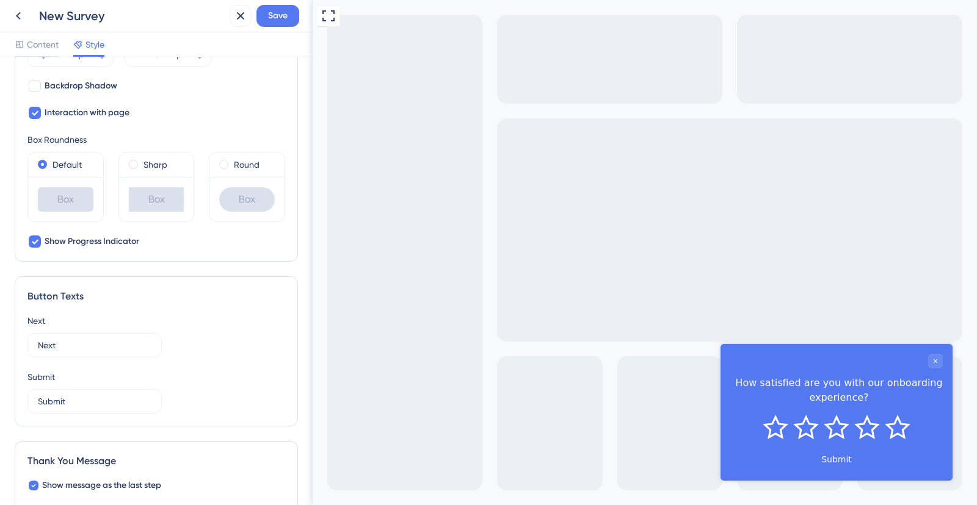
scroll to position [549, 0]
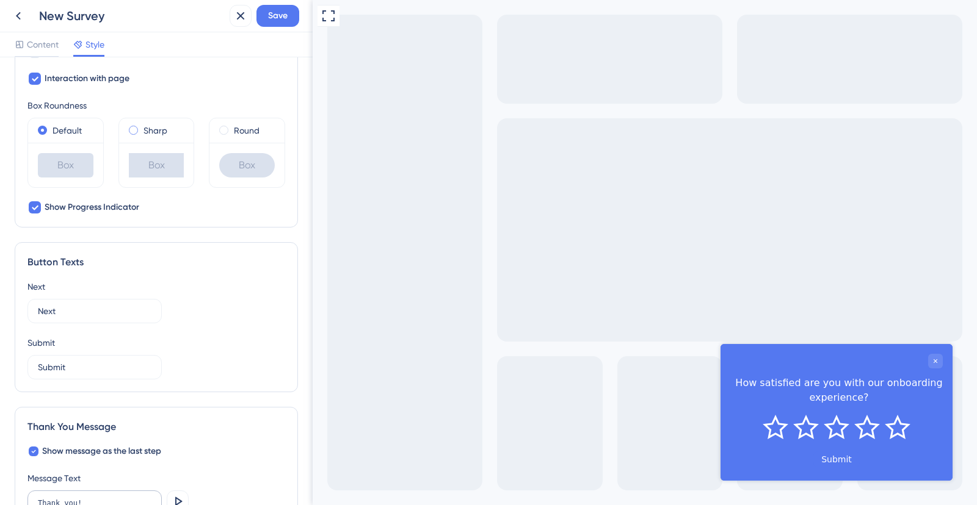
click at [129, 132] on div "Sharp" at bounding box center [157, 130] width 56 height 15
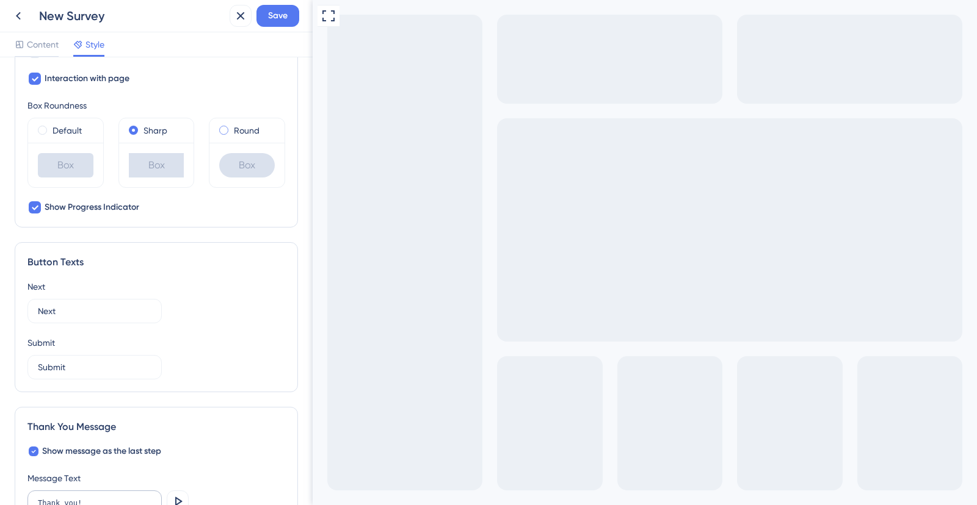
click at [223, 129] on div "Round" at bounding box center [247, 130] width 56 height 15
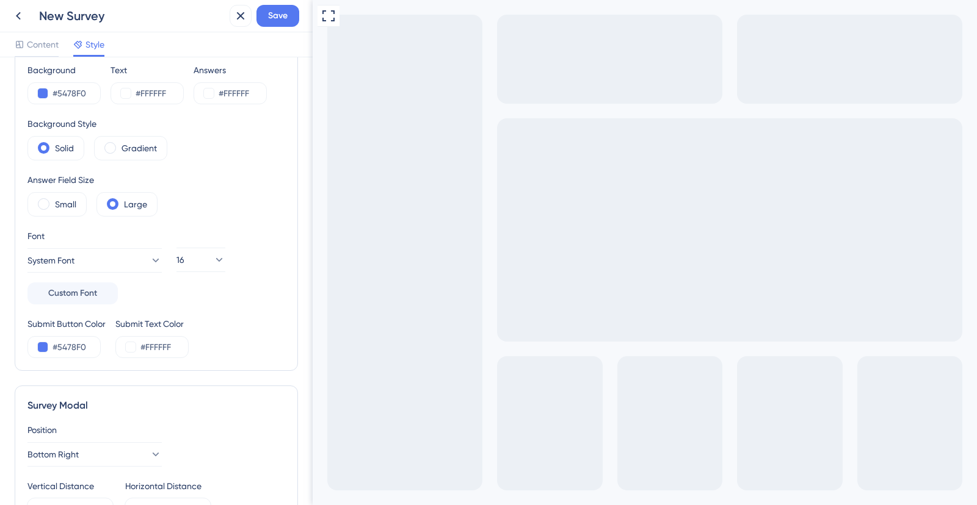
scroll to position [0, 0]
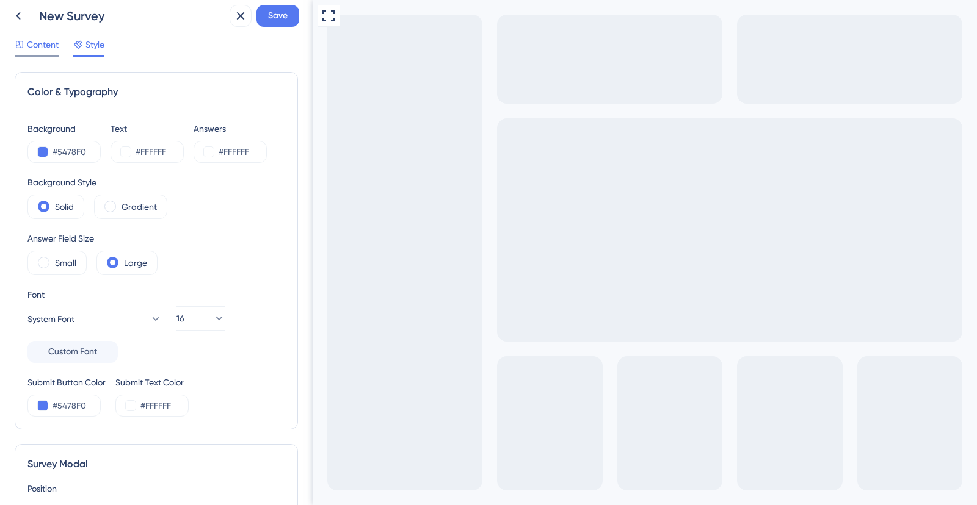
click at [45, 46] on span "Content" at bounding box center [43, 44] width 32 height 15
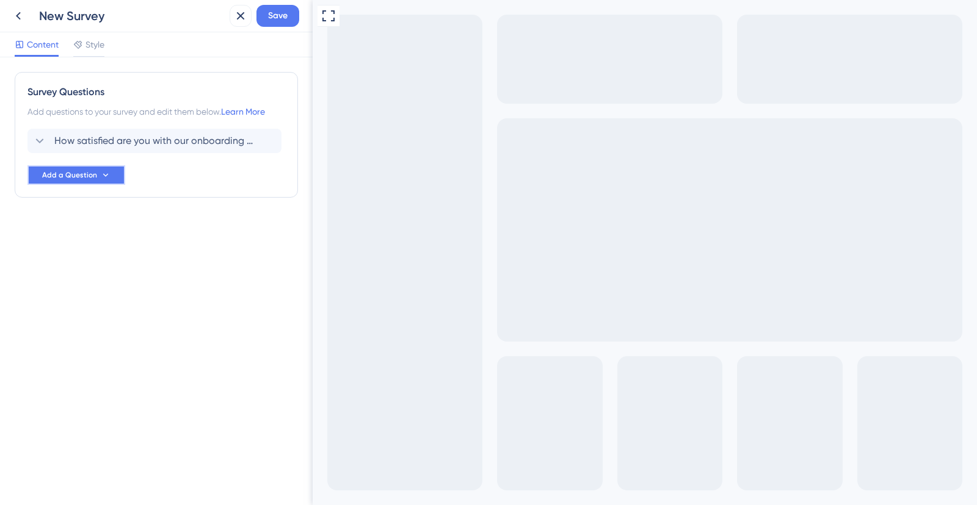
click at [93, 172] on span "Add a Question" at bounding box center [69, 175] width 55 height 10
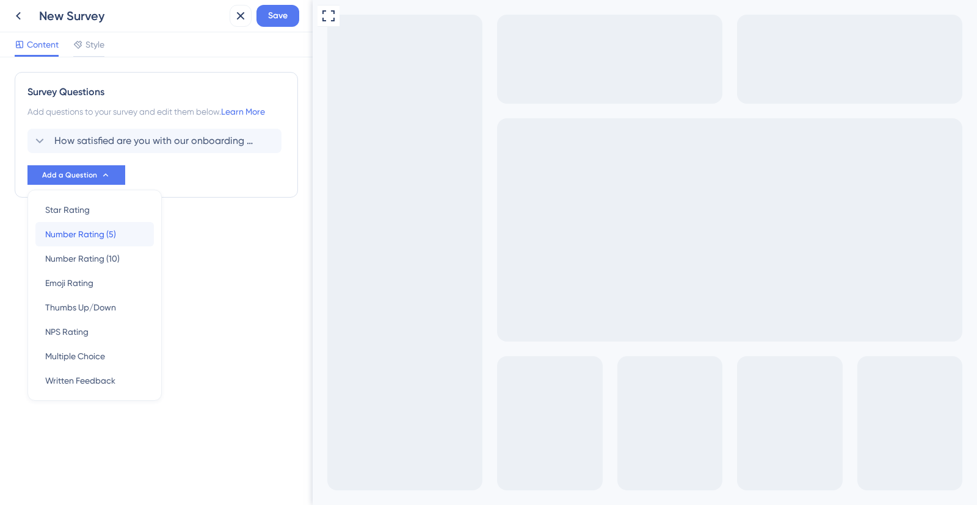
click at [92, 231] on span "Number Rating (5)" at bounding box center [80, 234] width 71 height 15
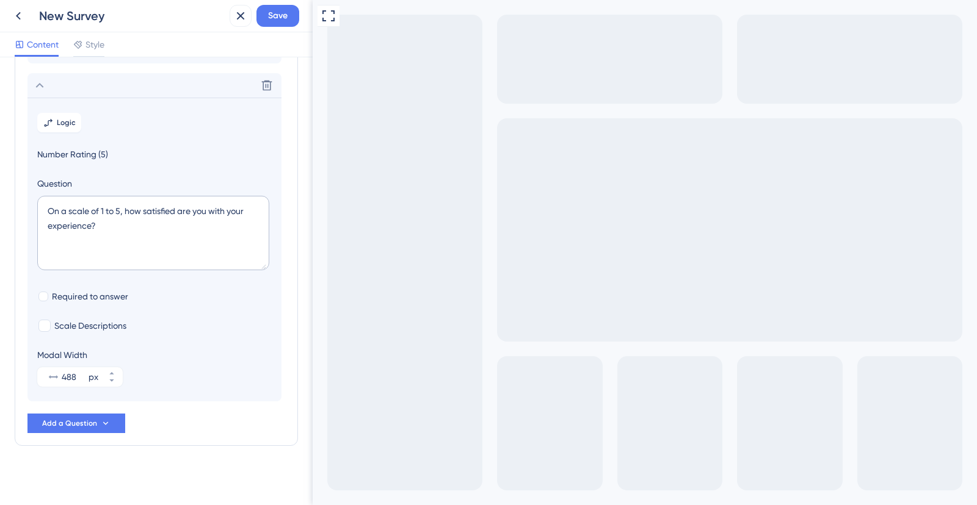
scroll to position [93, 0]
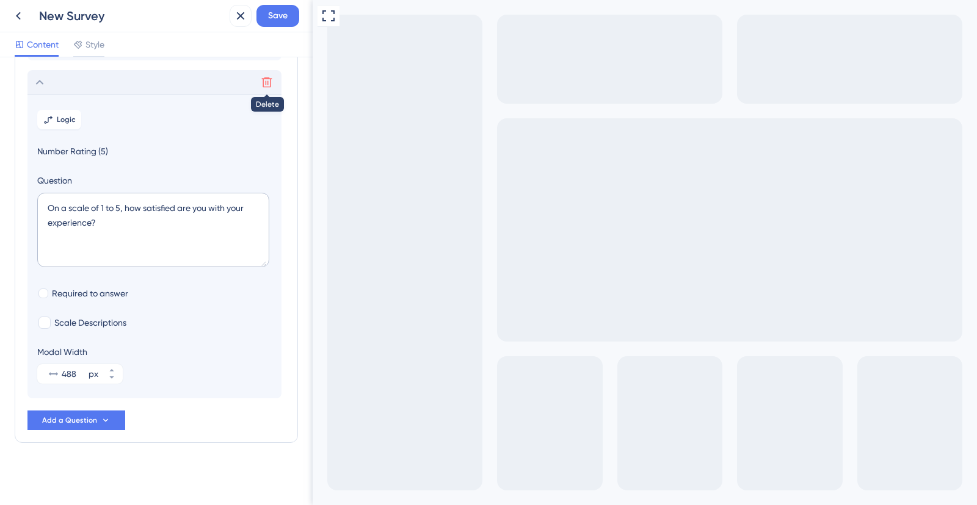
click at [266, 85] on icon at bounding box center [267, 82] width 12 height 12
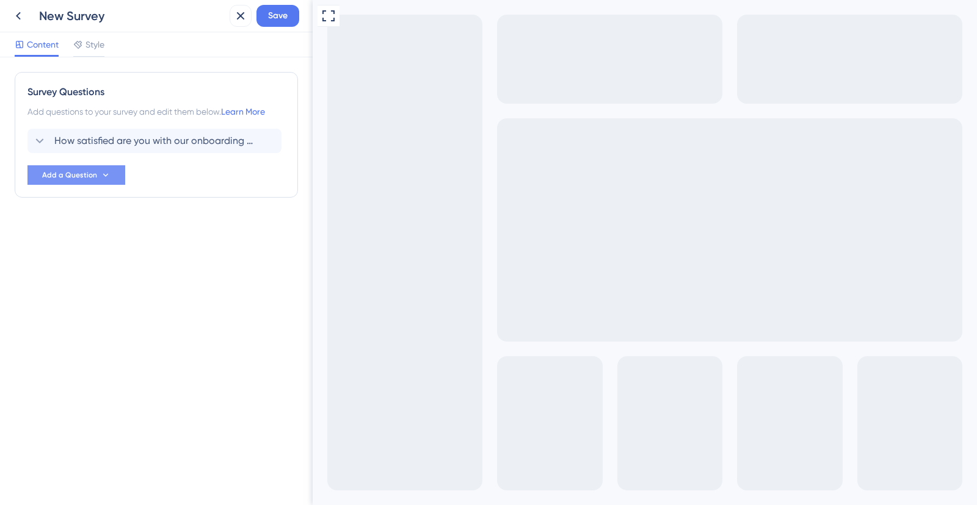
click at [98, 175] on button "Add a Question" at bounding box center [76, 175] width 98 height 20
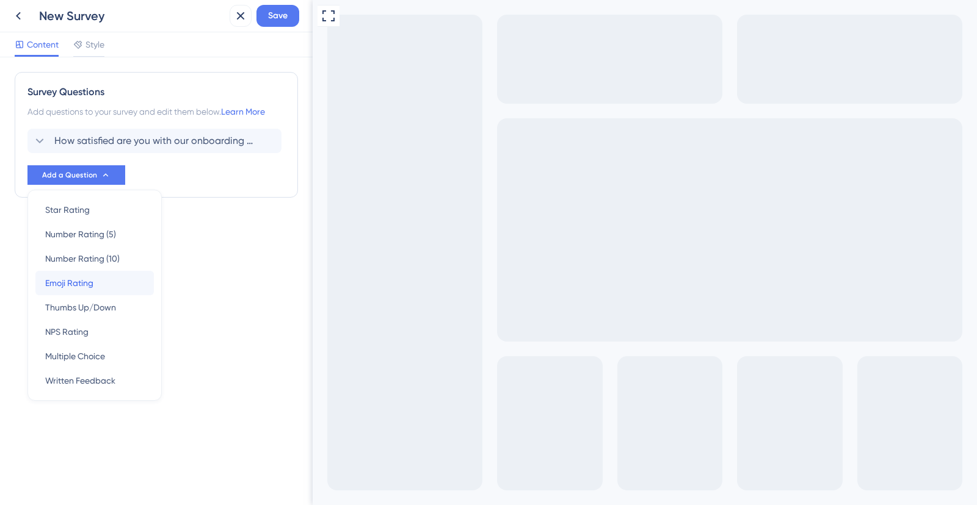
click at [102, 284] on div "Emoji Rating Emoji Rating" at bounding box center [94, 283] width 99 height 24
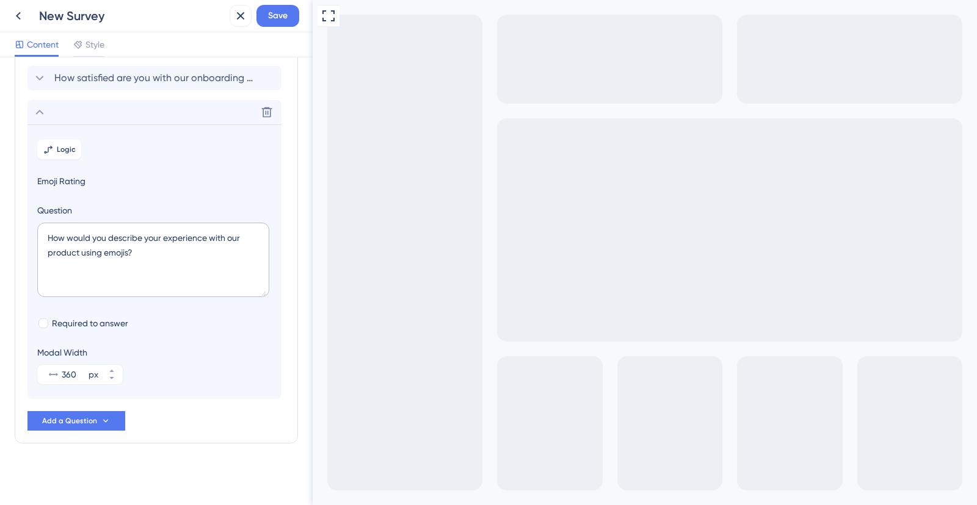
scroll to position [63, 0]
drag, startPoint x: 173, startPoint y: 305, endPoint x: 143, endPoint y: 322, distance: 35.0
click at [173, 305] on section "Logic Emoji Rating Question How would you describe your experience with our pro…" at bounding box center [154, 262] width 254 height 275
click at [103, 174] on span "Emoji Rating" at bounding box center [154, 181] width 234 height 15
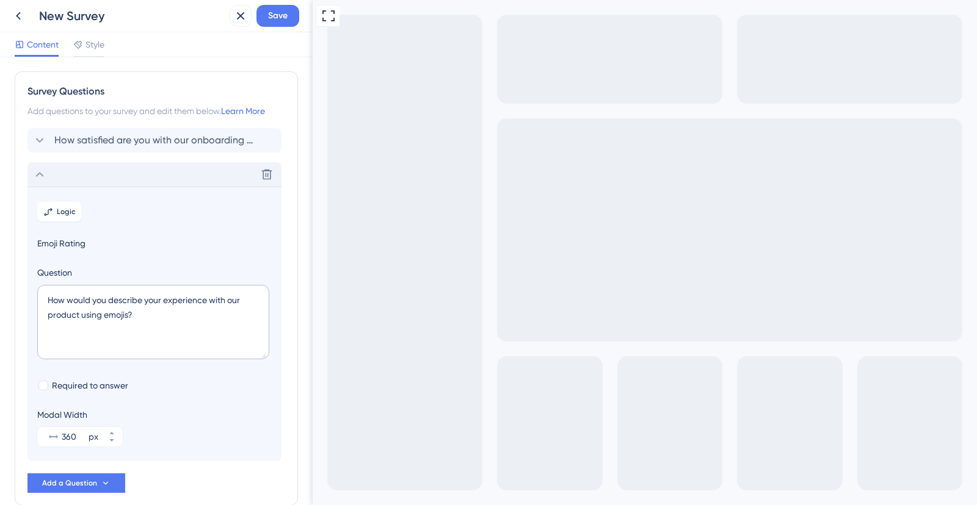
scroll to position [0, 0]
click at [186, 142] on span "How satisfied are you with our onboarding experience?" at bounding box center [154, 141] width 201 height 15
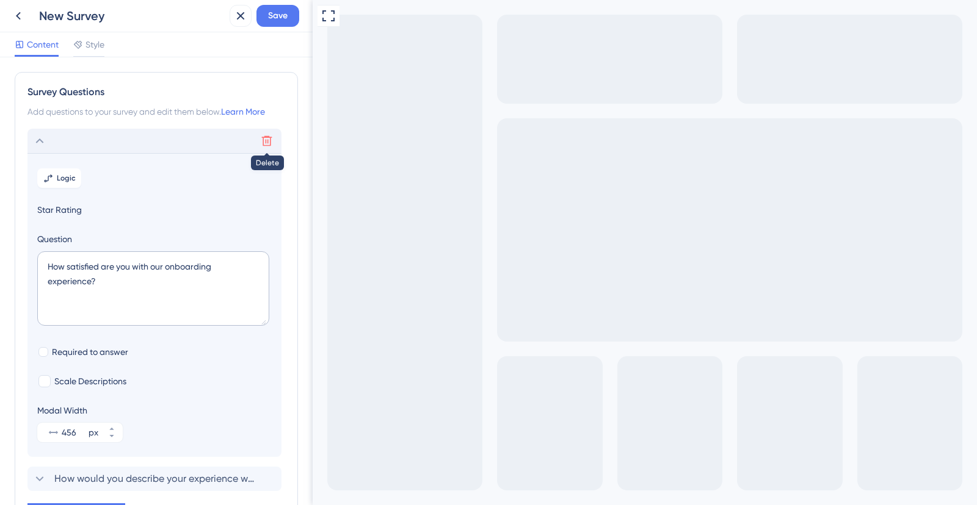
click at [266, 139] on icon at bounding box center [267, 141] width 12 height 12
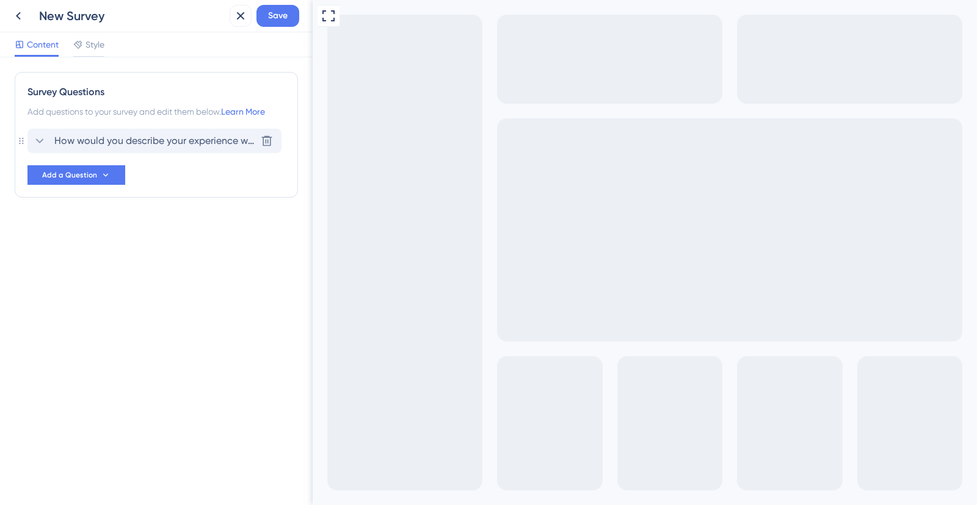
click at [104, 147] on span "How would you describe your experience with our product using emojis?" at bounding box center [154, 141] width 201 height 15
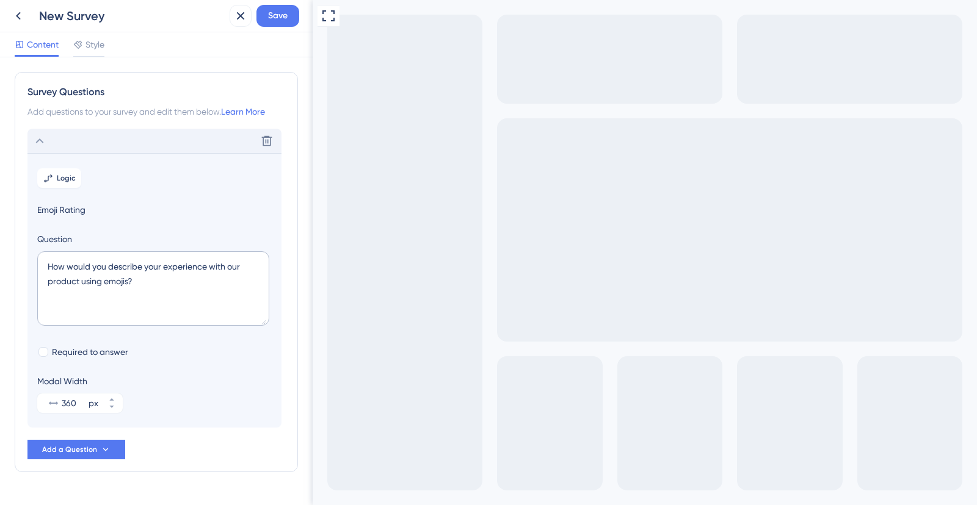
scroll to position [29, 0]
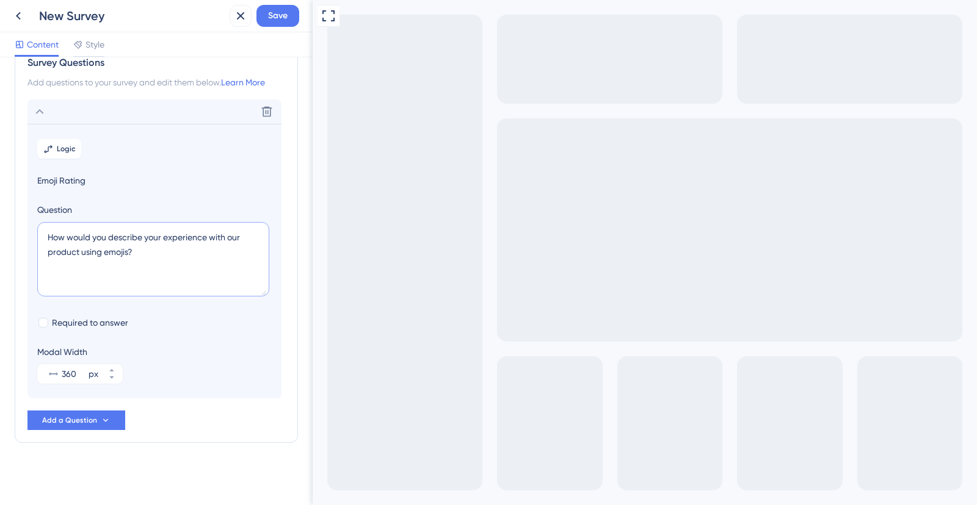
click at [94, 261] on textarea "How would you describe your experience with our product using emojis?" at bounding box center [153, 259] width 232 height 74
click at [54, 109] on div "Delete" at bounding box center [154, 112] width 254 height 24
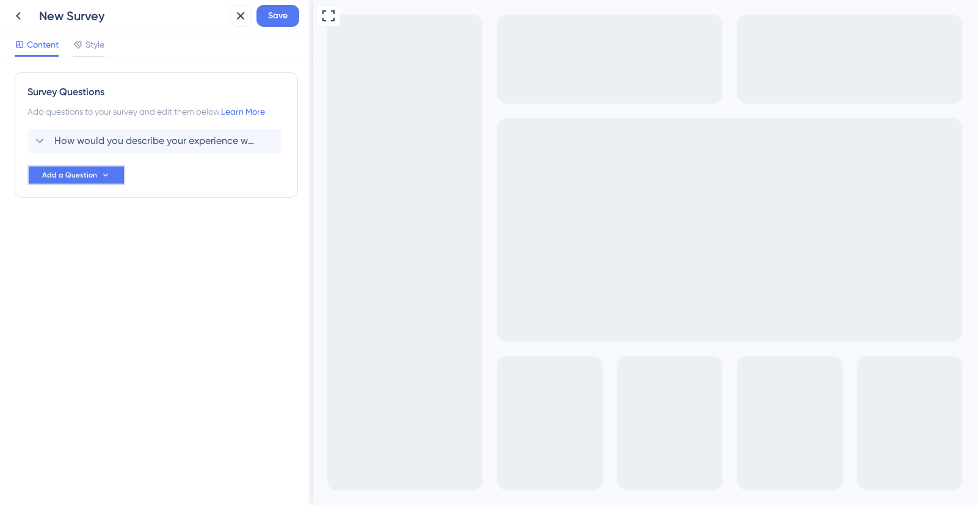
click at [63, 170] on span "Add a Question" at bounding box center [69, 175] width 55 height 10
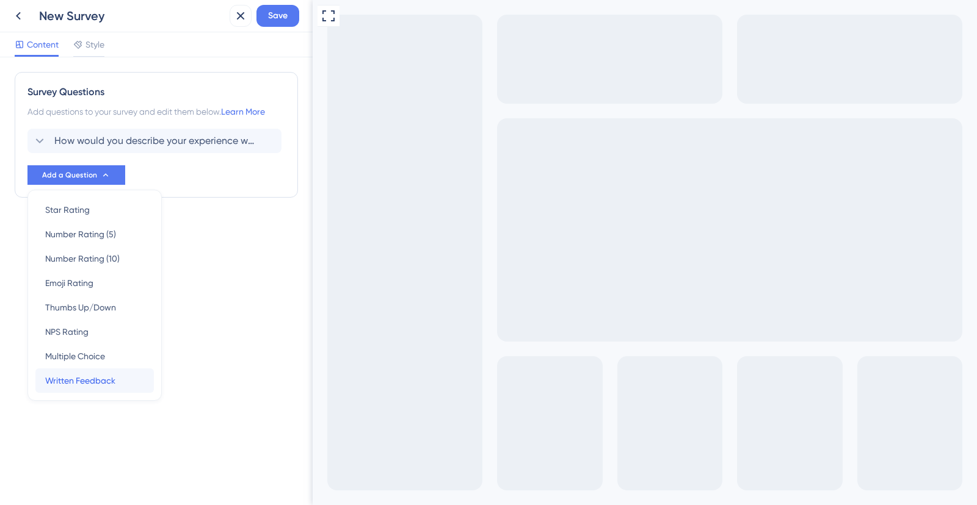
click at [98, 382] on span "Written Feedback" at bounding box center [80, 381] width 70 height 15
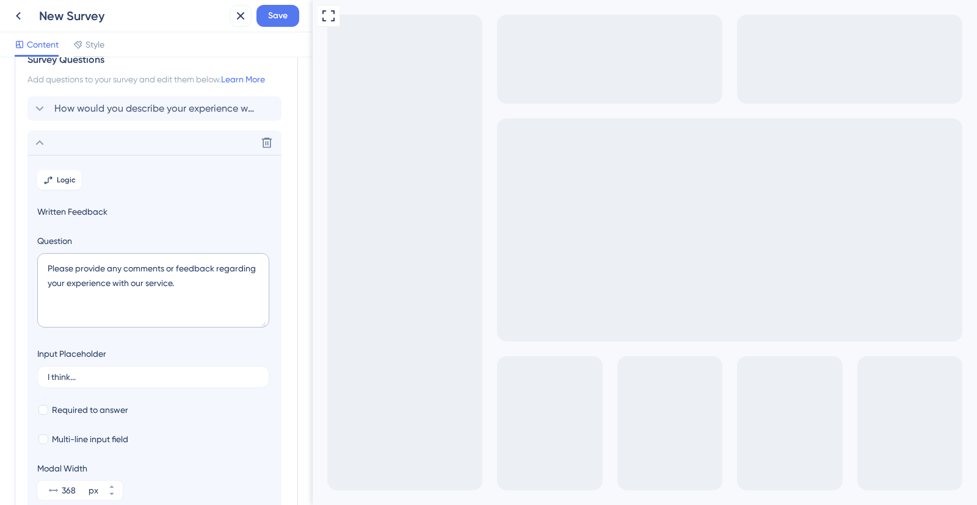
scroll to position [16, 0]
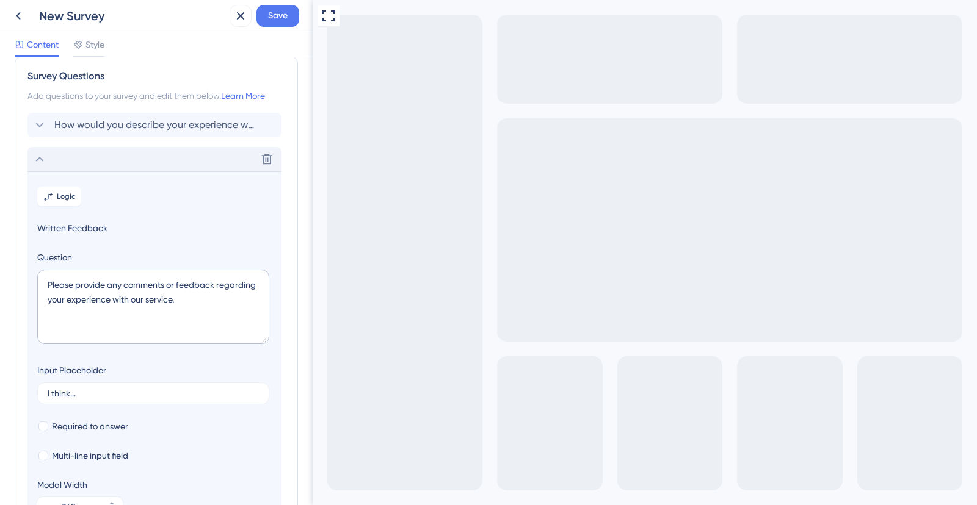
click at [44, 157] on icon at bounding box center [39, 159] width 15 height 15
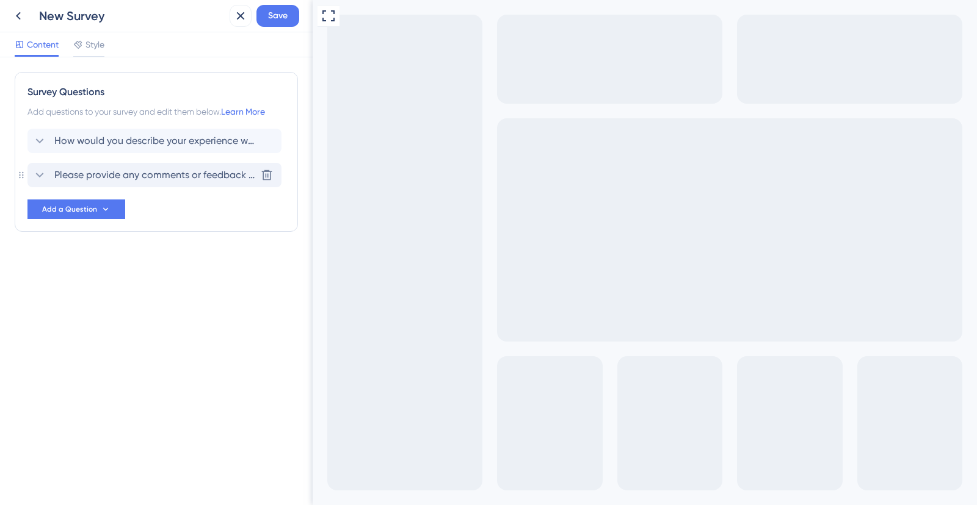
scroll to position [0, 0]
click at [103, 210] on icon at bounding box center [106, 210] width 10 height 10
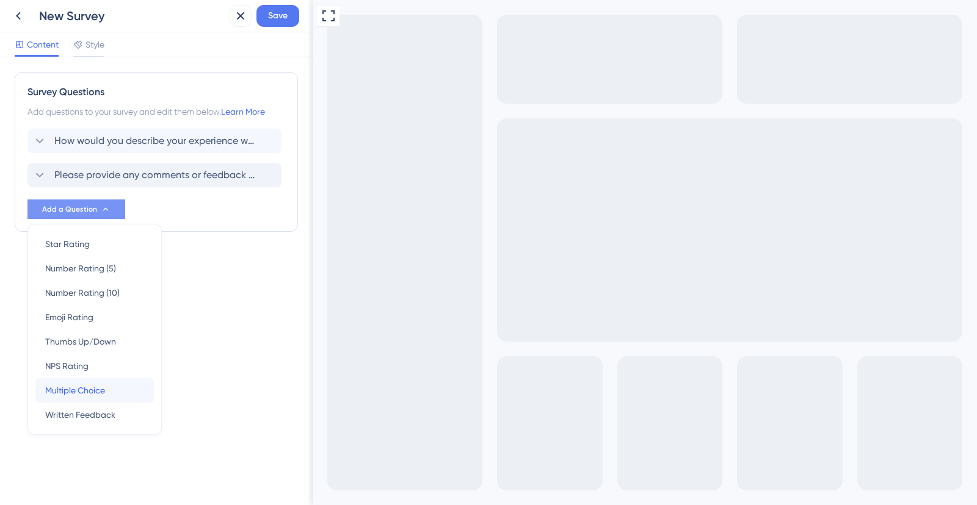
click at [96, 385] on span "Multiple Choice" at bounding box center [75, 390] width 60 height 15
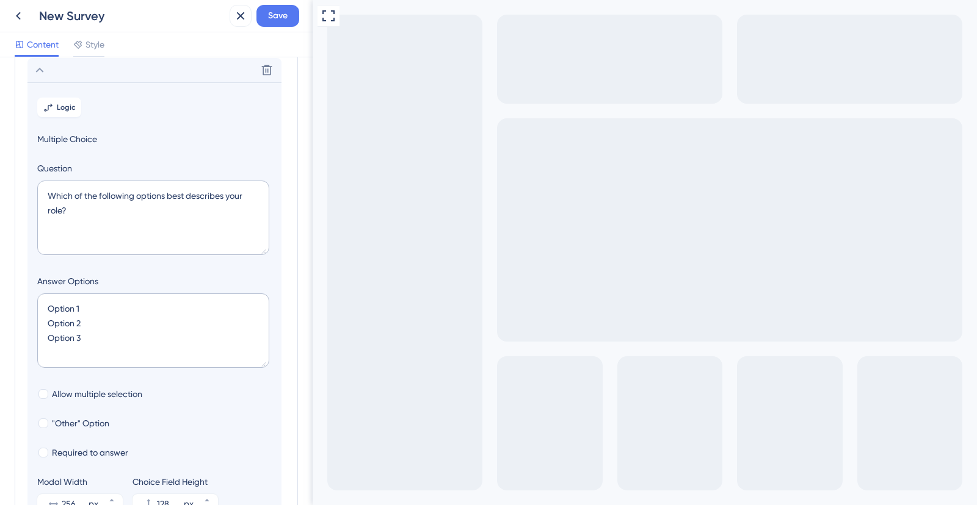
scroll to position [107, 0]
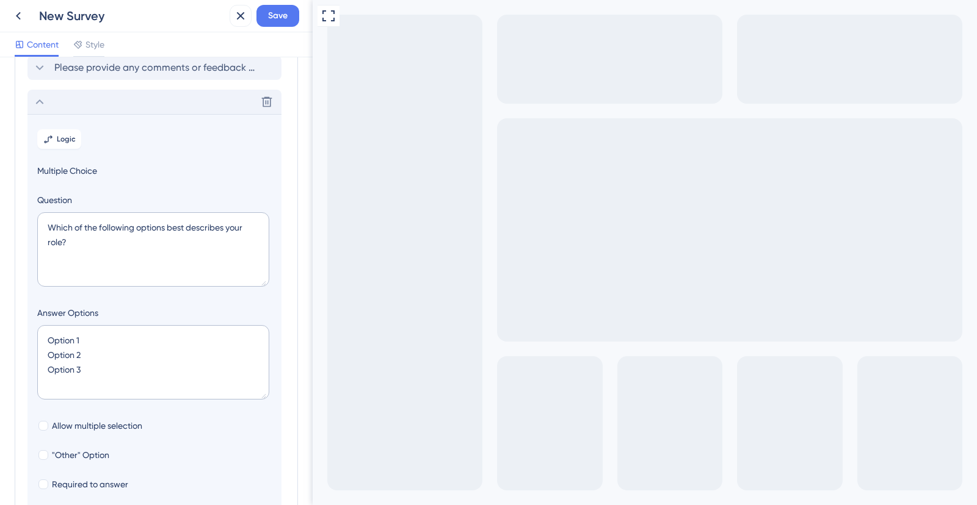
click at [32, 104] on icon at bounding box center [39, 102] width 15 height 15
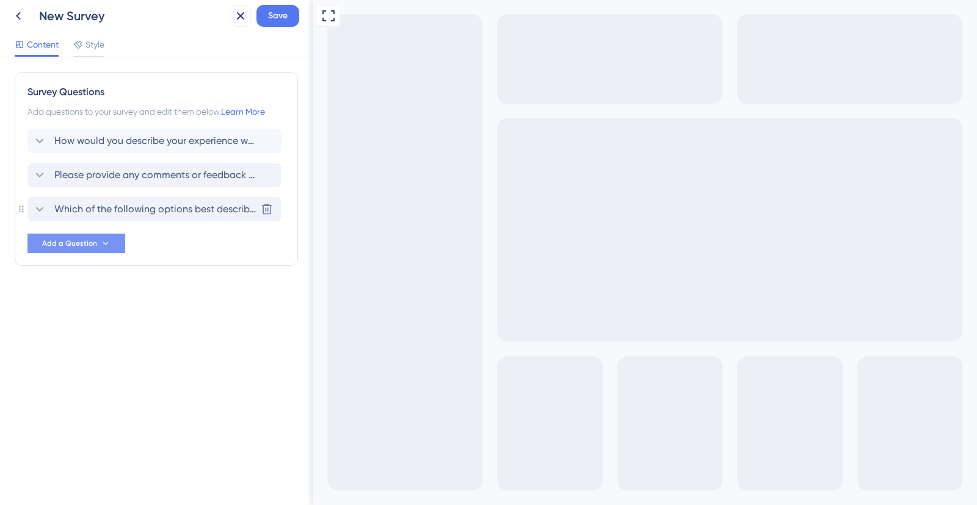
scroll to position [0, 0]
click at [261, 208] on icon at bounding box center [267, 209] width 12 height 12
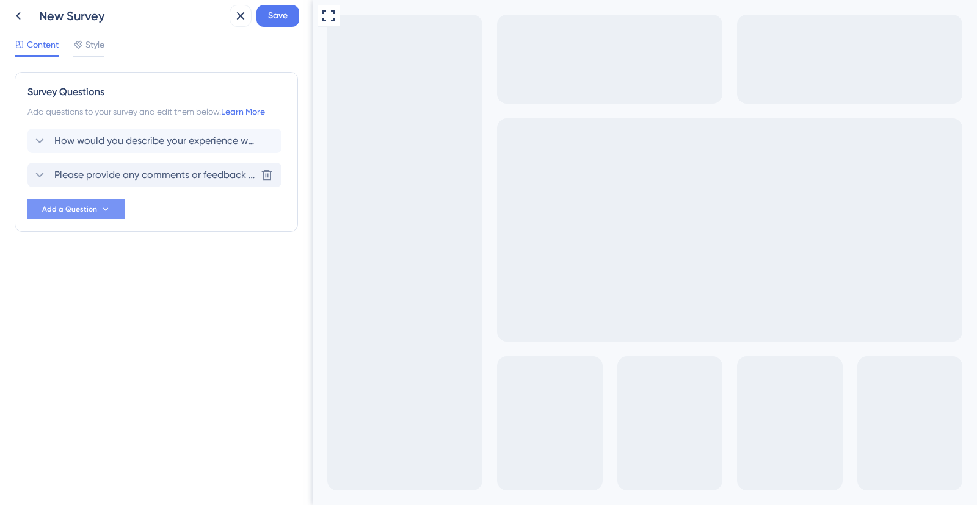
click at [122, 183] on div "Please provide any comments or feedback regarding your experience with our serv…" at bounding box center [154, 175] width 254 height 24
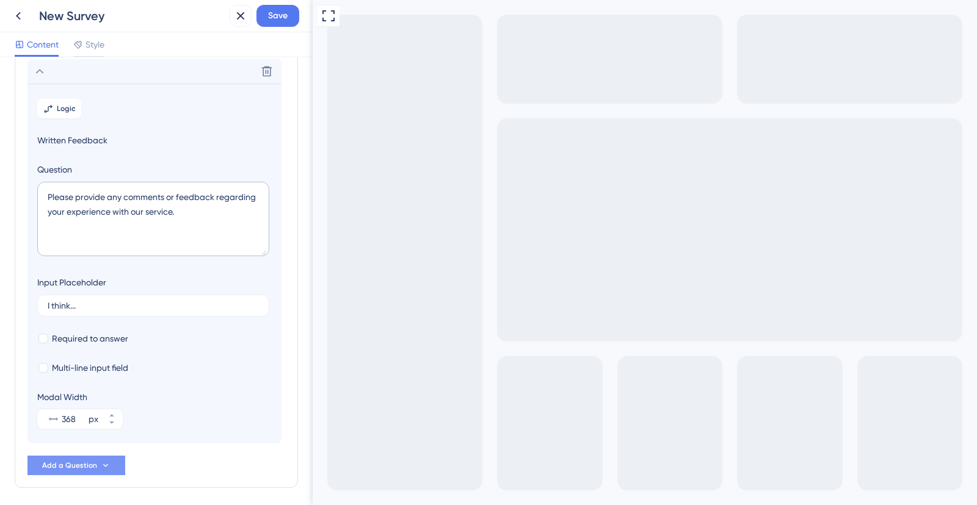
scroll to position [105, 0]
click at [60, 105] on span "Logic" at bounding box center [66, 108] width 19 height 10
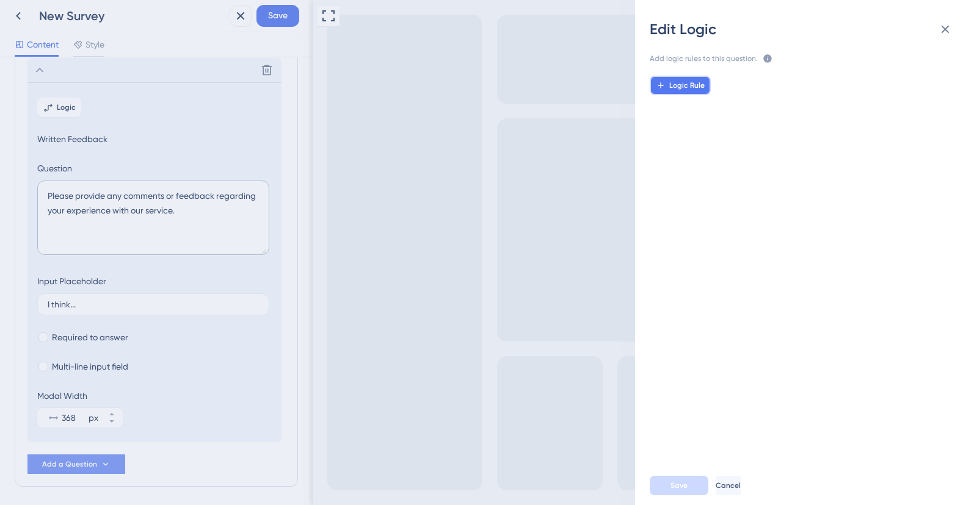
click at [697, 89] on span "Logic Rule" at bounding box center [686, 86] width 35 height 10
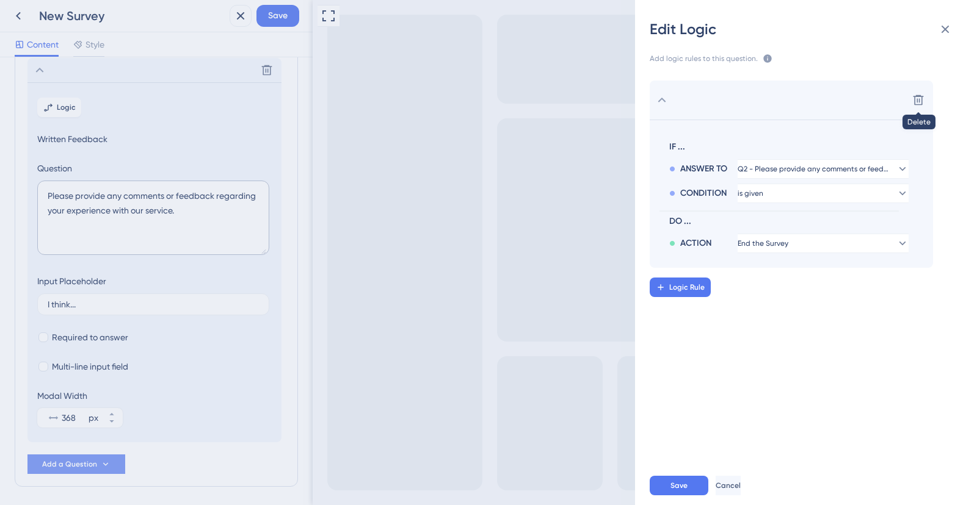
click at [922, 98] on icon at bounding box center [918, 100] width 12 height 12
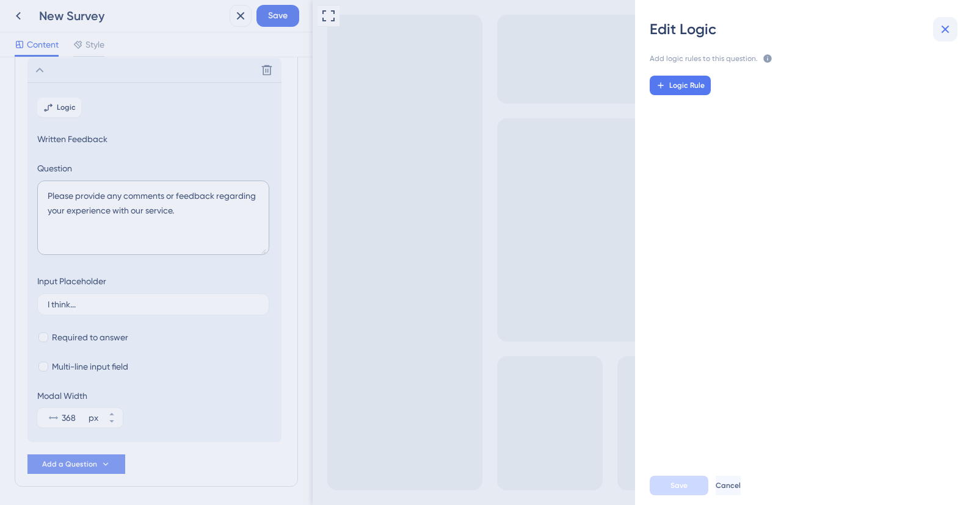
click at [950, 26] on icon at bounding box center [945, 29] width 15 height 15
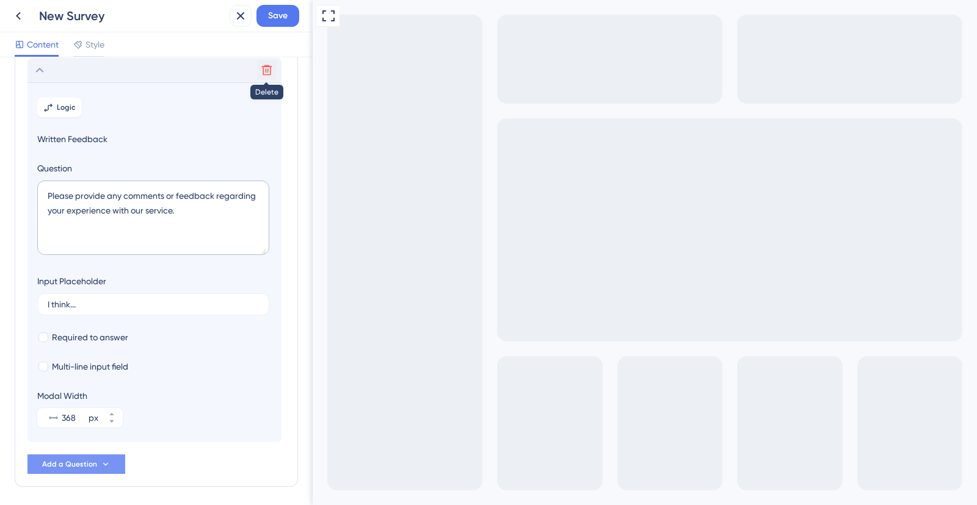
click at [274, 68] on button at bounding box center [267, 70] width 20 height 20
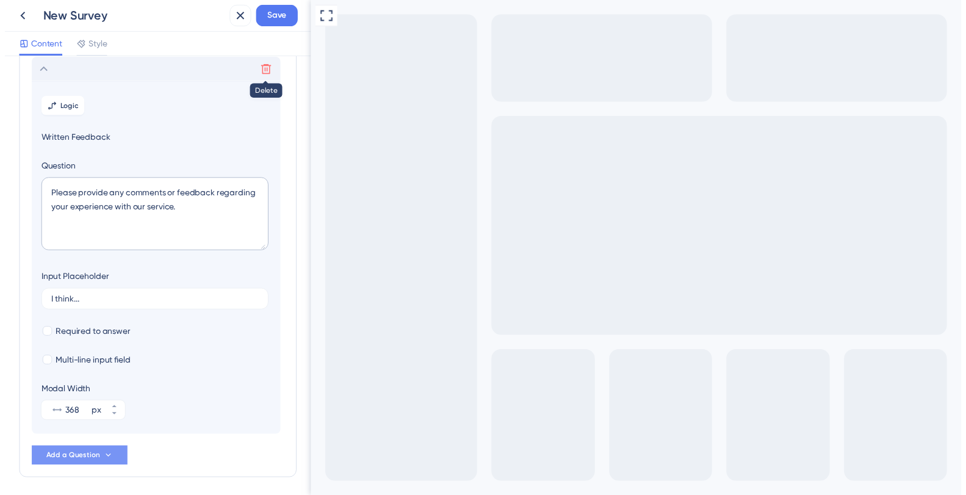
scroll to position [0, 0]
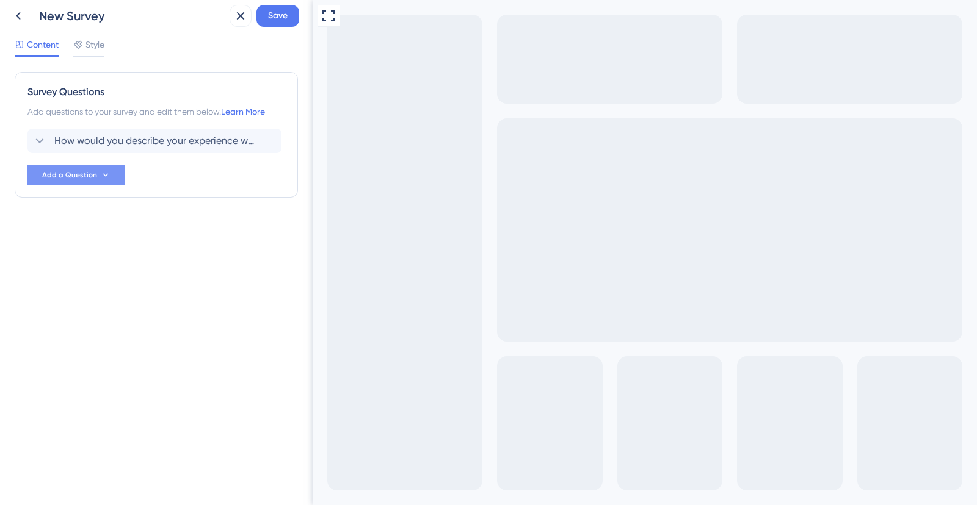
click at [29, 9] on div "New Survey" at bounding box center [115, 16] width 217 height 22
click at [20, 13] on icon at bounding box center [18, 16] width 15 height 15
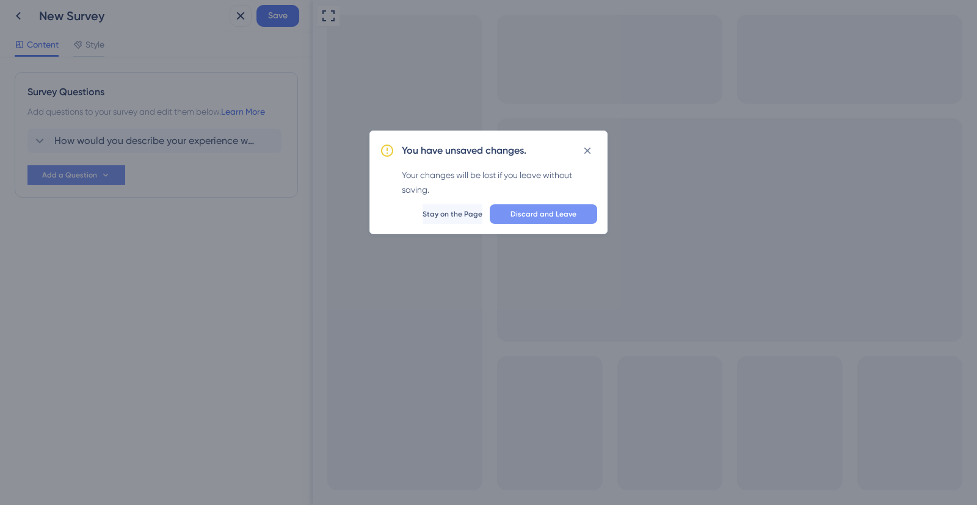
click at [543, 217] on span "Discard and Leave" at bounding box center [543, 214] width 66 height 10
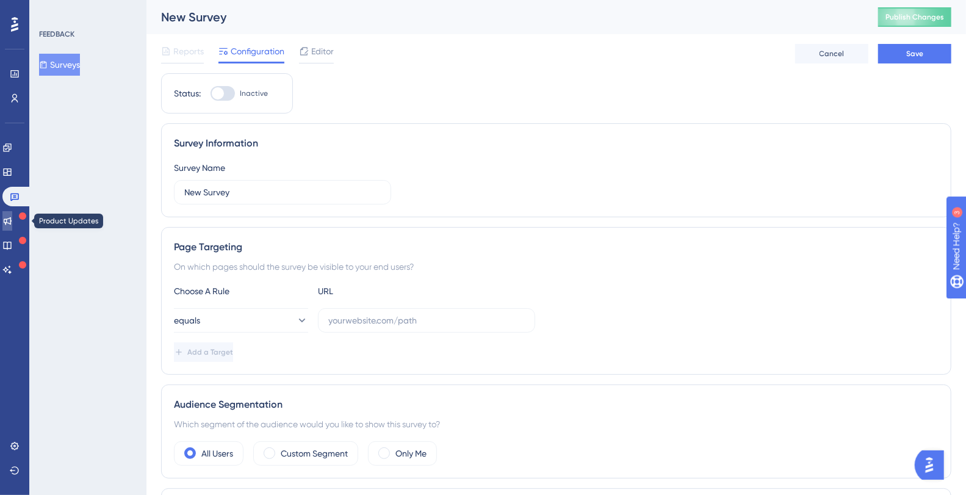
click at [12, 219] on icon at bounding box center [8, 221] width 8 height 8
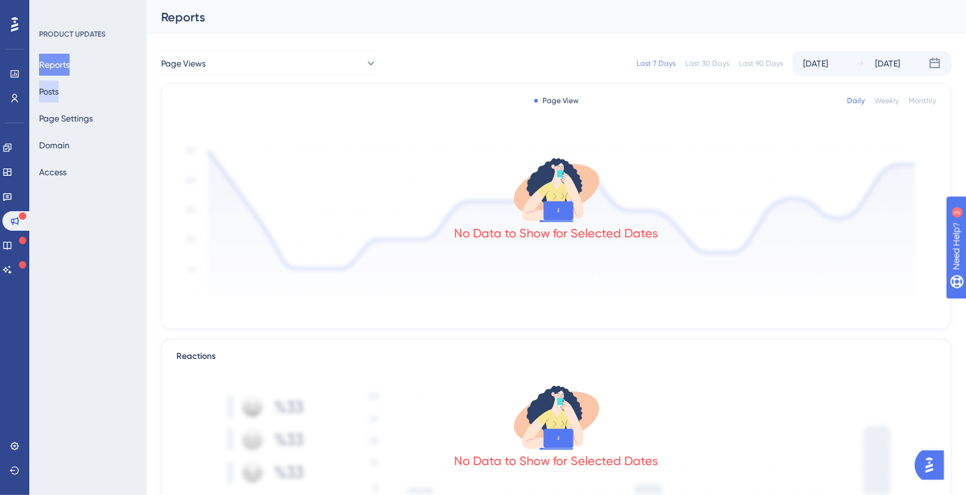
click at [59, 89] on button "Posts" at bounding box center [49, 92] width 20 height 22
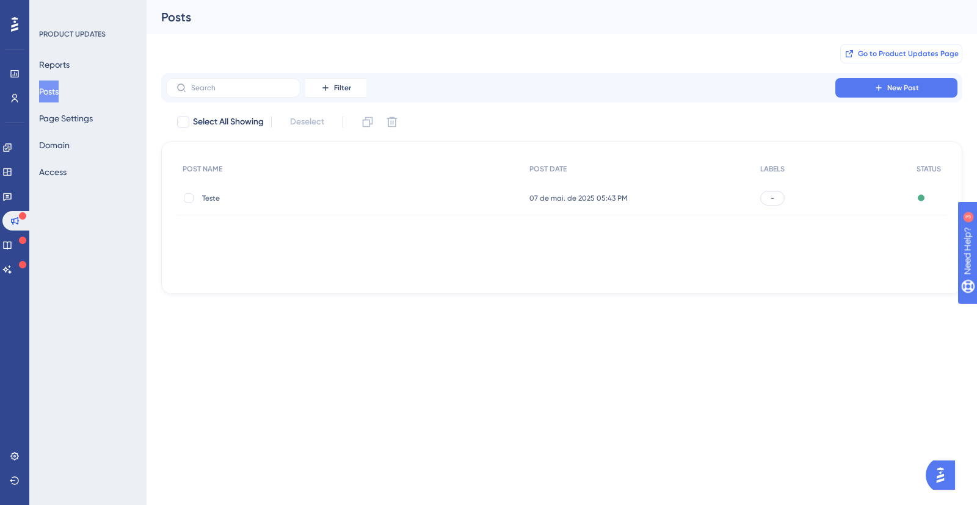
click at [911, 48] on button "Go to Product Updates Page" at bounding box center [901, 54] width 122 height 20
click at [93, 116] on button "Page Settings" at bounding box center [66, 118] width 54 height 22
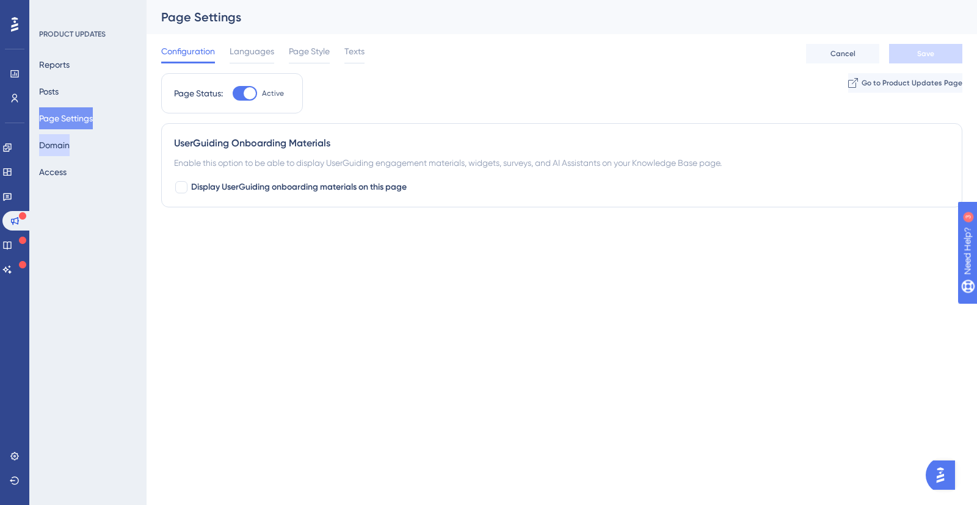
click at [69, 150] on button "Domain" at bounding box center [54, 145] width 31 height 22
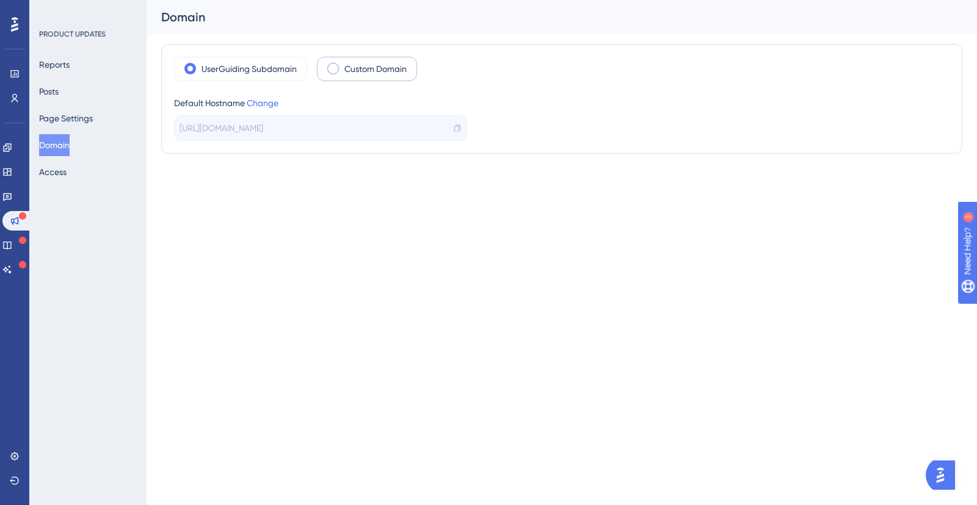
click at [333, 65] on span at bounding box center [333, 69] width 12 height 12
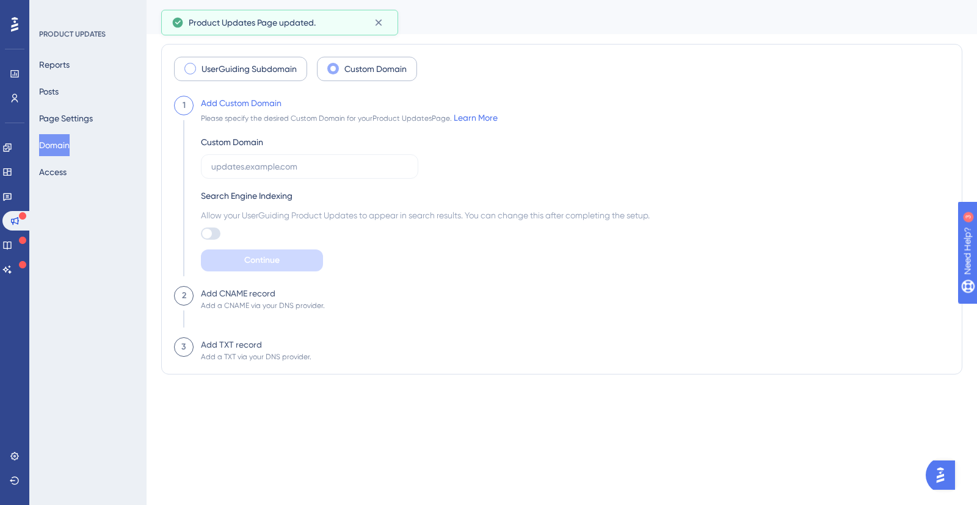
click at [193, 69] on span at bounding box center [190, 69] width 12 height 12
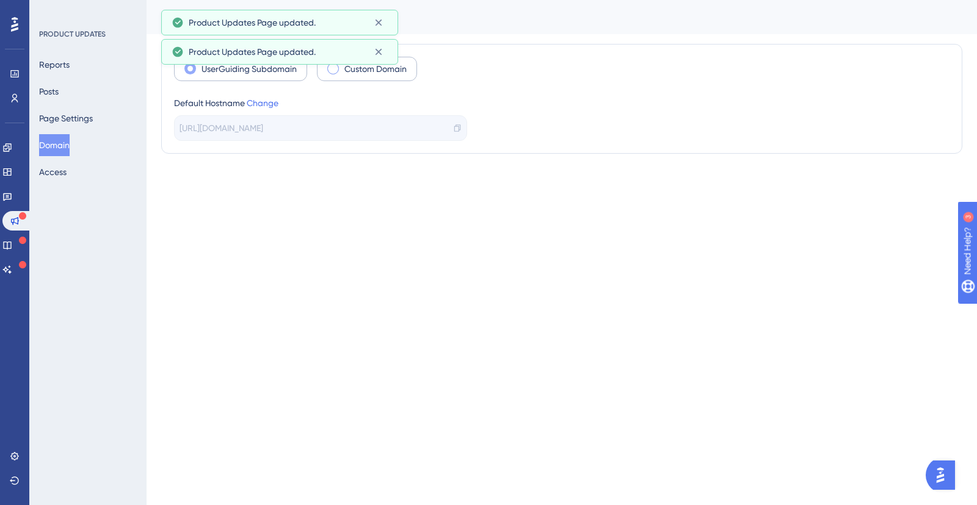
click at [263, 130] on span "https://clearsale-25MI.updates.userguiding.com/pt" at bounding box center [221, 128] width 84 height 15
click at [263, 129] on span "https://clearsale-25MI.updates.userguiding.com/pt" at bounding box center [221, 128] width 84 height 15
click at [455, 0] on html "Performance Users Engagement Widgets Feedback Product Updates Knowledge Base AI…" at bounding box center [488, 0] width 977 height 0
click at [459, 129] on icon at bounding box center [457, 128] width 6 height 7
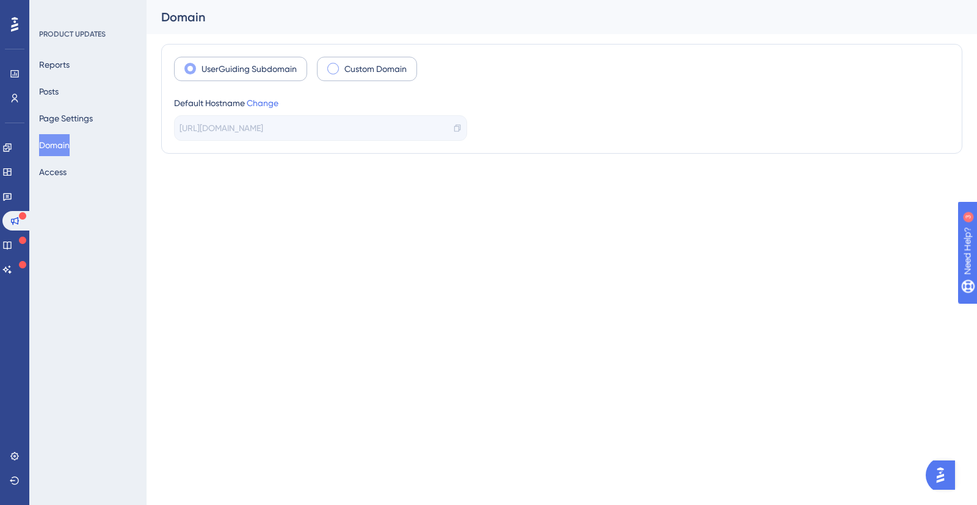
click at [300, 0] on html "Performance Users Engagement Widgets Feedback Product Updates Knowledge Base AI…" at bounding box center [488, 0] width 977 height 0
click at [62, 178] on button "Access" at bounding box center [52, 172] width 27 height 22
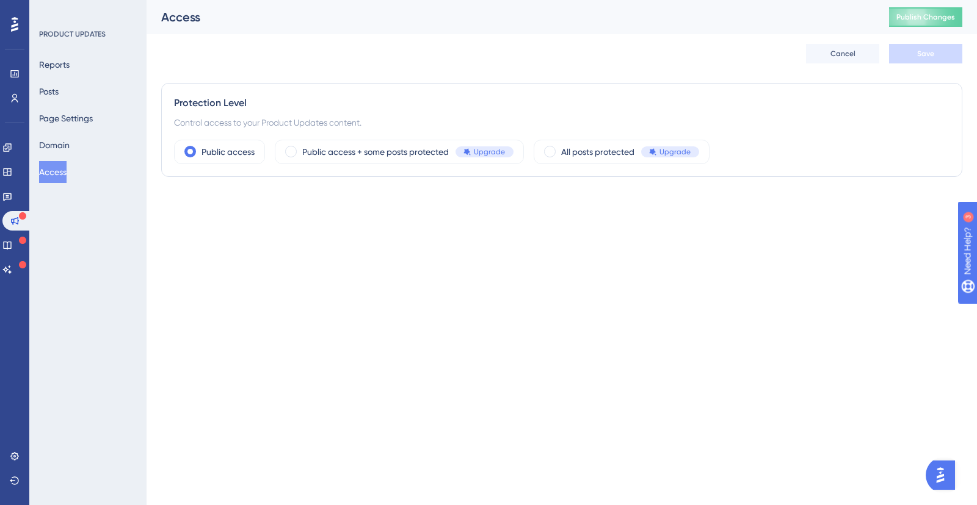
click at [513, 0] on html "Performance Users Engagement Widgets Feedback Product Updates Knowledge Base AI…" at bounding box center [488, 0] width 977 height 0
click at [12, 252] on link at bounding box center [7, 246] width 10 height 20
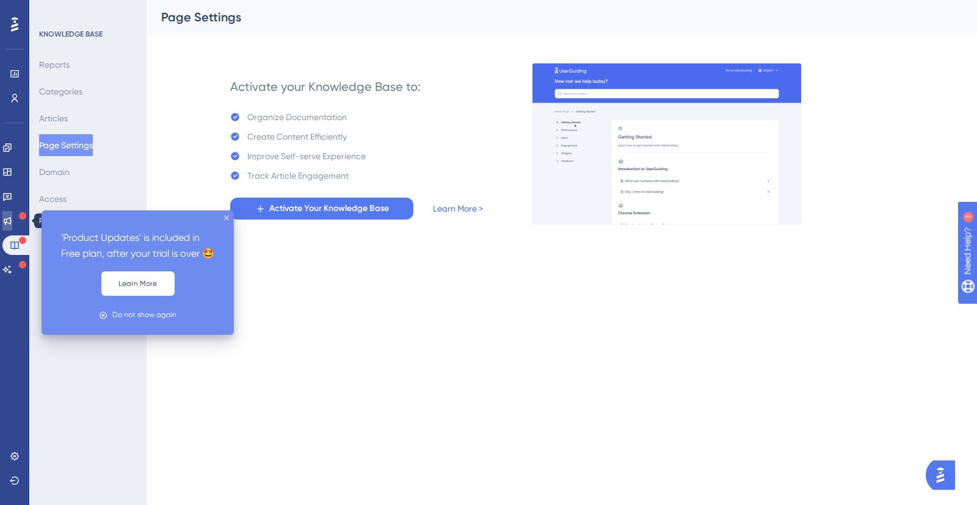
click at [10, 215] on link at bounding box center [7, 221] width 10 height 20
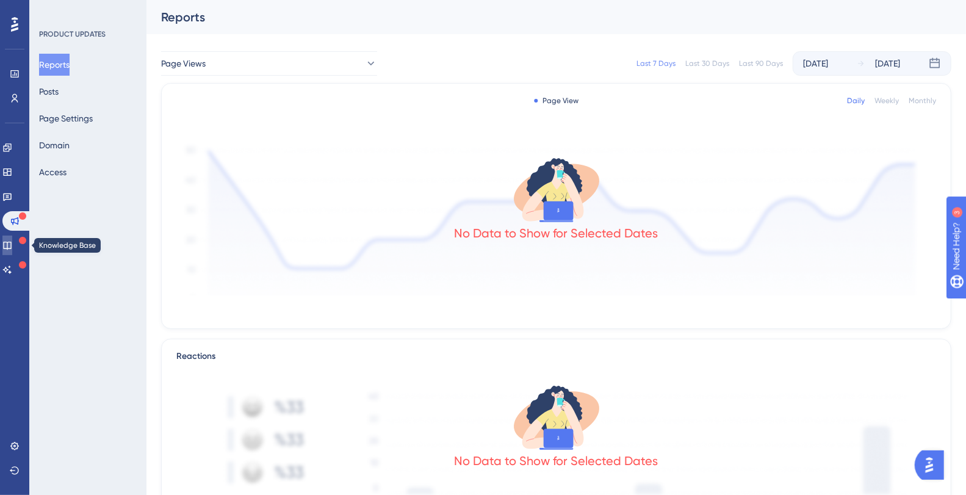
click at [12, 239] on link at bounding box center [7, 246] width 10 height 20
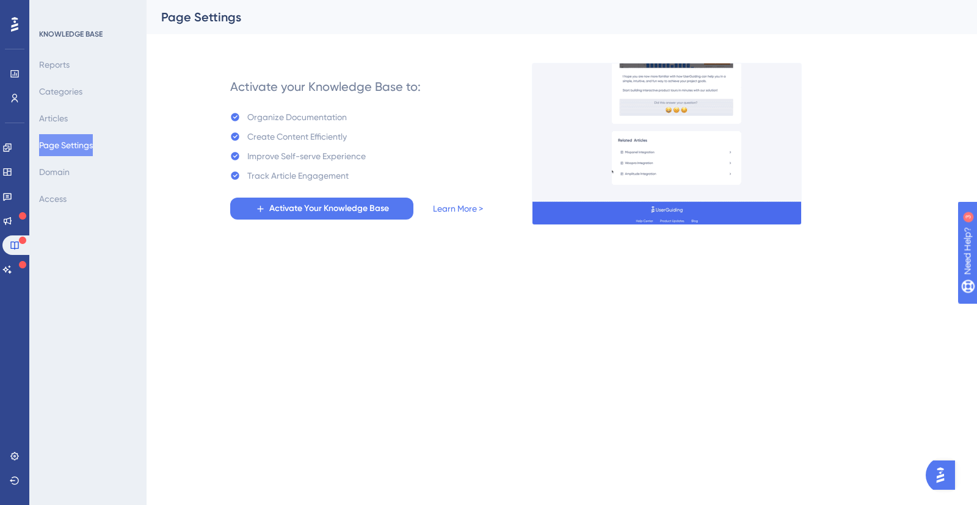
click at [67, 275] on div "KNOWLEDGE BASE Reports Categories Articles Page Settings Domain Access" at bounding box center [87, 252] width 117 height 505
click at [15, 463] on link at bounding box center [15, 457] width 10 height 20
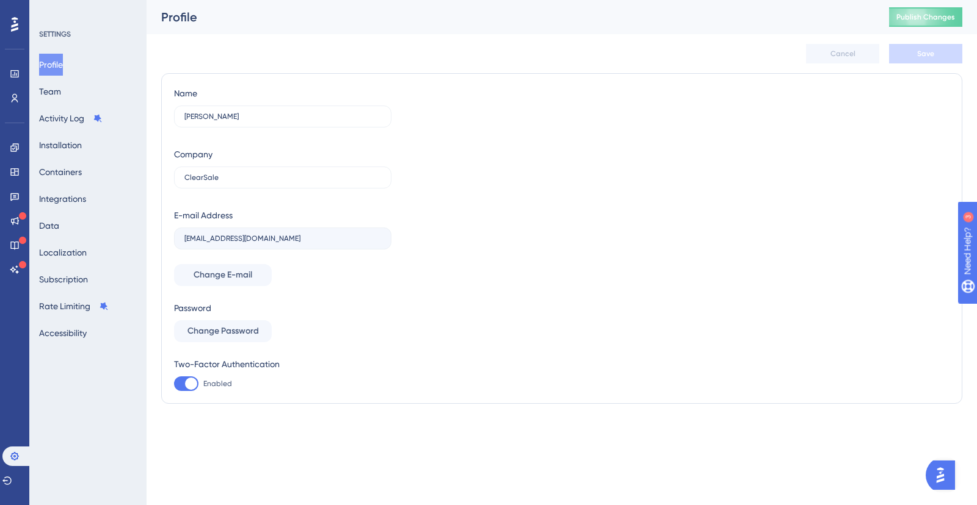
click at [79, 376] on div "SETTINGS Profile Team Activity Log Installation Containers Integrations Data Lo…" at bounding box center [87, 252] width 117 height 505
click at [82, 175] on button "Containers" at bounding box center [60, 172] width 43 height 22
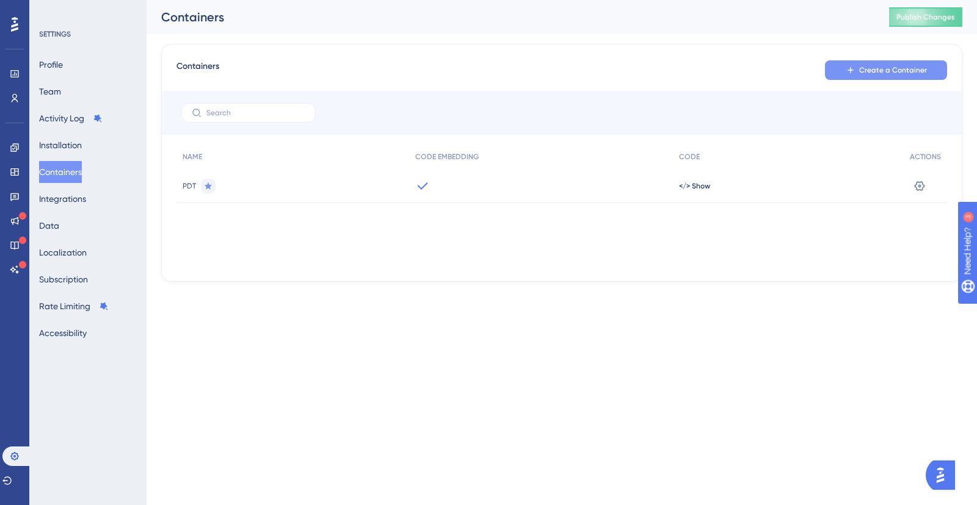
click at [904, 70] on span "Create a Container" at bounding box center [893, 70] width 68 height 10
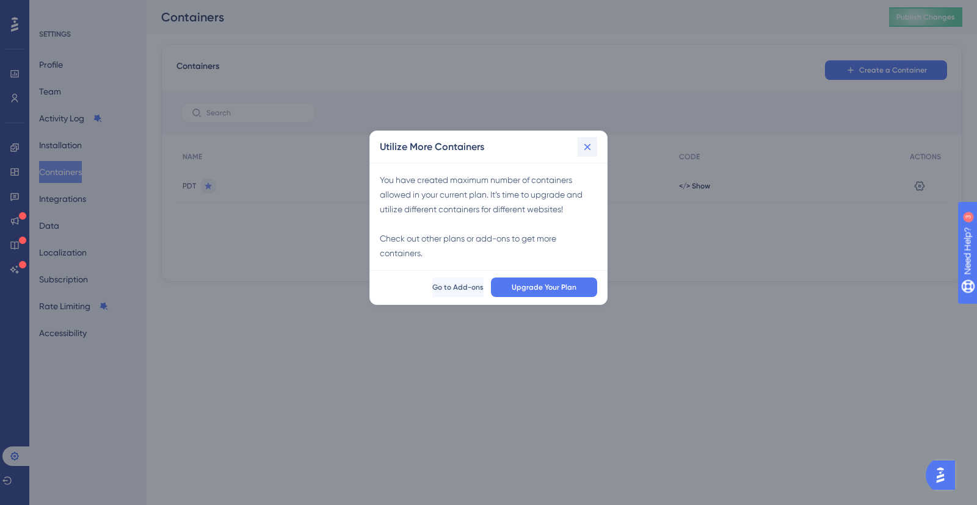
click at [582, 152] on icon at bounding box center [587, 147] width 12 height 12
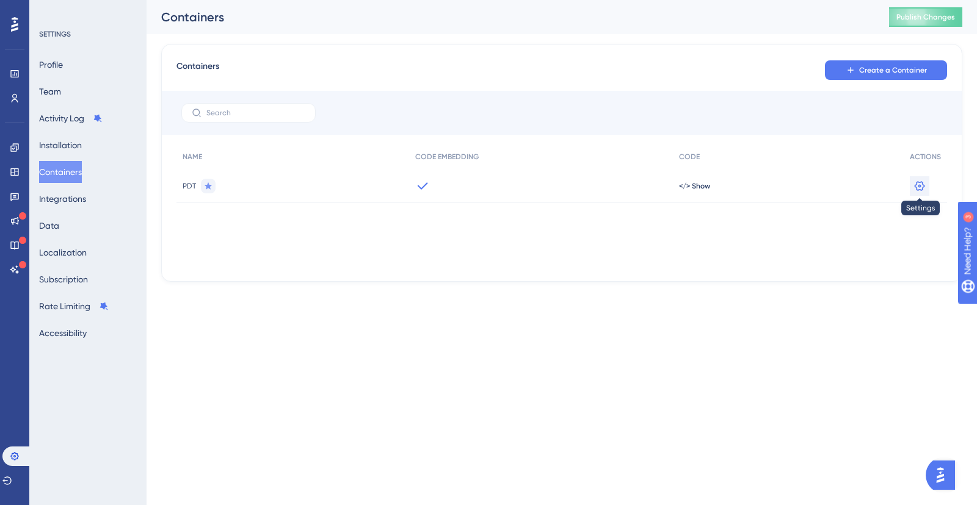
click at [925, 183] on icon at bounding box center [919, 186] width 12 height 12
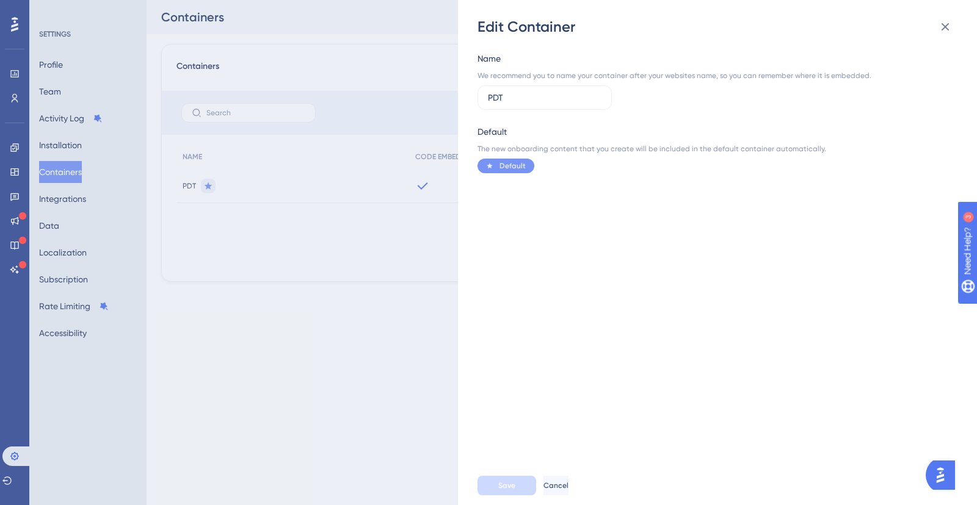
click at [533, 140] on div "Default The new onboarding content that you create will be included in the defa…" at bounding box center [713, 149] width 473 height 49
click at [946, 25] on icon at bounding box center [945, 27] width 8 height 8
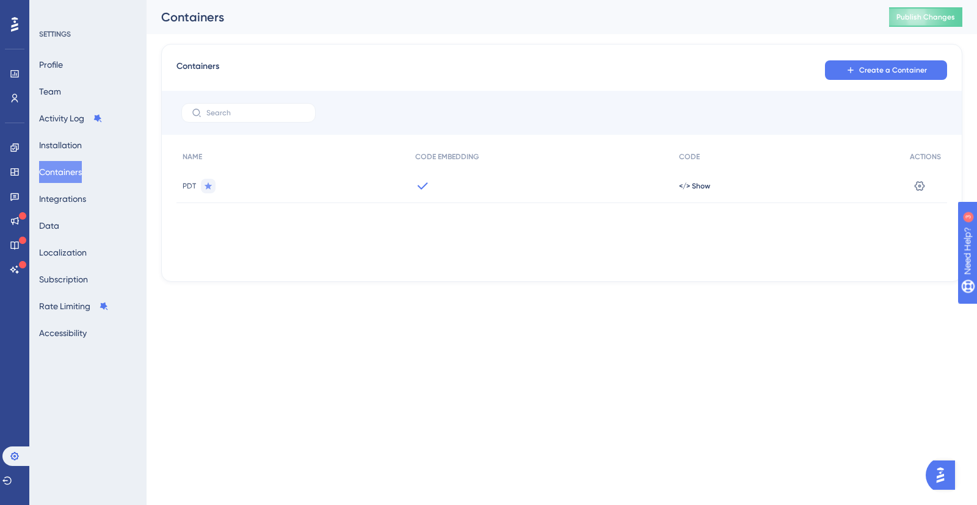
click at [98, 382] on div "SETTINGS Profile Team Activity Log Installation Containers Integrations Data Lo…" at bounding box center [87, 252] width 117 height 505
click at [93, 377] on div "SETTINGS Profile Team Activity Log Installation Containers Integrations Data Lo…" at bounding box center [87, 252] width 117 height 505
click at [63, 59] on button "Profile" at bounding box center [51, 65] width 24 height 22
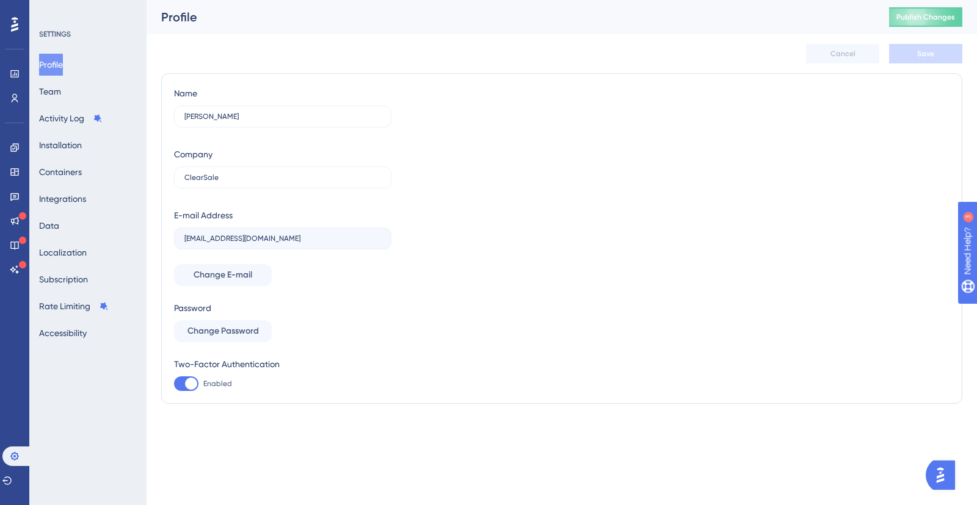
drag, startPoint x: 237, startPoint y: 416, endPoint x: 194, endPoint y: 383, distance: 54.9
click at [238, 416] on div "Performance Users Engagement Widgets Feedback Product Updates Knowledge Base AI…" at bounding box center [562, 216] width 830 height 433
click at [17, 222] on icon at bounding box center [15, 221] width 10 height 10
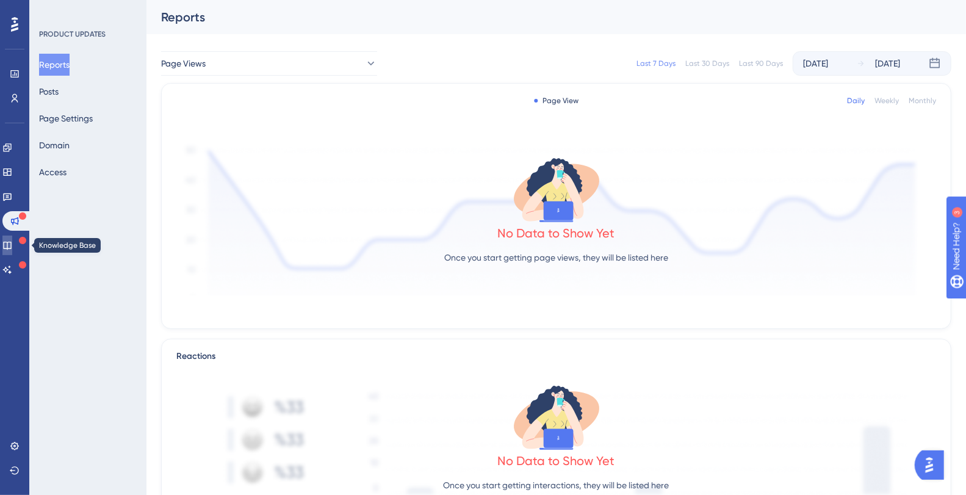
click at [11, 242] on icon at bounding box center [7, 246] width 8 height 8
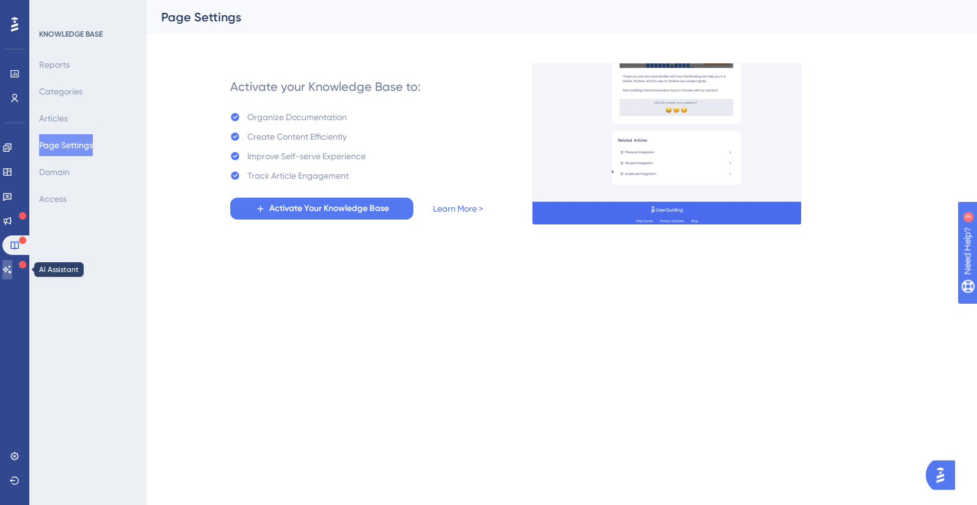
click at [12, 274] on icon at bounding box center [7, 270] width 10 height 10
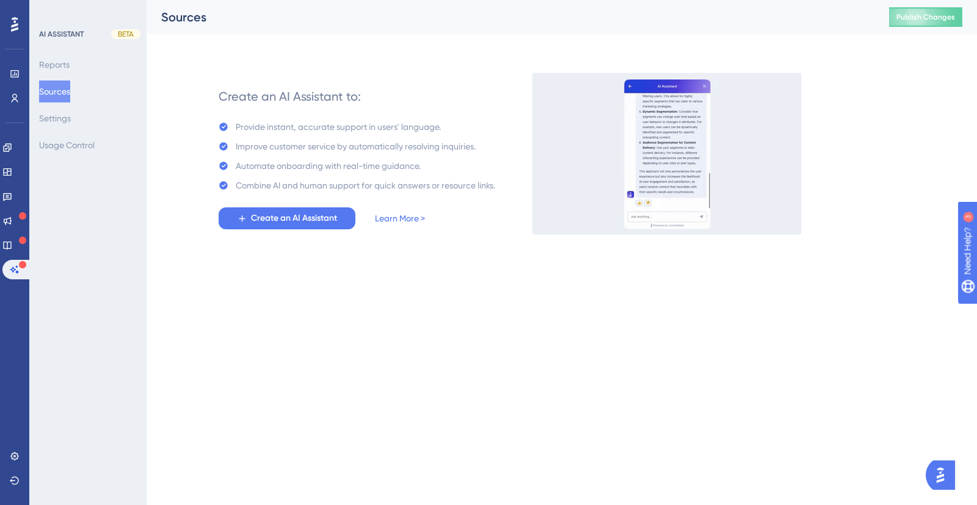
click at [228, 114] on div "Create an AI Assistant to: Provide instant, accurate support in users' language…" at bounding box center [357, 153] width 277 height 151
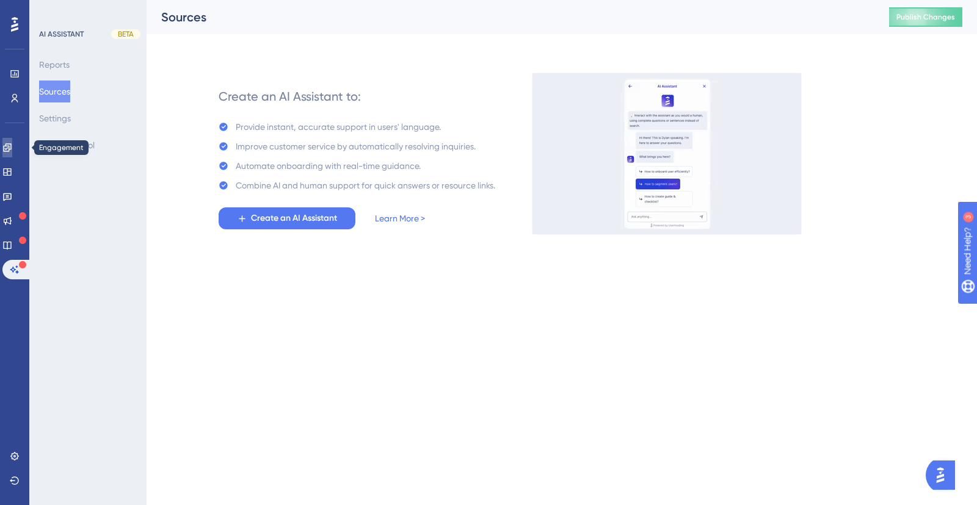
click at [10, 138] on link at bounding box center [7, 148] width 10 height 20
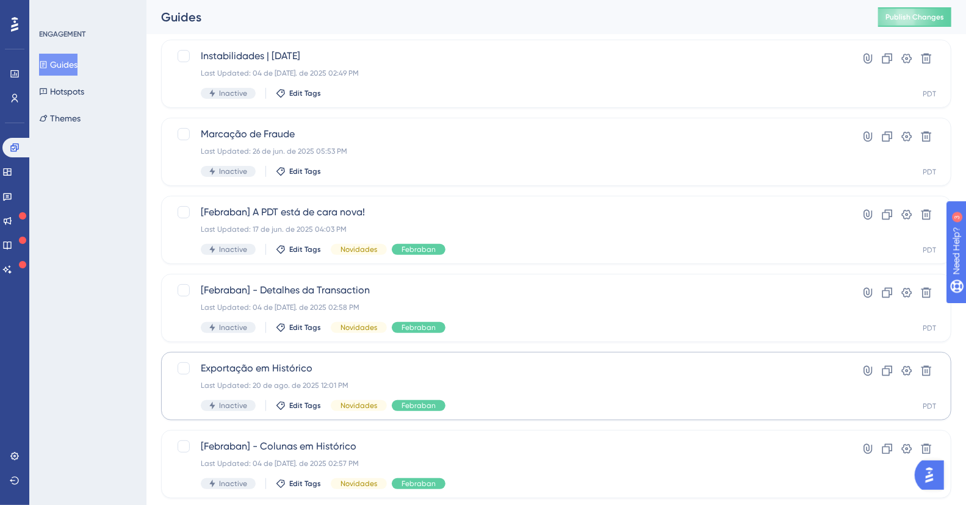
scroll to position [255, 0]
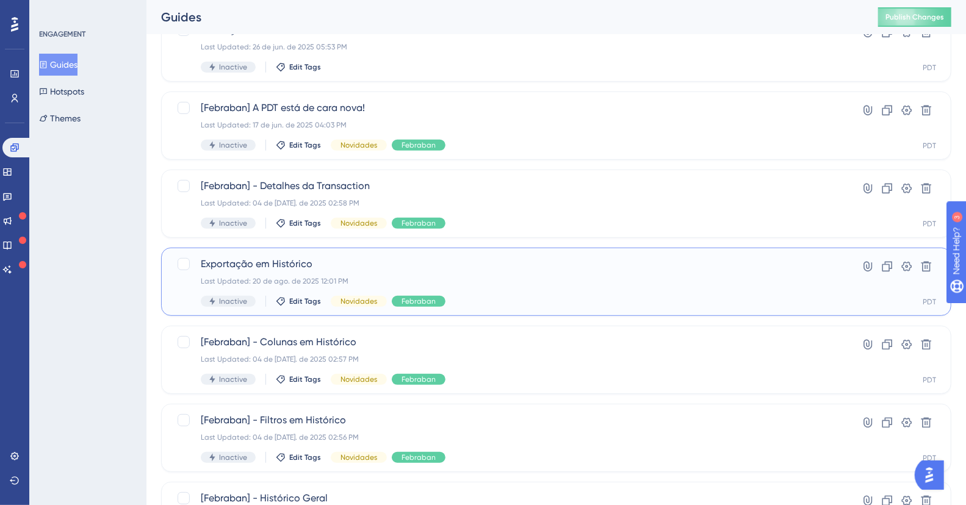
click at [463, 266] on span "Exportação em Histórico" at bounding box center [508, 264] width 614 height 15
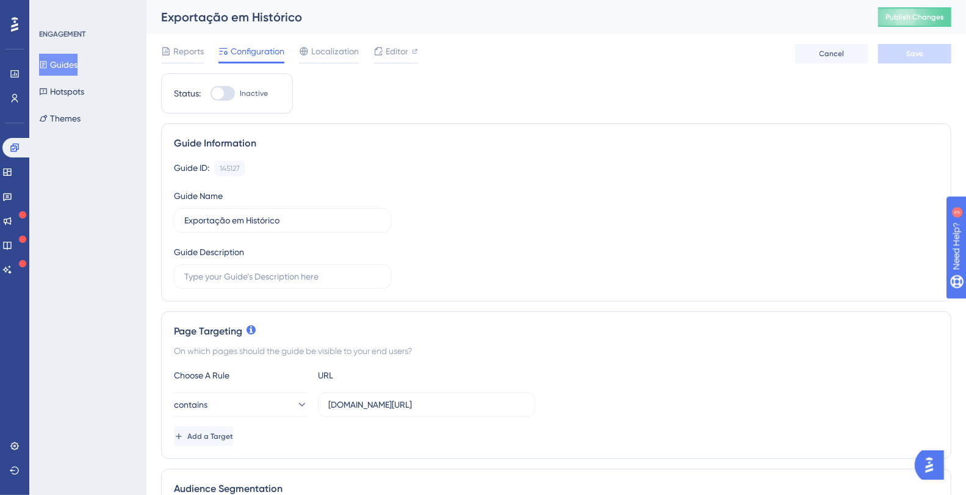
click at [230, 95] on div at bounding box center [223, 93] width 24 height 15
click at [211, 94] on input "Inactive" at bounding box center [210, 93] width 1 height 1
checkbox input "true"
click at [929, 51] on button "Save" at bounding box center [914, 54] width 73 height 20
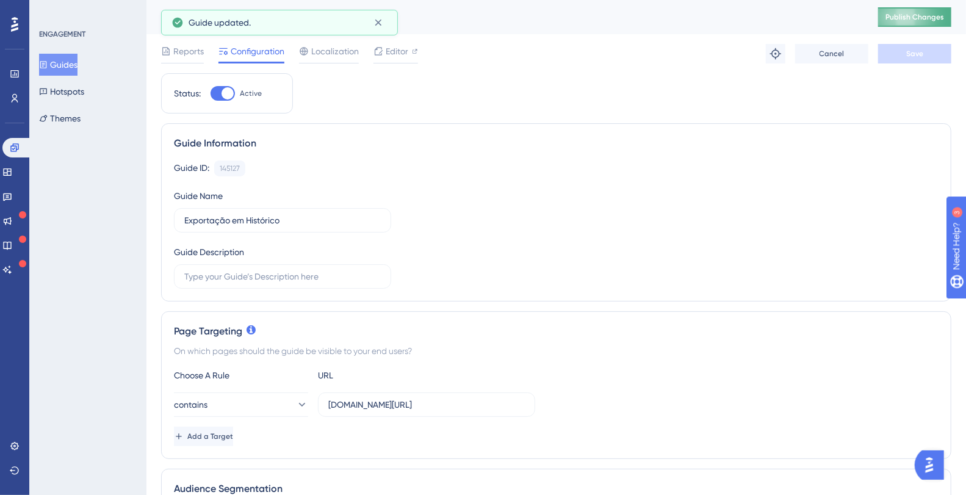
click at [927, 16] on span "Publish Changes" at bounding box center [915, 17] width 59 height 10
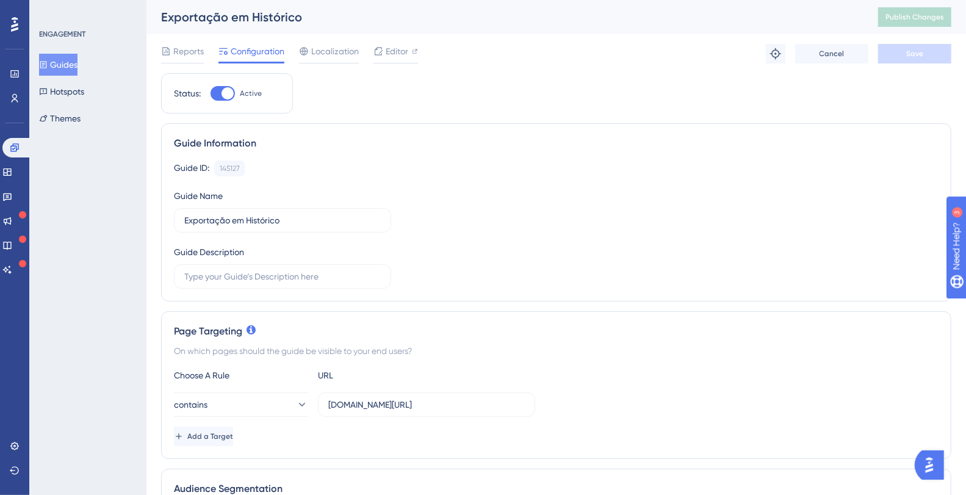
click at [462, 161] on div "Guide ID: 145127 Copy" at bounding box center [556, 169] width 765 height 16
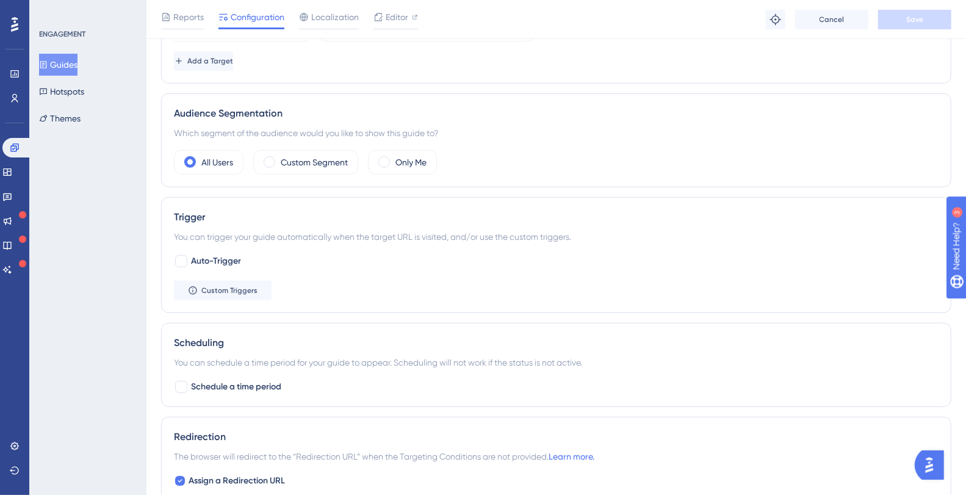
scroll to position [377, 0]
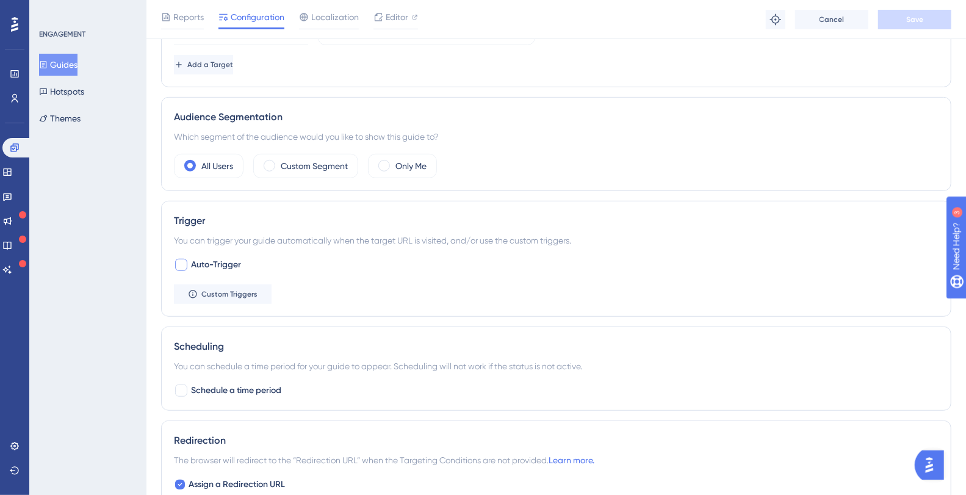
click at [183, 264] on div at bounding box center [181, 265] width 12 height 12
checkbox input "true"
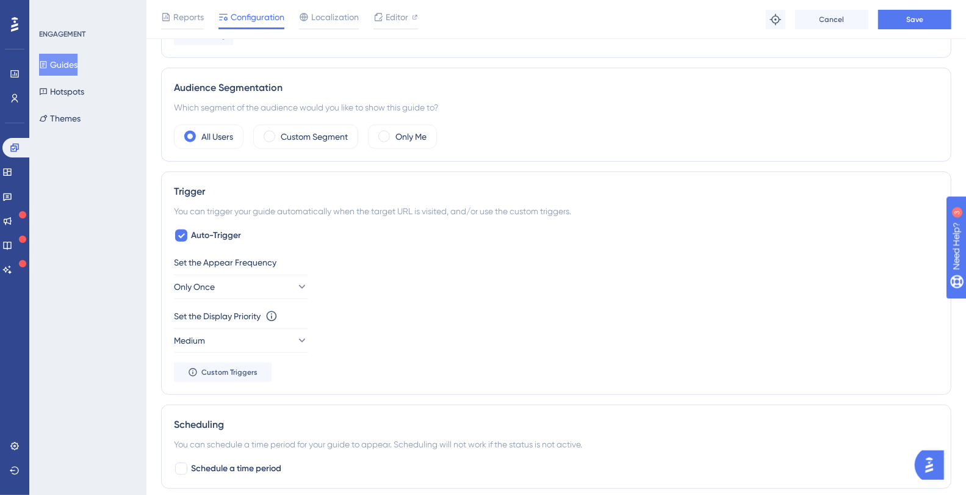
scroll to position [408, 0]
click at [294, 253] on div "Set the Appear Frequency Only Once" at bounding box center [556, 275] width 765 height 44
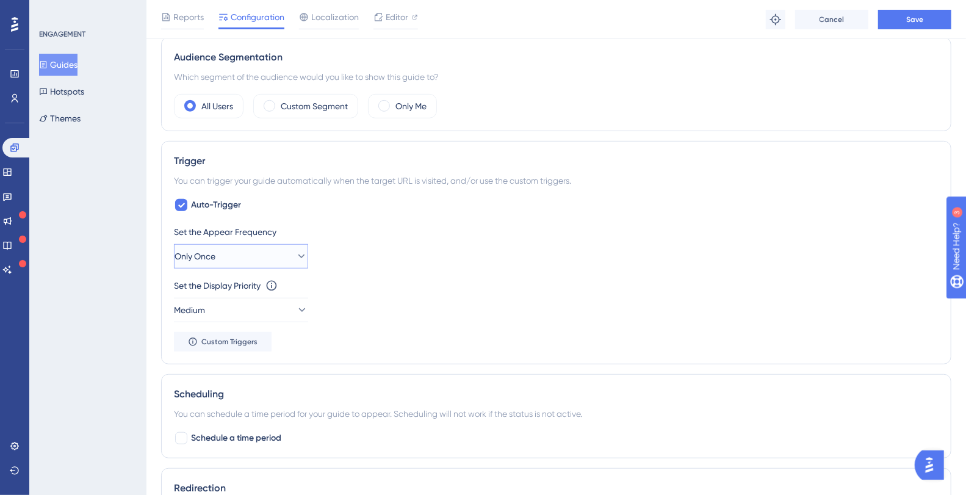
click at [271, 252] on button "Only Once" at bounding box center [241, 256] width 134 height 24
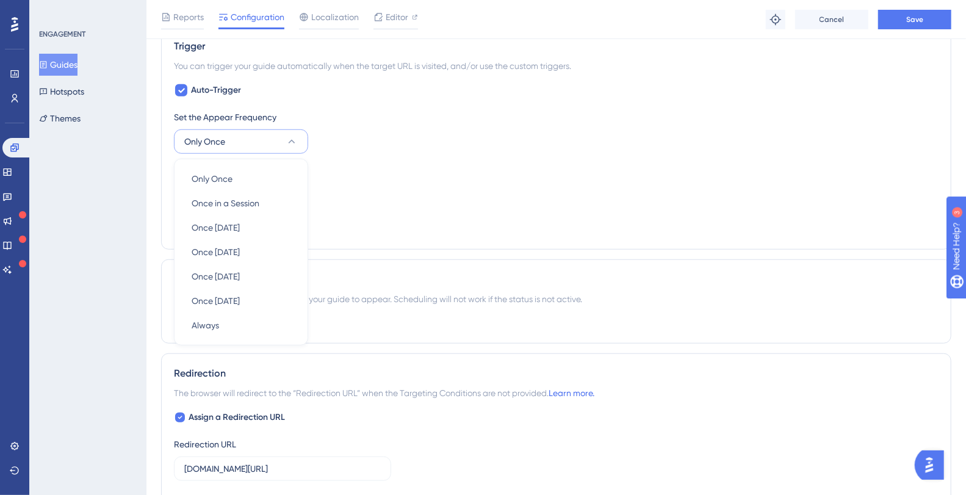
click at [469, 191] on div "Set the Display Priority This option will set the display priority between auto…" at bounding box center [556, 186] width 765 height 44
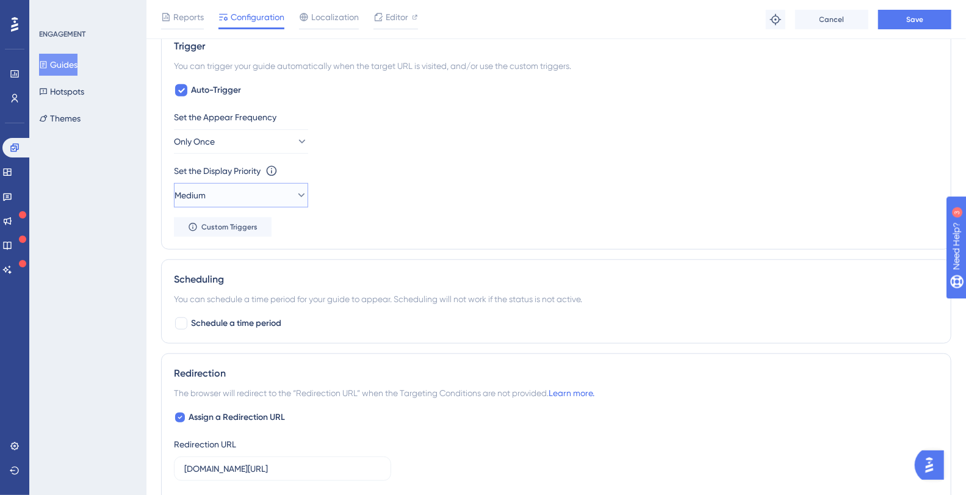
click at [259, 192] on button "Medium" at bounding box center [241, 195] width 134 height 24
click at [210, 281] on div "High High" at bounding box center [241, 281] width 99 height 24
click at [247, 132] on button "Only Once" at bounding box center [241, 141] width 134 height 24
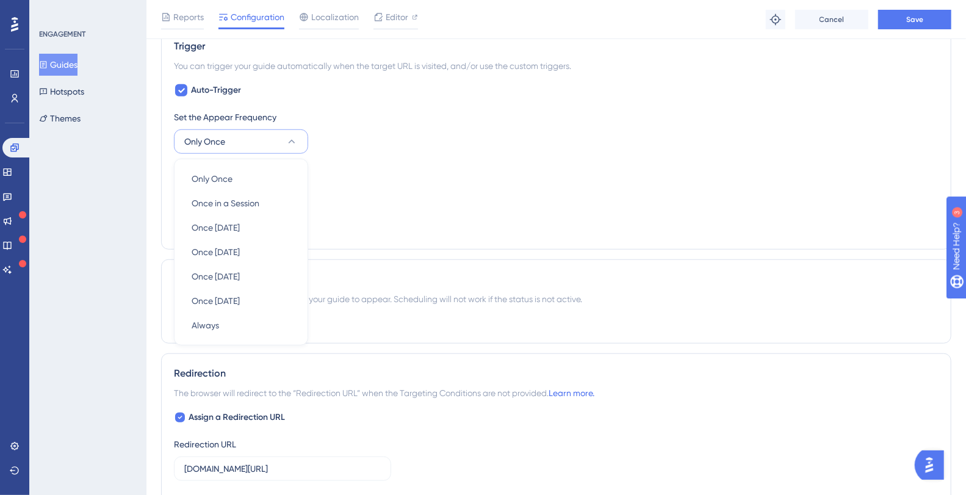
click at [404, 171] on div "Set the Display Priority This option will set the display priority between auto…" at bounding box center [556, 171] width 765 height 15
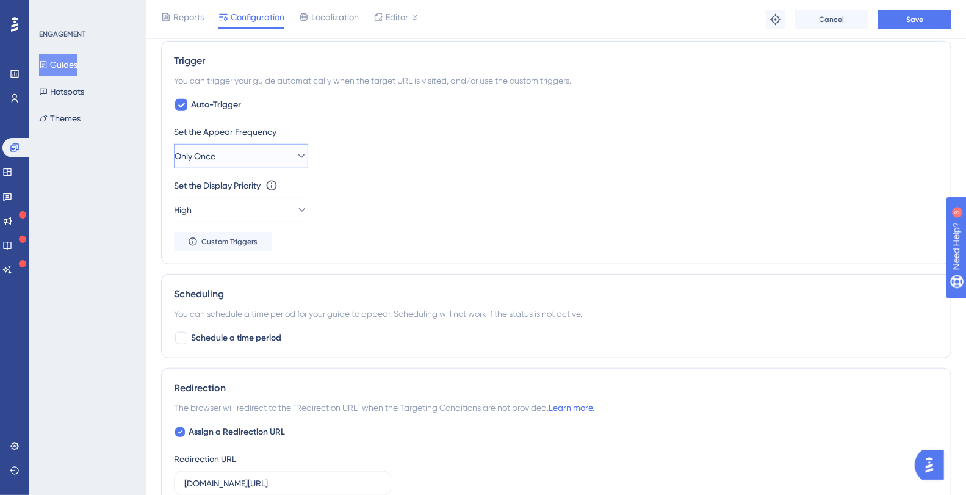
click at [243, 157] on button "Only Once" at bounding box center [241, 156] width 134 height 24
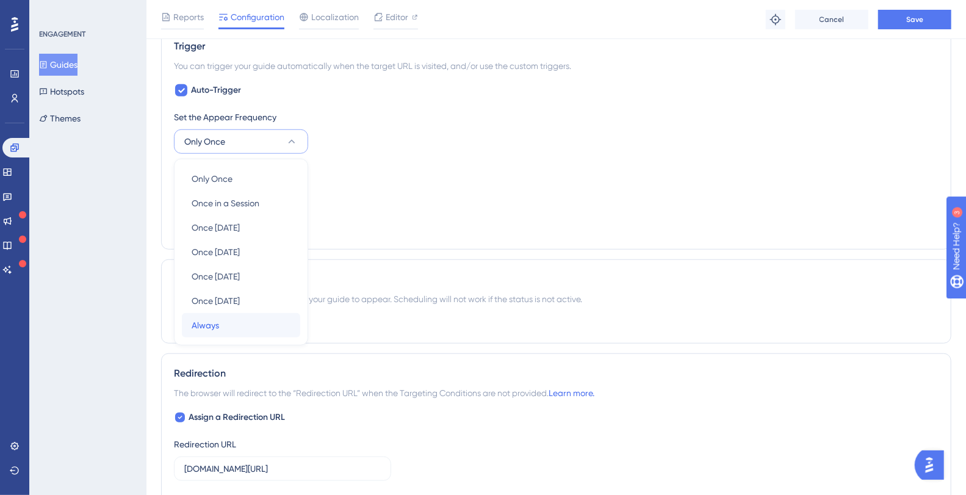
click at [212, 313] on div "Always Always" at bounding box center [241, 325] width 99 height 24
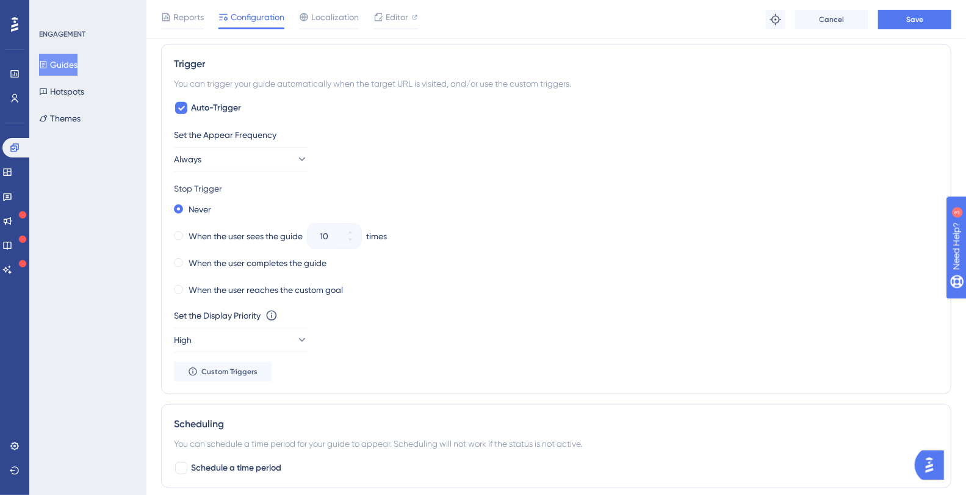
scroll to position [531, 0]
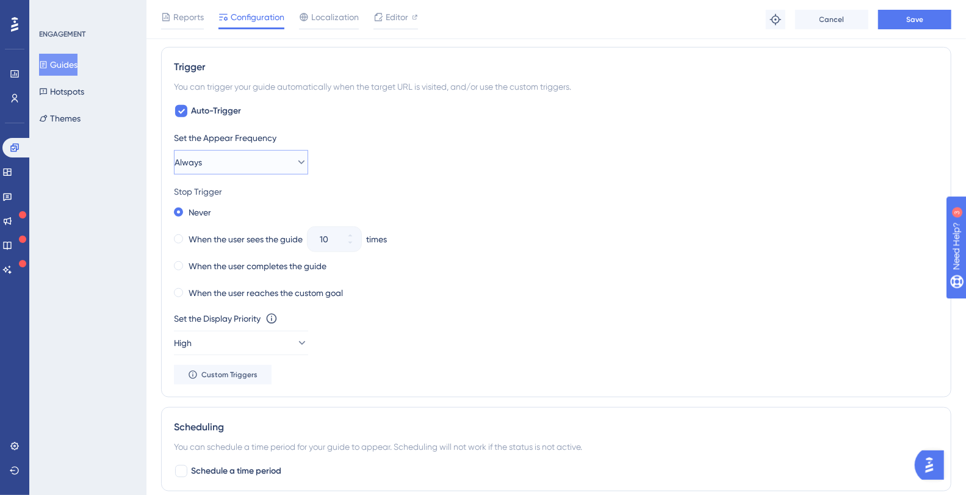
click at [212, 162] on button "Always" at bounding box center [241, 162] width 134 height 24
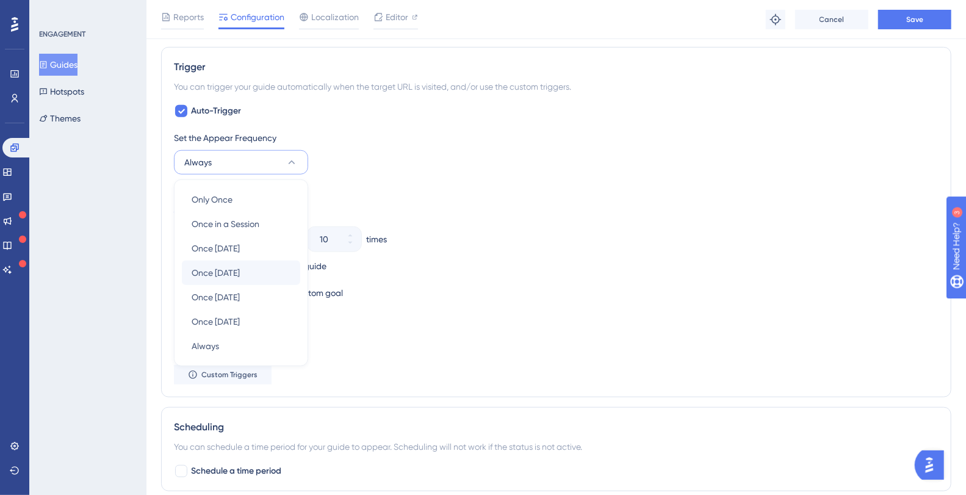
scroll to position [551, 0]
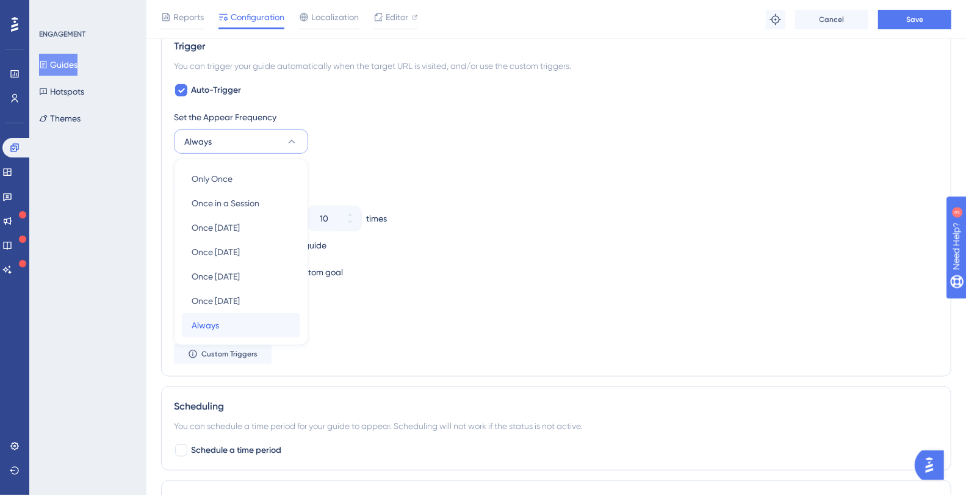
click at [213, 321] on span "Always" at bounding box center [205, 325] width 27 height 15
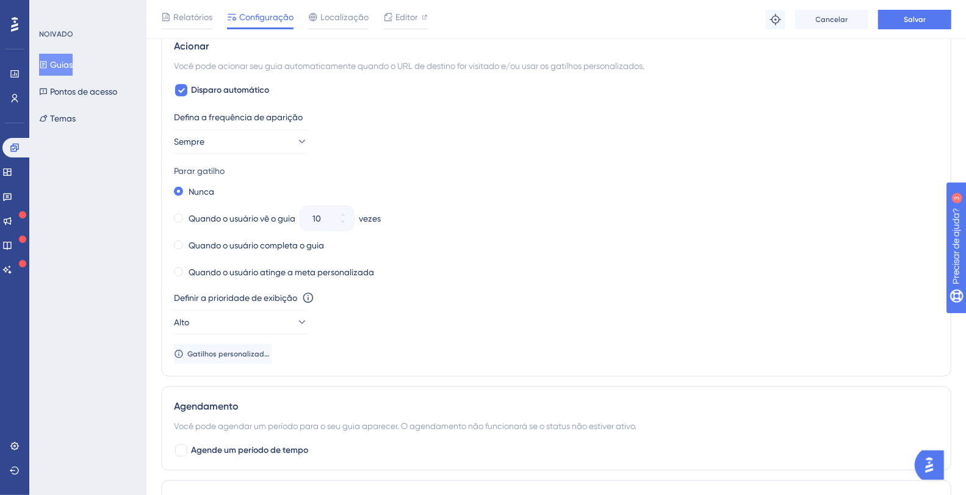
click at [318, 170] on div "Parar gatilho" at bounding box center [556, 171] width 765 height 15
click at [221, 242] on font "Quando o usuário completa o guia" at bounding box center [257, 246] width 136 height 10
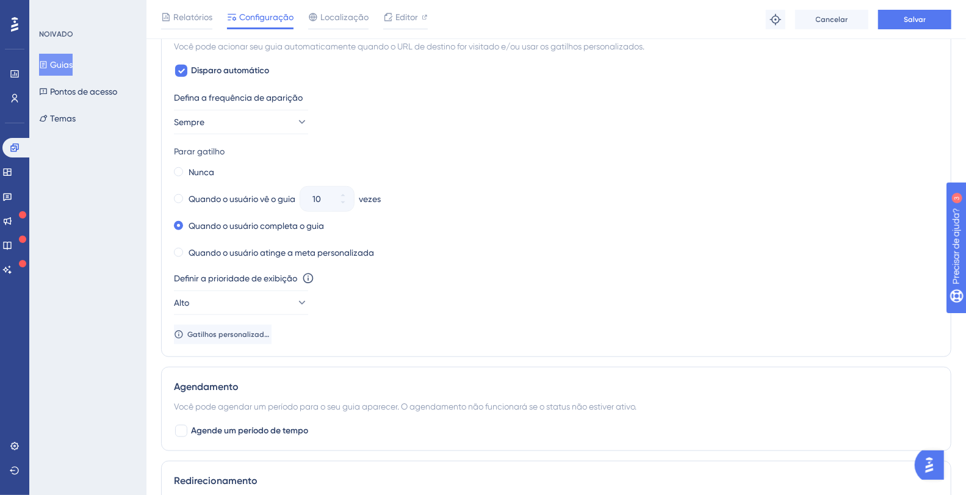
scroll to position [571, 0]
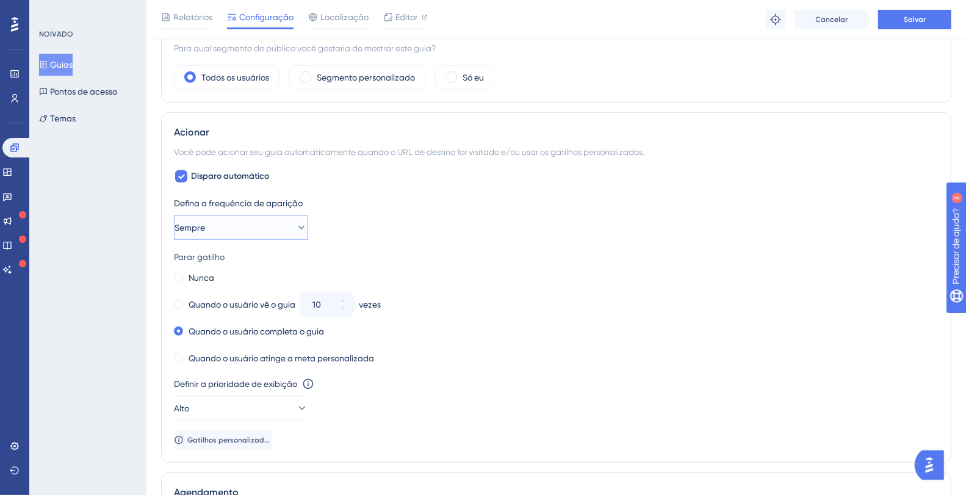
click at [271, 230] on button "Sempre" at bounding box center [241, 228] width 134 height 24
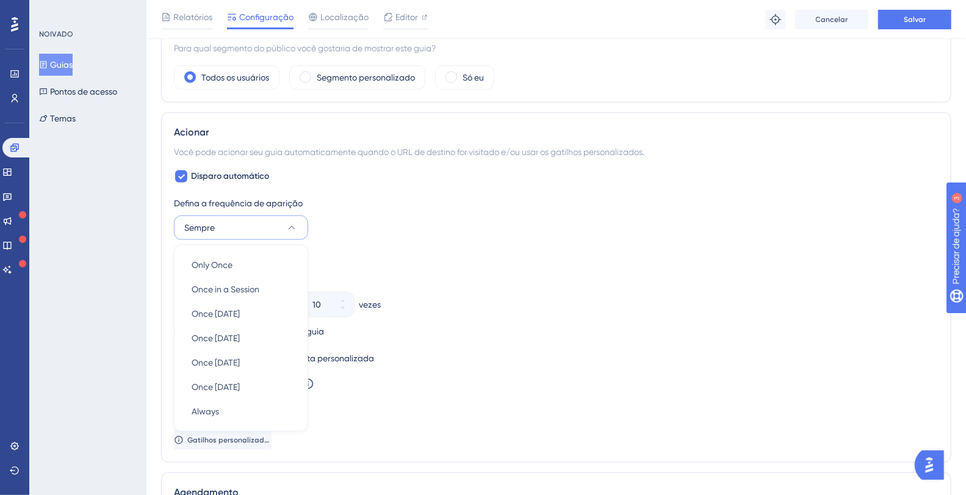
scroll to position [550, 0]
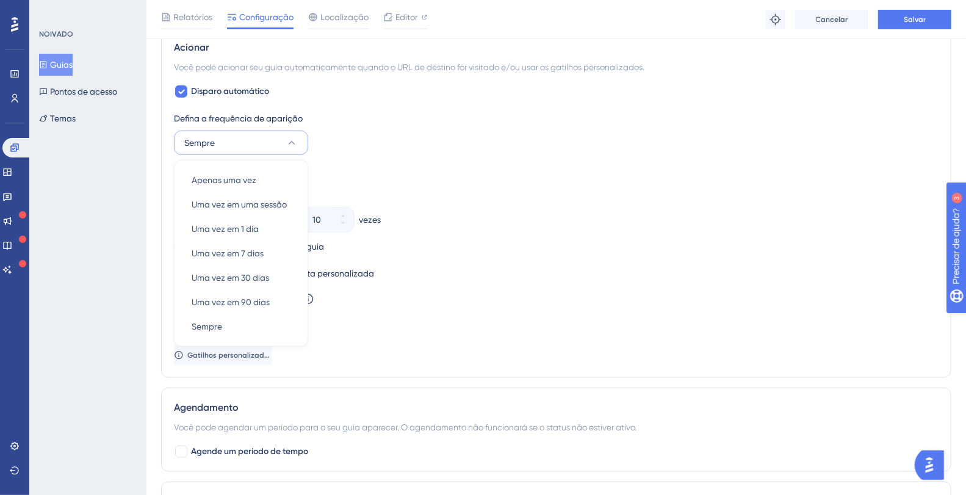
click at [513, 219] on div "Quando o usuário vê o guia 10 vezes" at bounding box center [556, 219] width 765 height 17
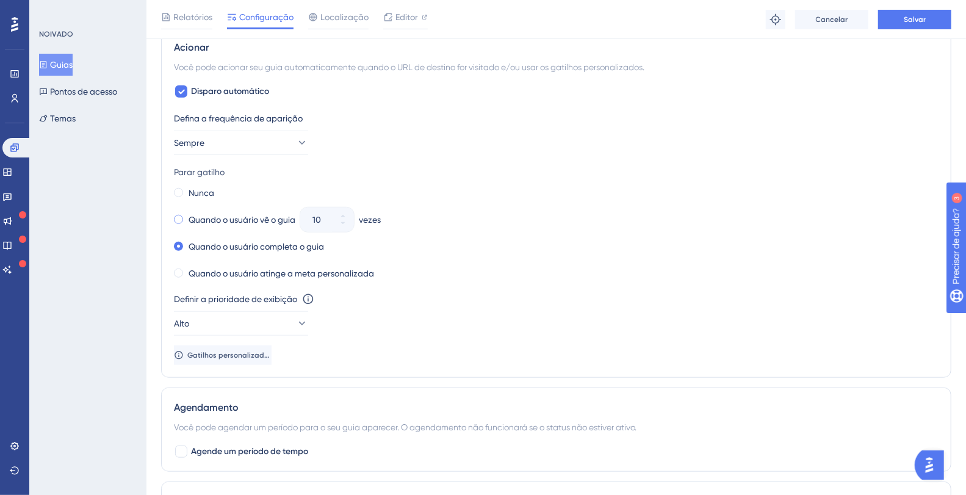
click at [198, 223] on div "Quando o usuário vê o guia" at bounding box center [234, 219] width 121 height 17
click at [349, 222] on button "10" at bounding box center [343, 226] width 22 height 12
click at [349, 222] on button "9" at bounding box center [343, 226] width 22 height 12
click at [349, 222] on button "8" at bounding box center [343, 226] width 22 height 12
click at [349, 222] on button "7" at bounding box center [343, 226] width 22 height 12
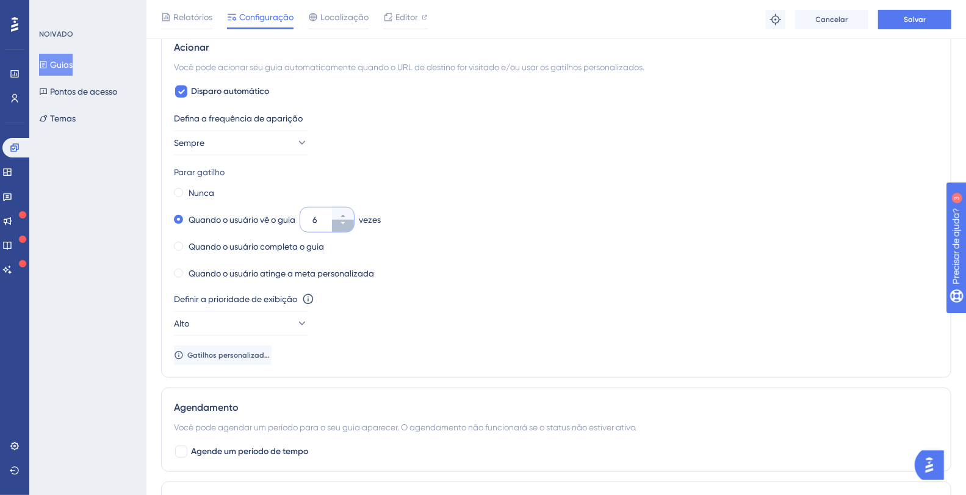
click at [349, 222] on button "6" at bounding box center [343, 226] width 22 height 12
click at [349, 222] on button "5" at bounding box center [343, 226] width 22 height 12
click at [349, 222] on button "4" at bounding box center [343, 226] width 22 height 12
type input "3"
click at [180, 246] on div "Quando o usuário completa o guia" at bounding box center [249, 246] width 150 height 17
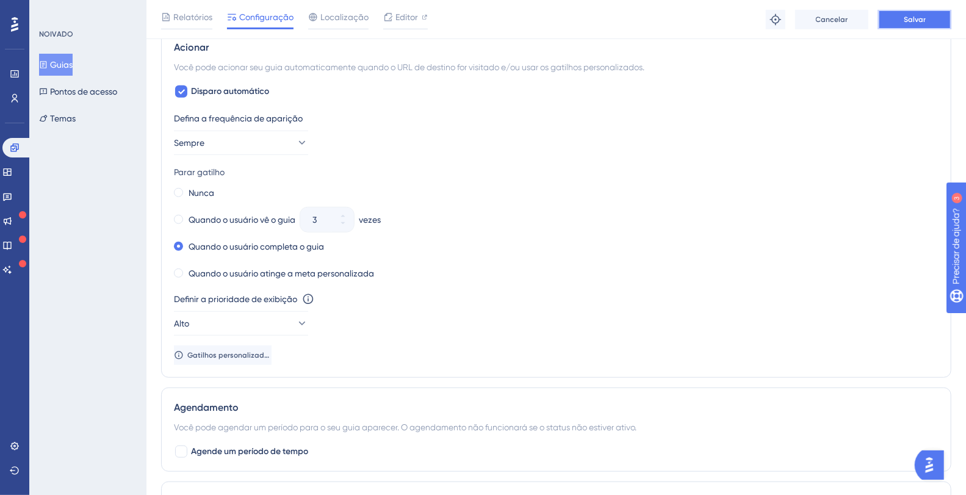
click at [908, 21] on font "Salvar" at bounding box center [915, 19] width 22 height 9
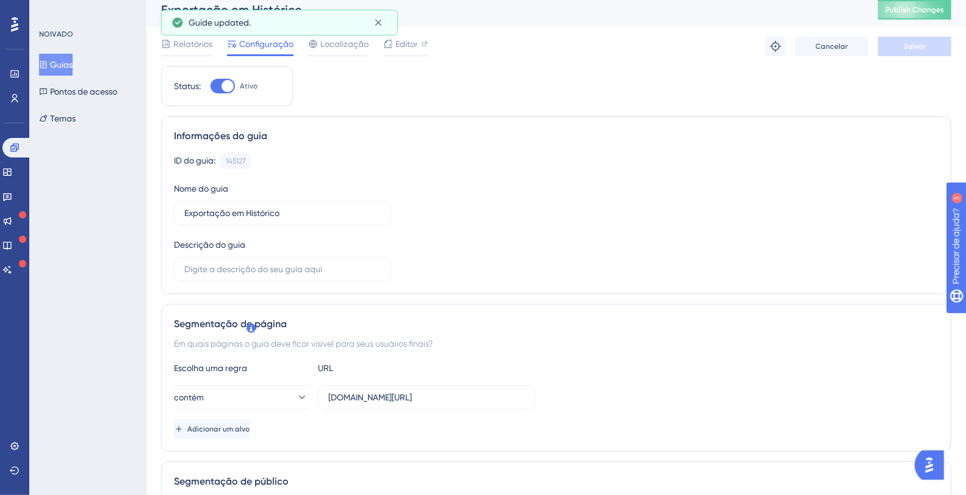
scroll to position [0, 0]
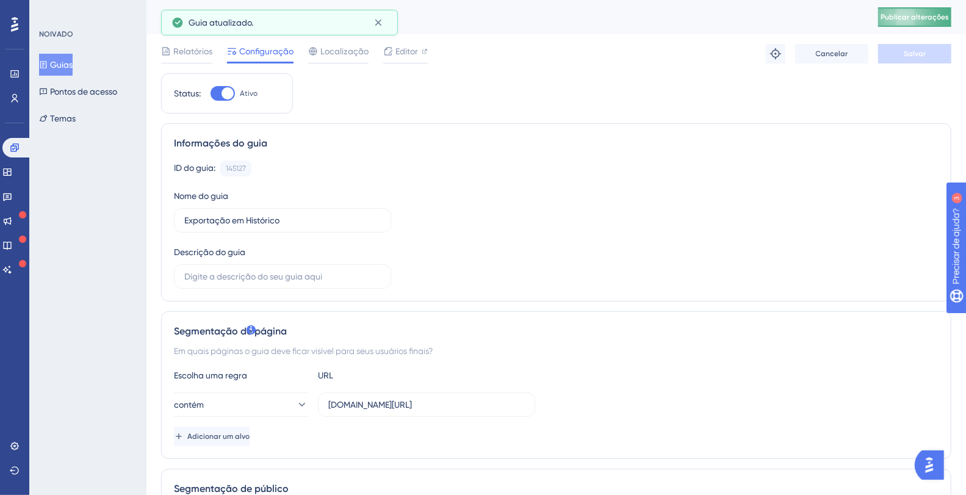
click at [925, 14] on font "Publicar alterações" at bounding box center [915, 17] width 68 height 9
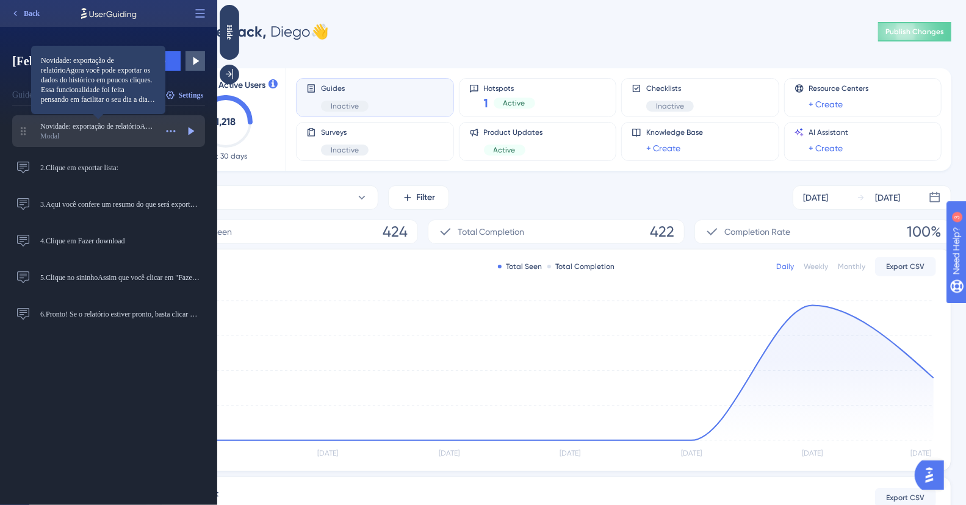
click at [74, 121] on span "Novidade: exportação de relatórioAgora você pode exportar os dados do histórico…" at bounding box center [98, 126] width 116 height 10
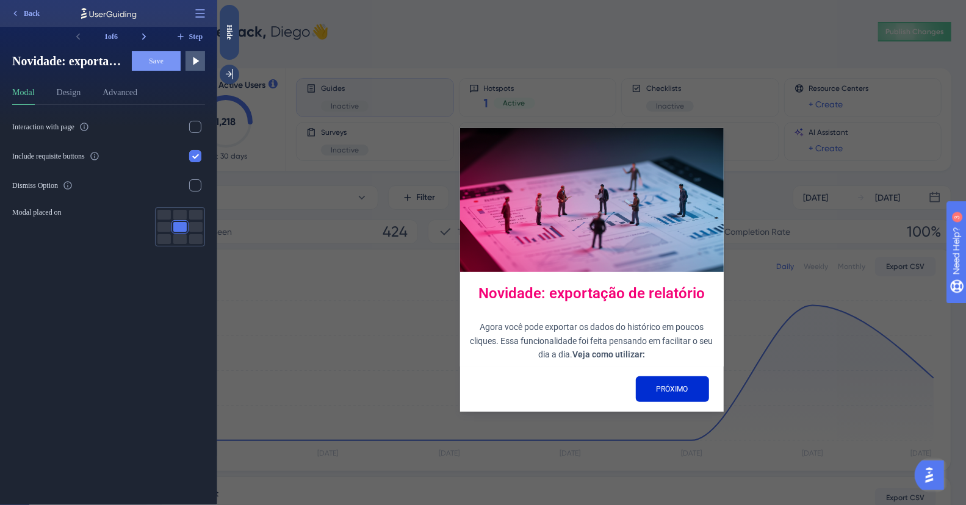
click at [363, 98] on div "Novidade: exportação de relatório Agora você pode exportar os dados do históric…" at bounding box center [591, 252] width 749 height 505
click at [383, 101] on div "Novidade: exportação de relatório Agora você pode exportar os dados do históric…" at bounding box center [591, 252] width 749 height 505
click at [192, 63] on icon at bounding box center [195, 61] width 12 height 12
